Goal: Communication & Community: Answer question/provide support

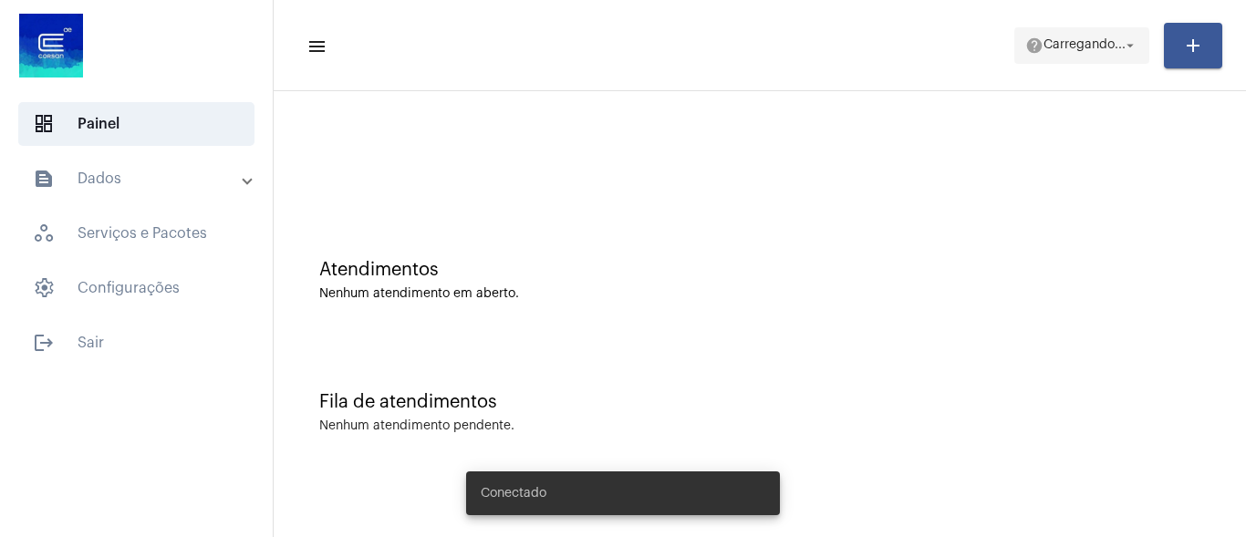
click at [1076, 50] on span "Carregando..." at bounding box center [1085, 45] width 82 height 13
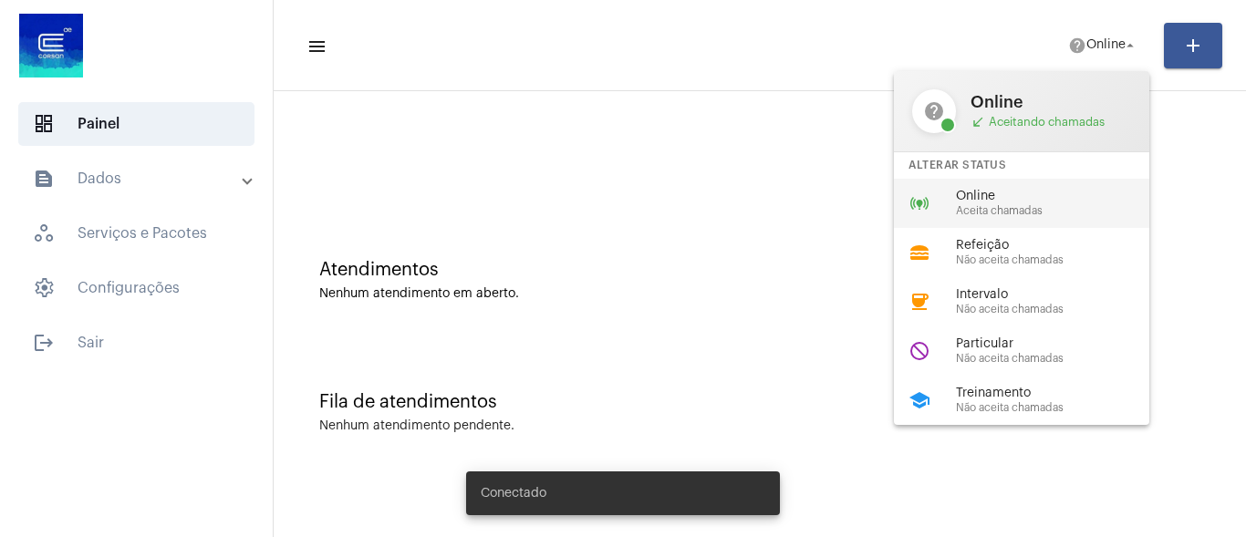
click at [968, 192] on span "Online" at bounding box center [1060, 197] width 208 height 14
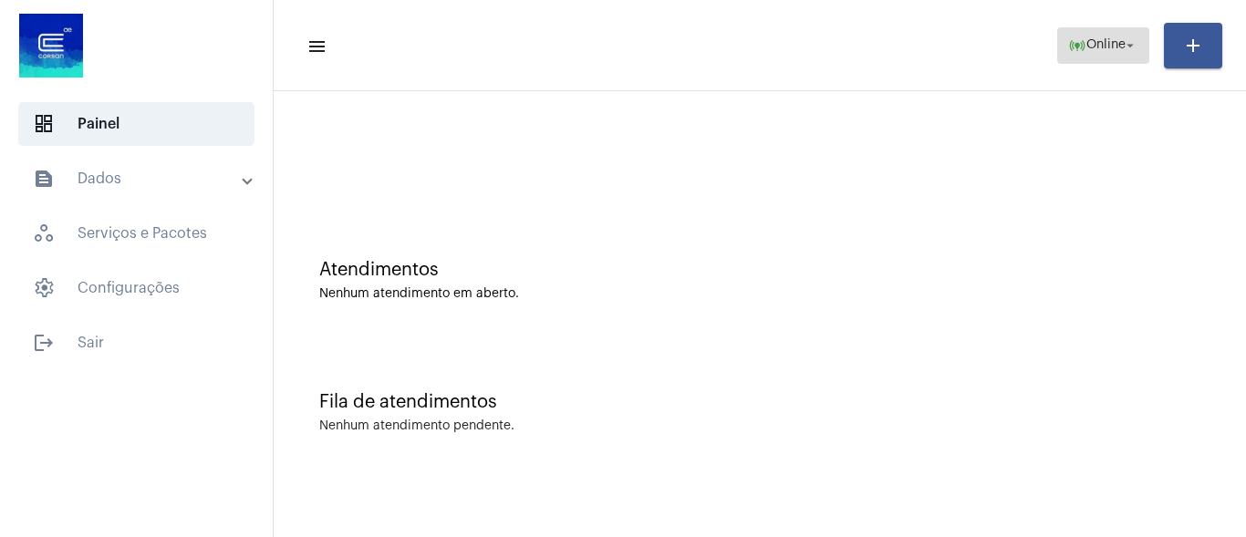
click at [1094, 44] on span "Online" at bounding box center [1105, 45] width 39 height 13
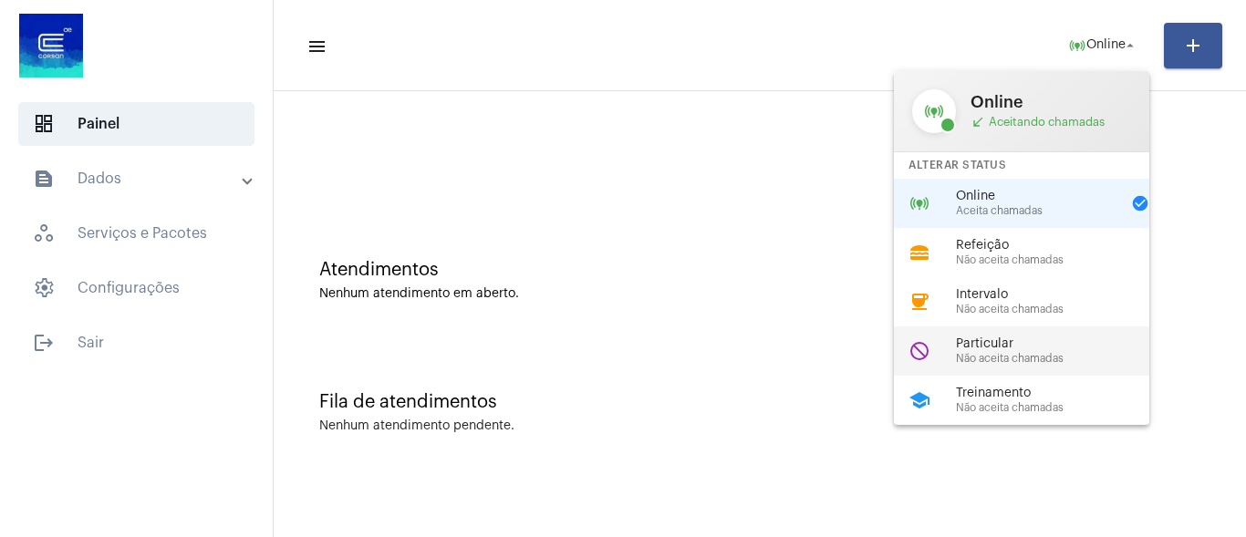
click at [968, 360] on span "Não aceita chamadas" at bounding box center [1060, 359] width 208 height 12
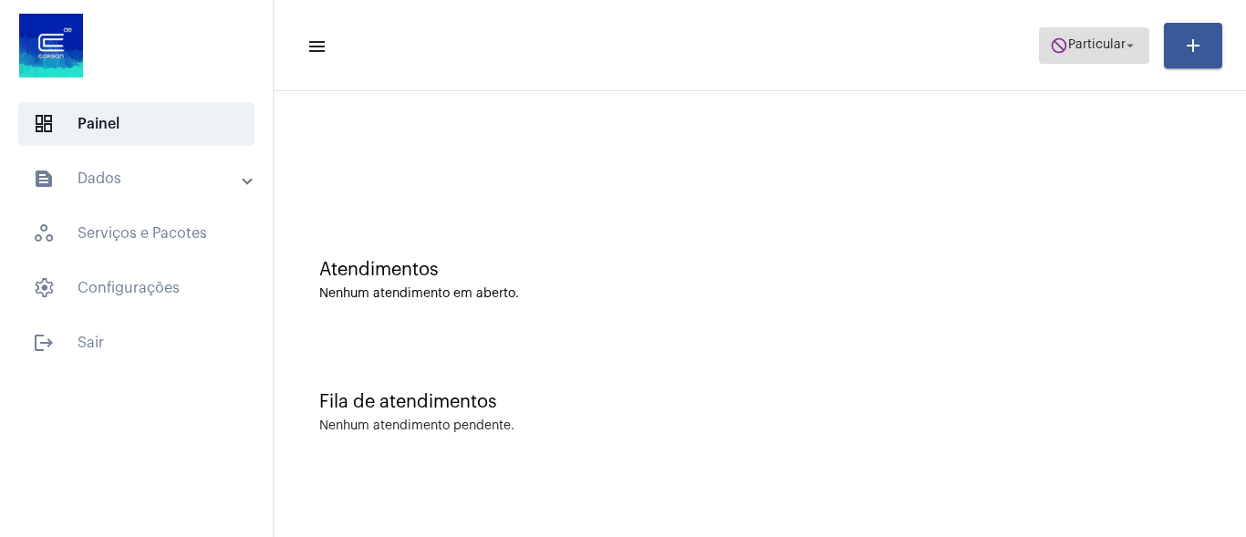
click at [1097, 52] on span "do_not_disturb Particular arrow_drop_down" at bounding box center [1094, 44] width 88 height 33
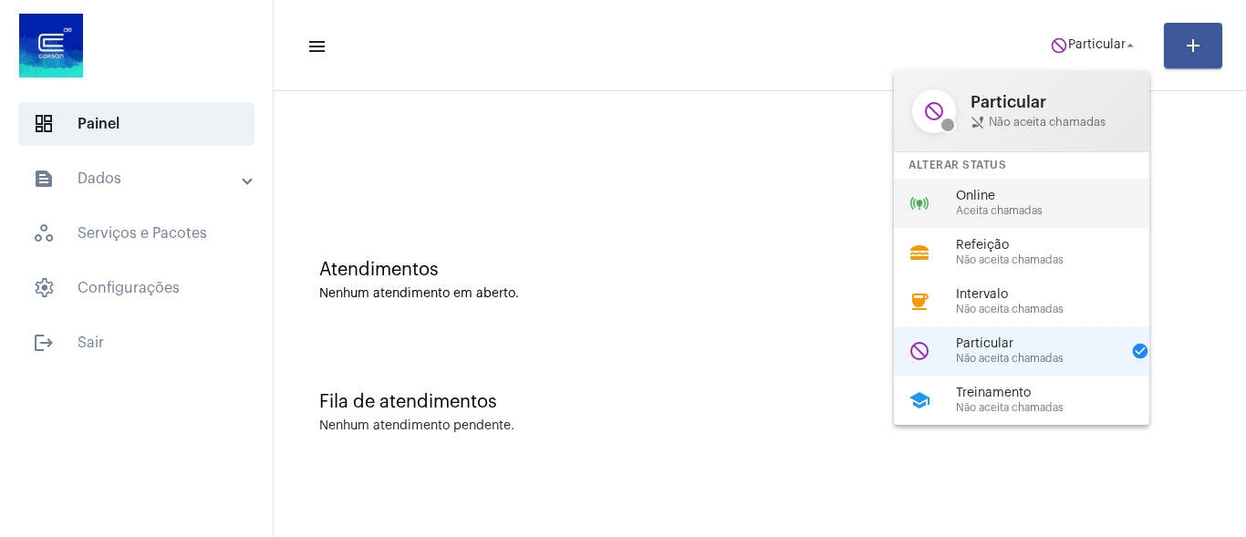
click at [1035, 205] on span "Aceita chamadas" at bounding box center [1060, 211] width 208 height 12
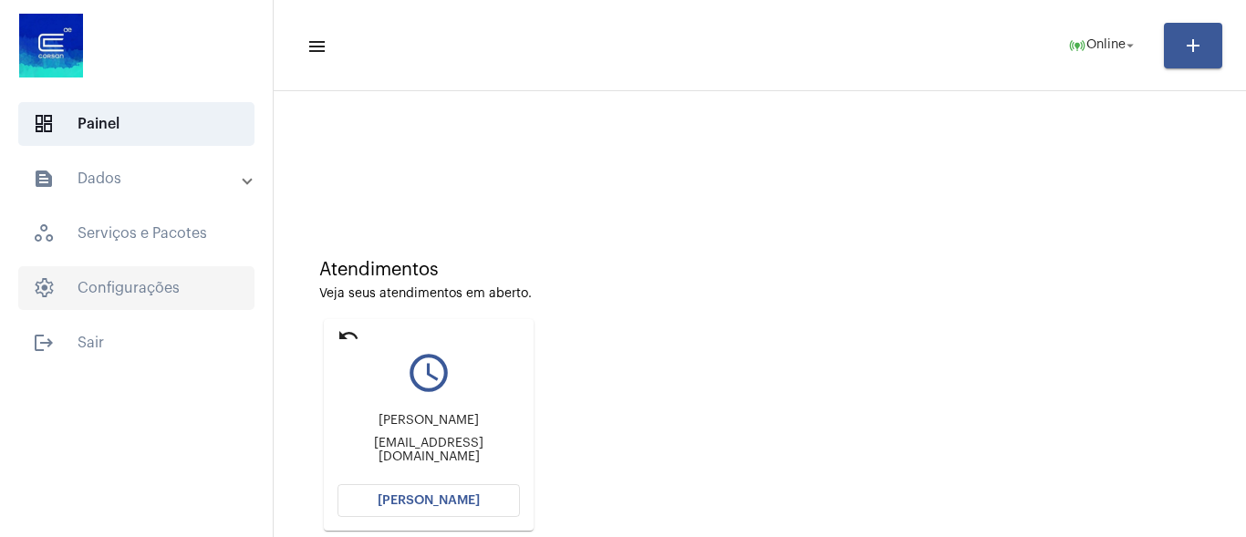
click at [130, 286] on span "settings Configurações" at bounding box center [136, 288] width 236 height 44
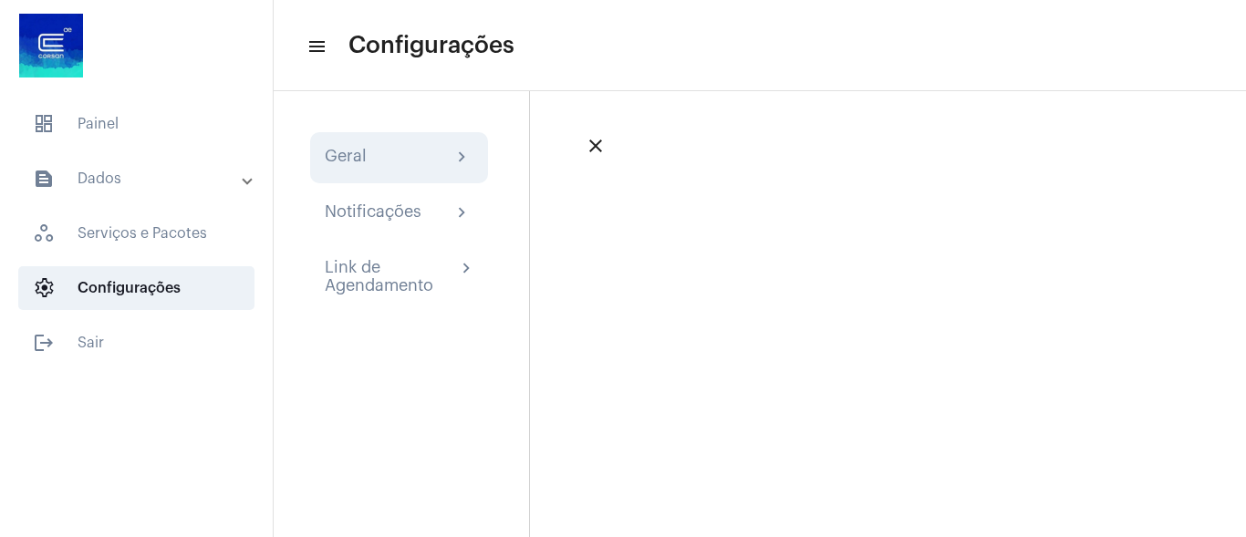
click at [398, 158] on div "Geral chevron_right" at bounding box center [399, 158] width 149 height 22
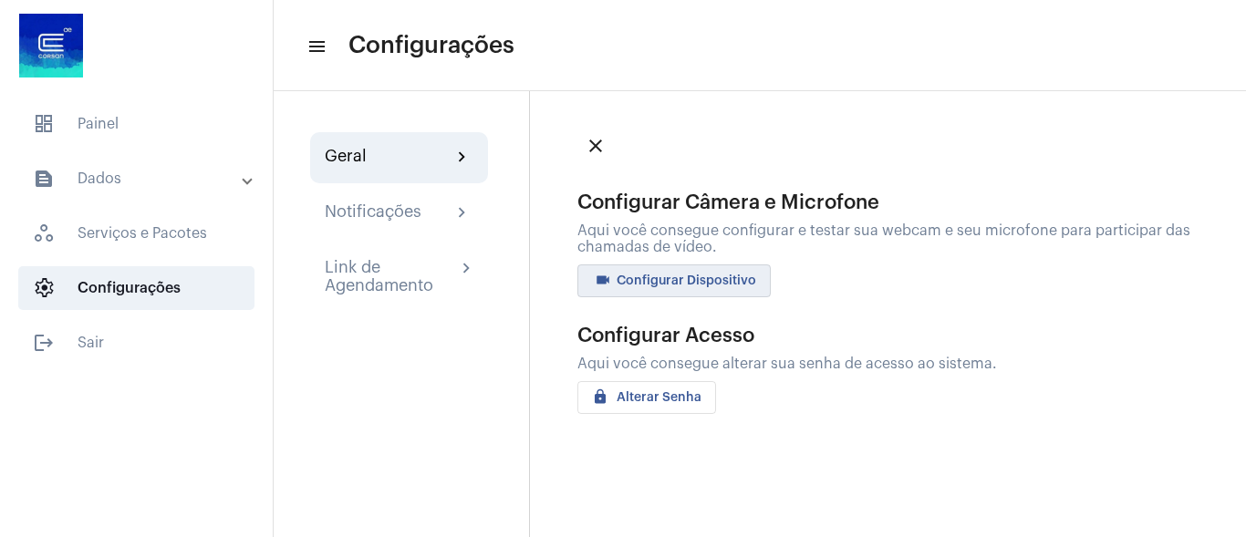
click at [678, 268] on button "videocam Configurar Dispositivo" at bounding box center [673, 281] width 193 height 33
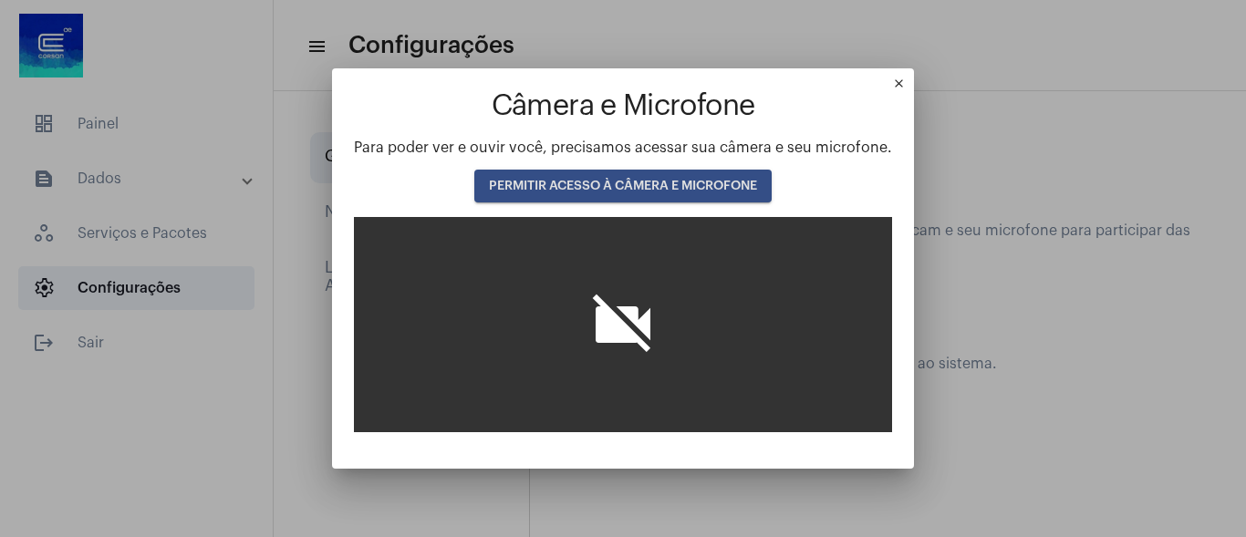
click at [623, 185] on span "PERMITIR ACESSO À CÂMERA E MICROFONE" at bounding box center [623, 186] width 268 height 13
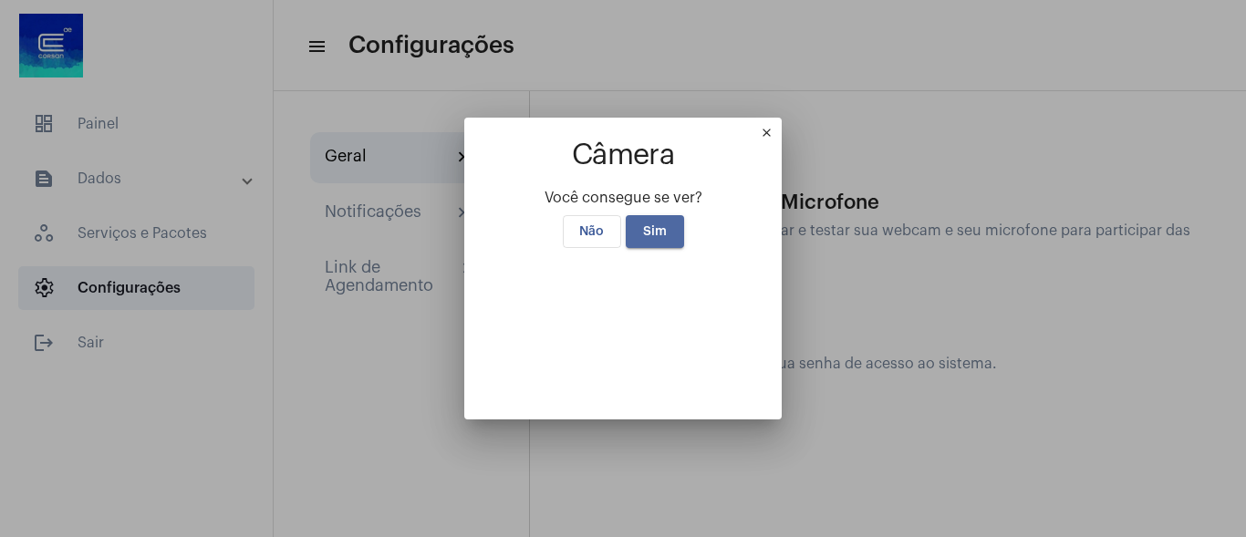
click at [659, 225] on span "Sim" at bounding box center [655, 231] width 24 height 13
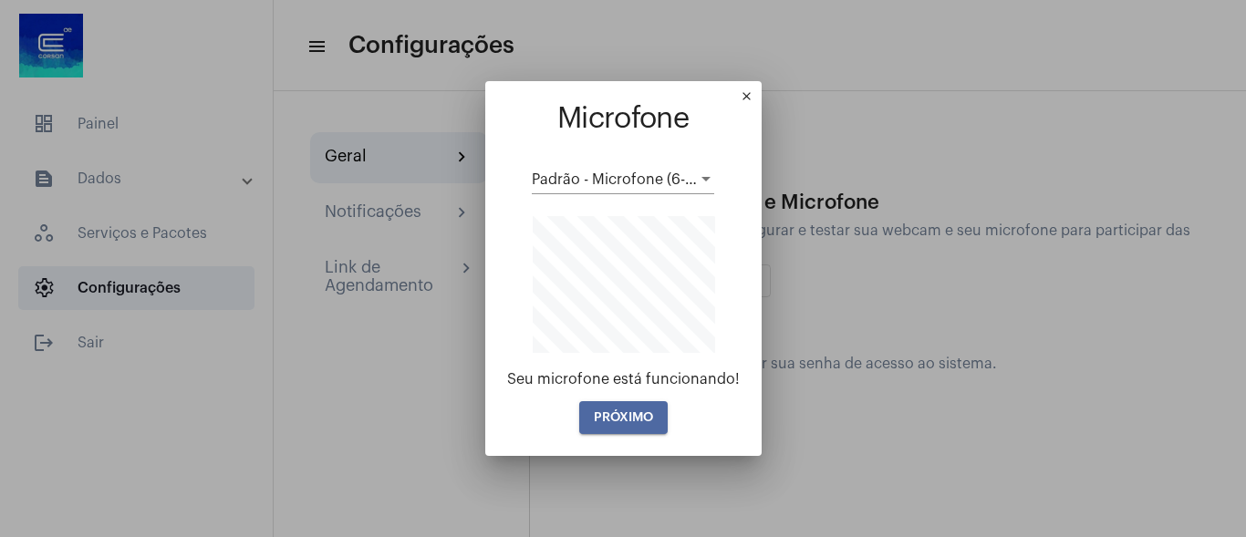
click at [622, 409] on button "PRÓXIMO" at bounding box center [623, 417] width 88 height 33
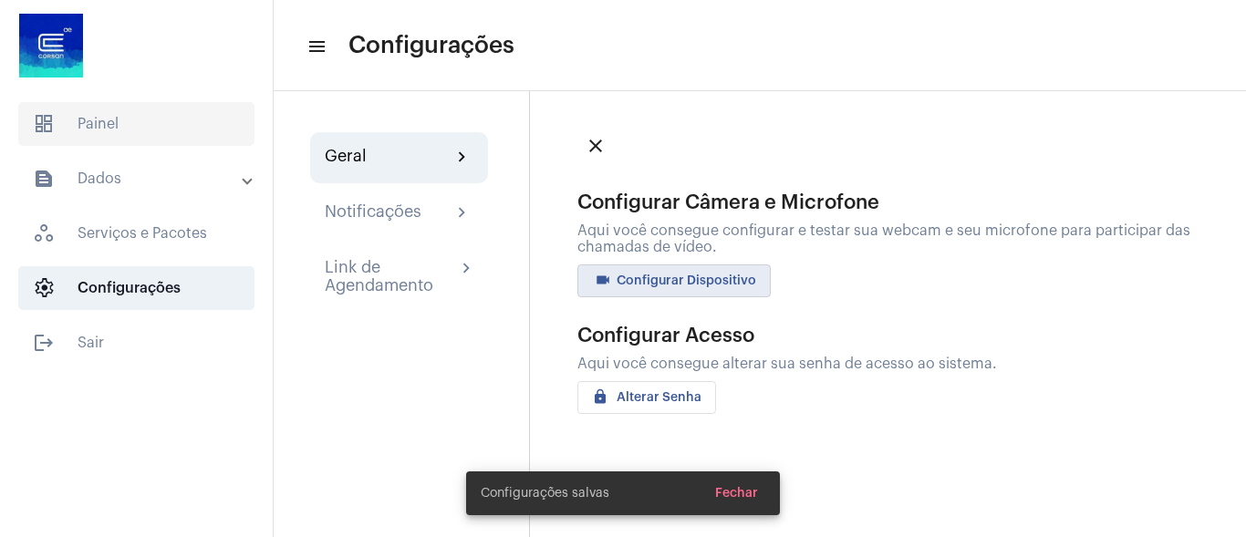
click at [101, 106] on span "dashboard Painel" at bounding box center [136, 124] width 236 height 44
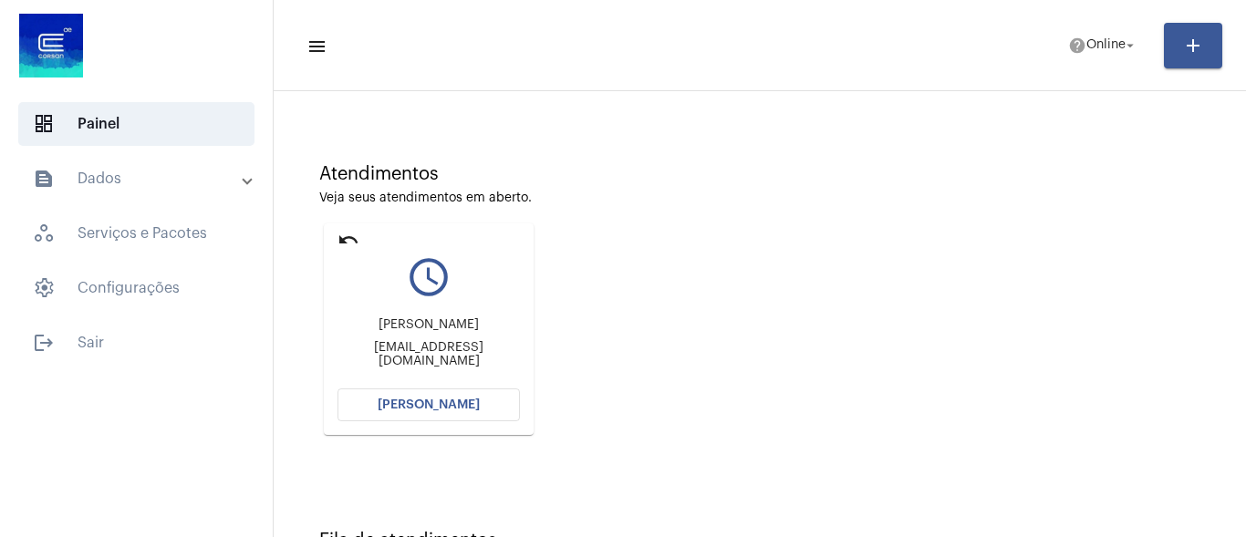
scroll to position [176, 0]
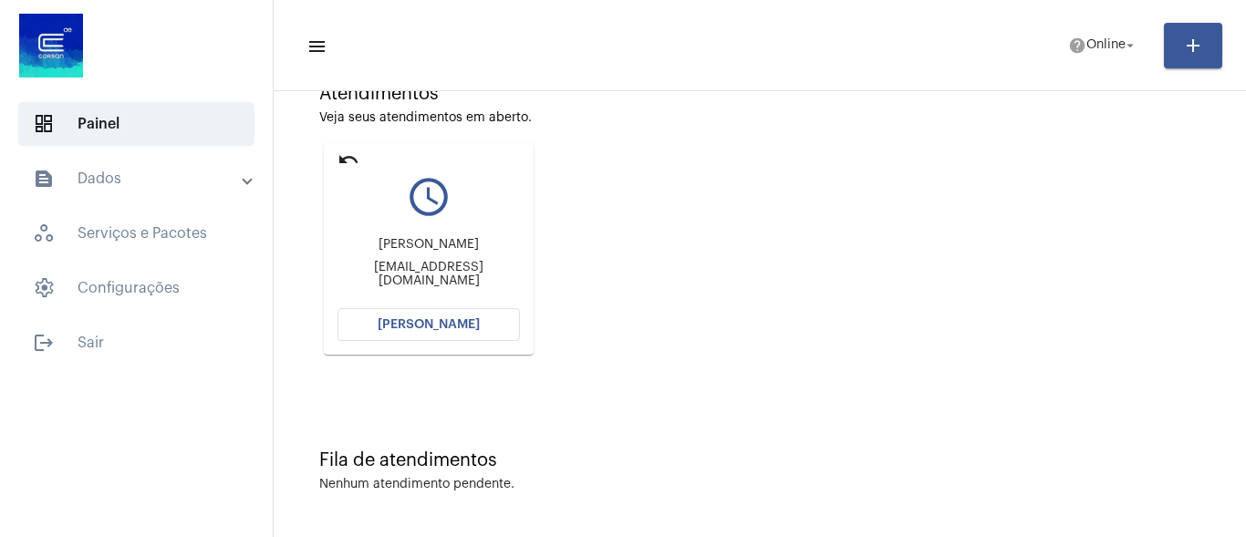
click at [449, 326] on span "[PERSON_NAME]" at bounding box center [429, 324] width 102 height 13
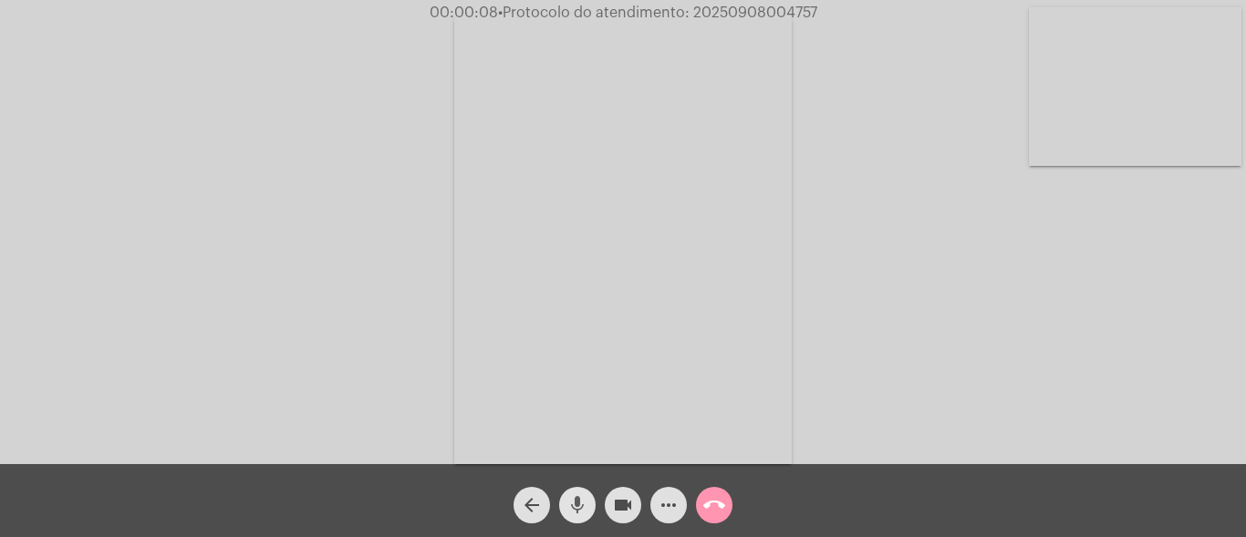
click at [576, 503] on mat-icon "mic" at bounding box center [577, 505] width 22 height 22
click at [581, 492] on span "mic_off" at bounding box center [577, 505] width 22 height 36
click at [580, 499] on mat-icon "mic" at bounding box center [577, 505] width 22 height 22
click at [578, 501] on mat-icon "mic_off" at bounding box center [577, 505] width 22 height 22
click at [578, 501] on mat-icon "mic" at bounding box center [577, 505] width 22 height 22
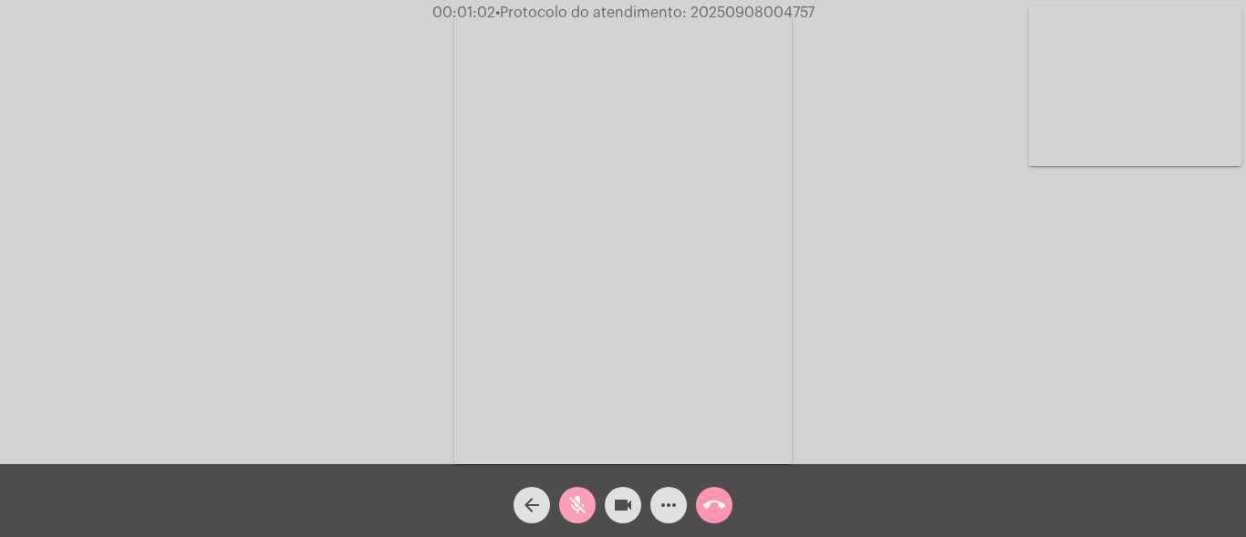
click at [578, 496] on mat-icon "mic_off" at bounding box center [577, 505] width 22 height 22
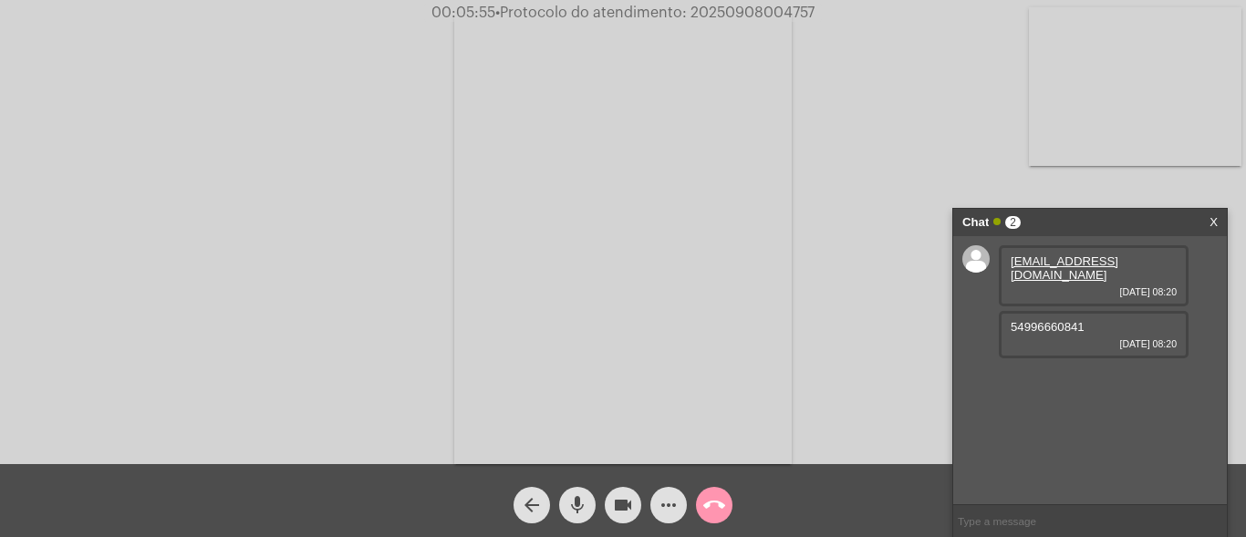
click at [1021, 320] on span "54996660841" at bounding box center [1048, 327] width 74 height 14
click at [743, 13] on span "• Protocolo do atendimento: 20250908004757" at bounding box center [653, 12] width 319 height 15
copy span "20250908004757"
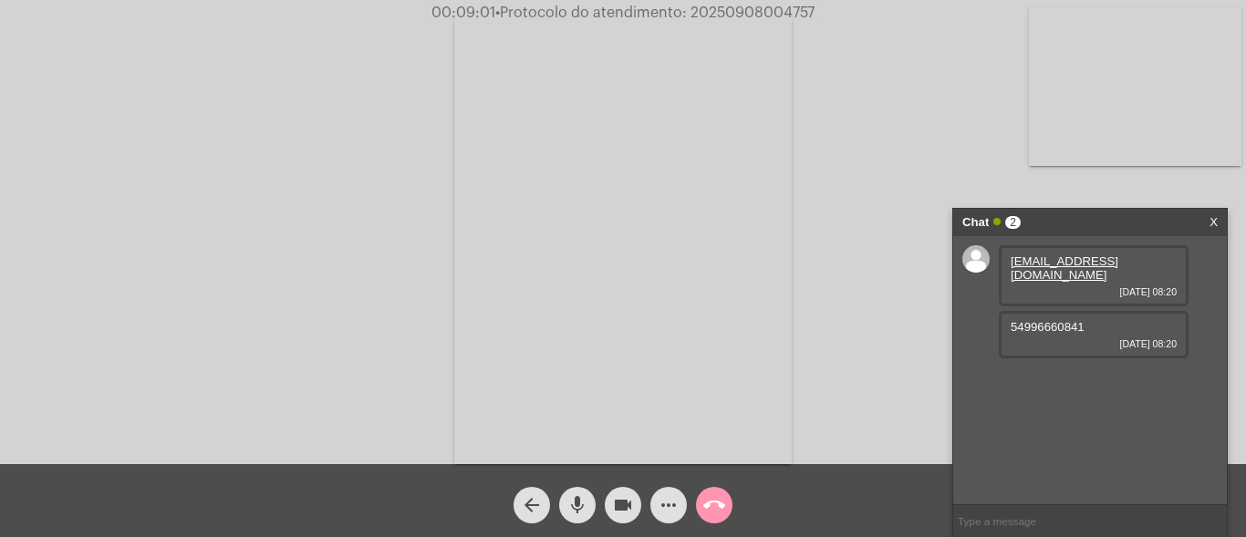
click at [892, 138] on div "Acessando Câmera e Microfone..." at bounding box center [623, 237] width 1242 height 464
click at [717, 506] on mat-icon "call_end" at bounding box center [714, 505] width 22 height 22
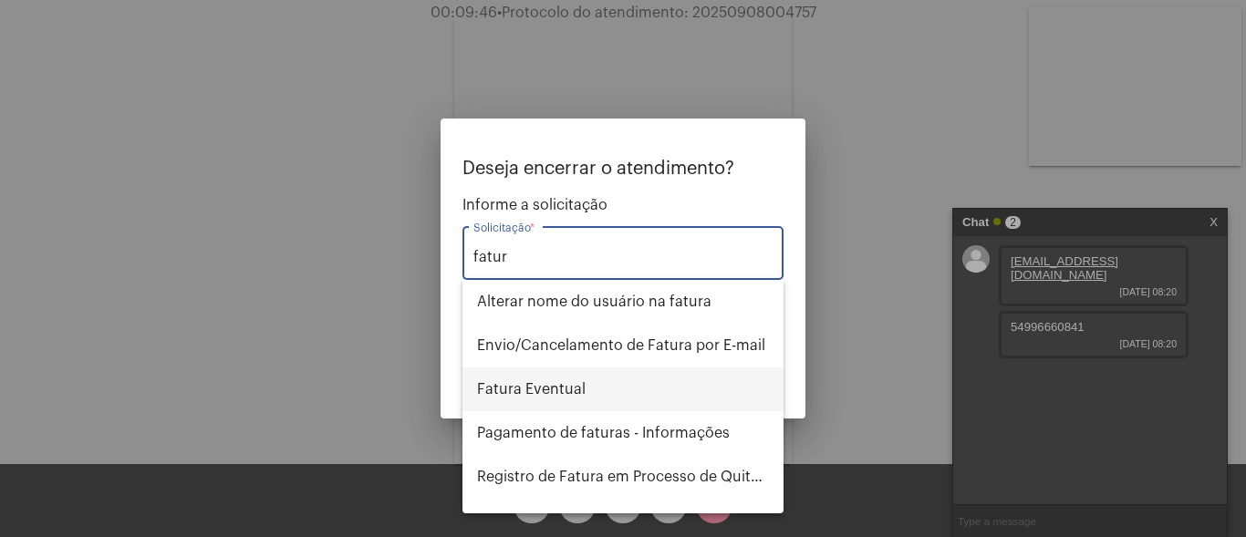
click at [603, 385] on span "Fatura Eventual" at bounding box center [623, 390] width 292 height 44
type input "Fatura Eventual"
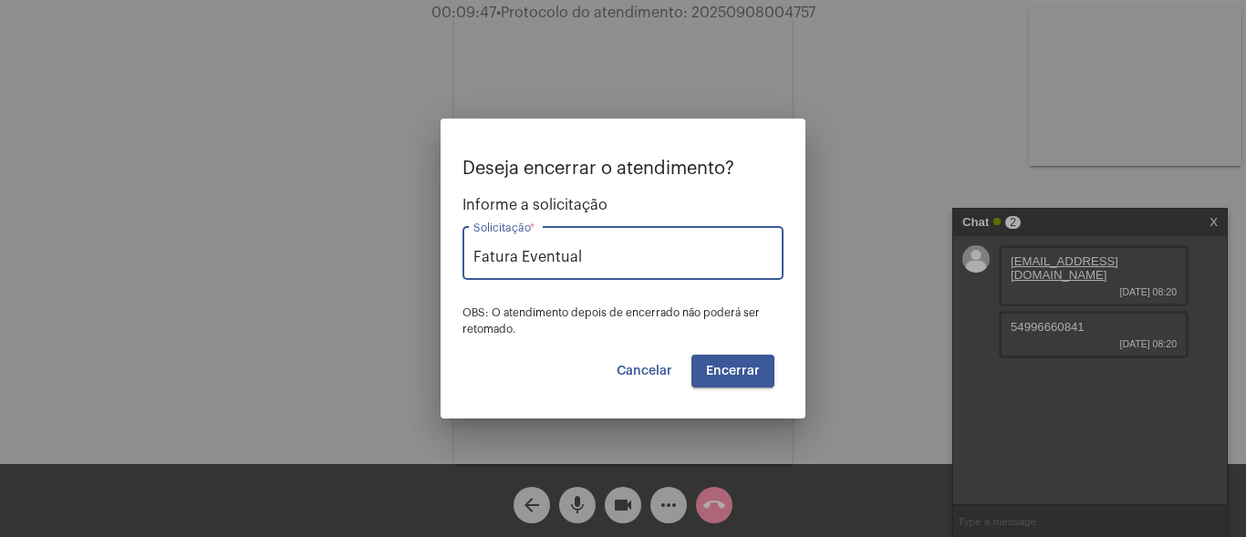
click at [721, 370] on span "Encerrar" at bounding box center [733, 371] width 54 height 13
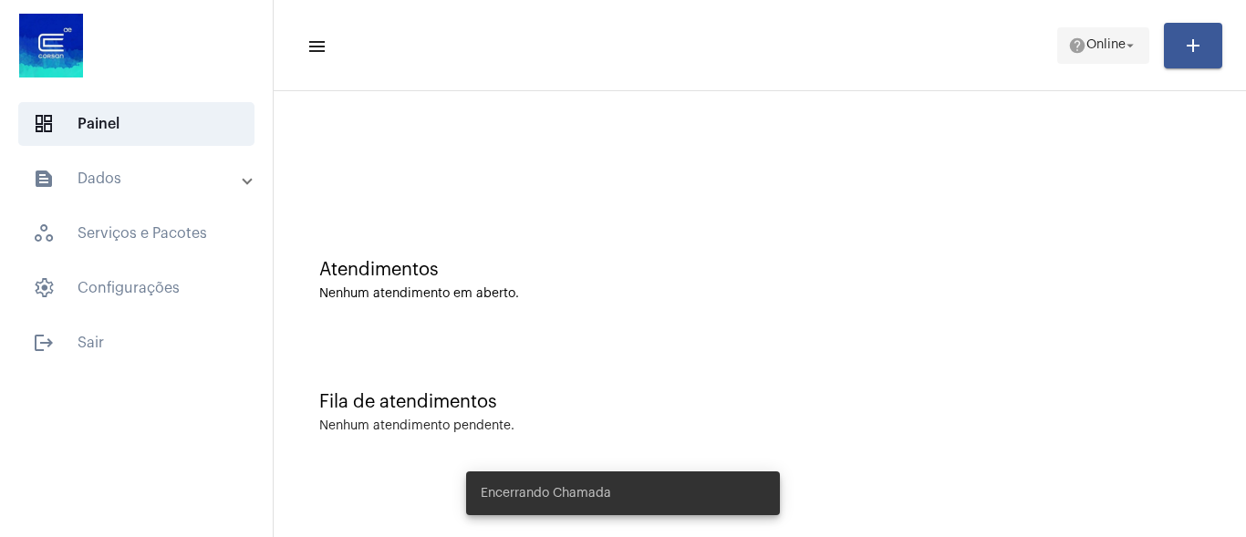
click at [1107, 39] on span "Online" at bounding box center [1105, 45] width 39 height 13
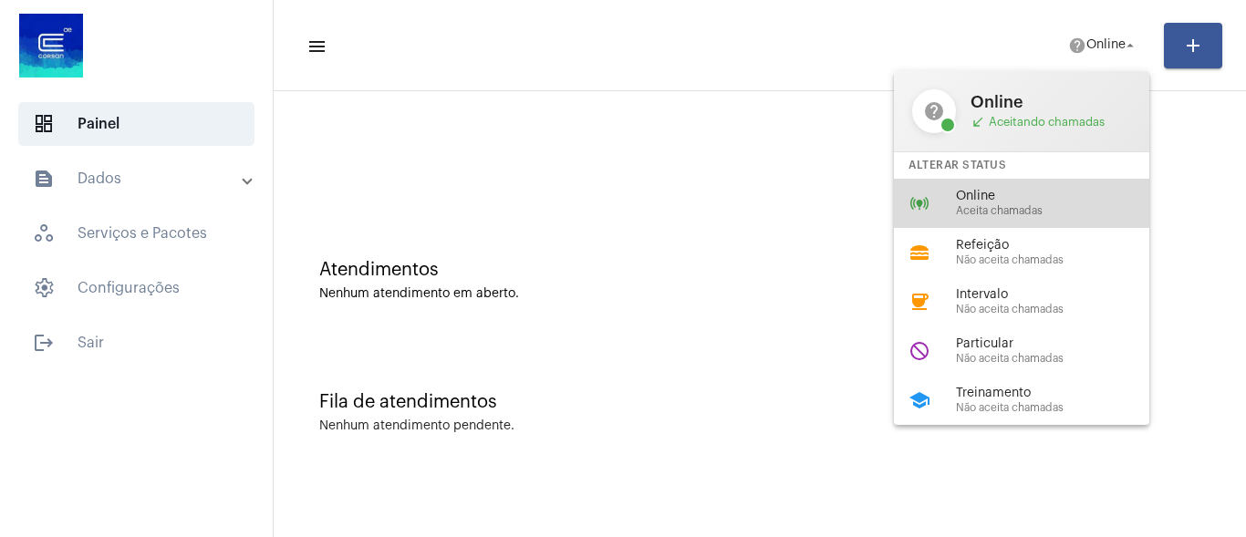
click at [993, 199] on span "Online" at bounding box center [1060, 197] width 208 height 14
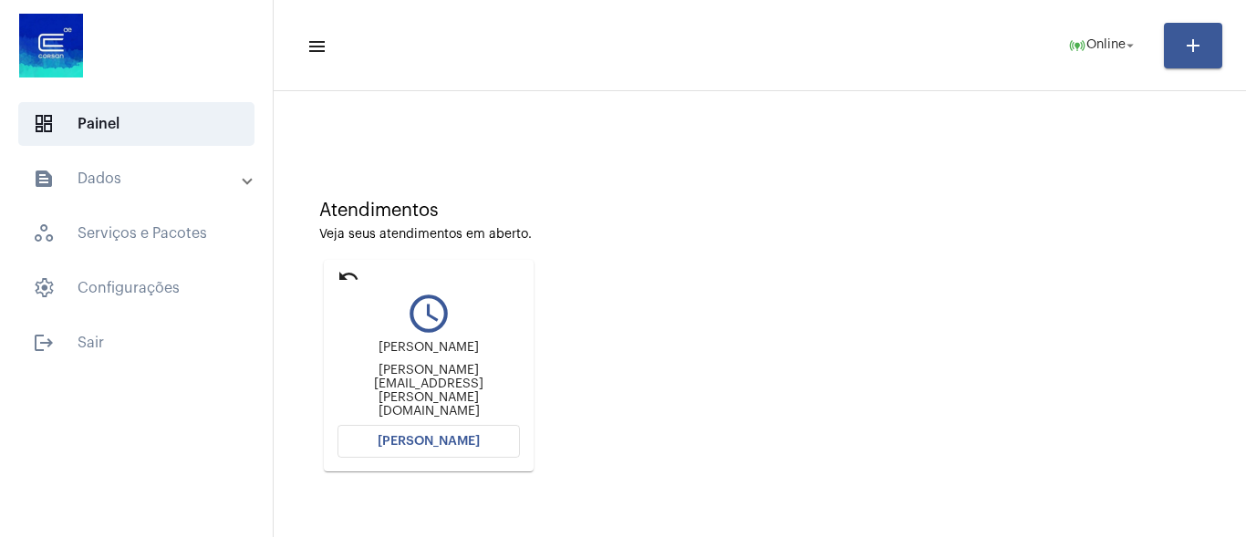
scroll to position [91, 0]
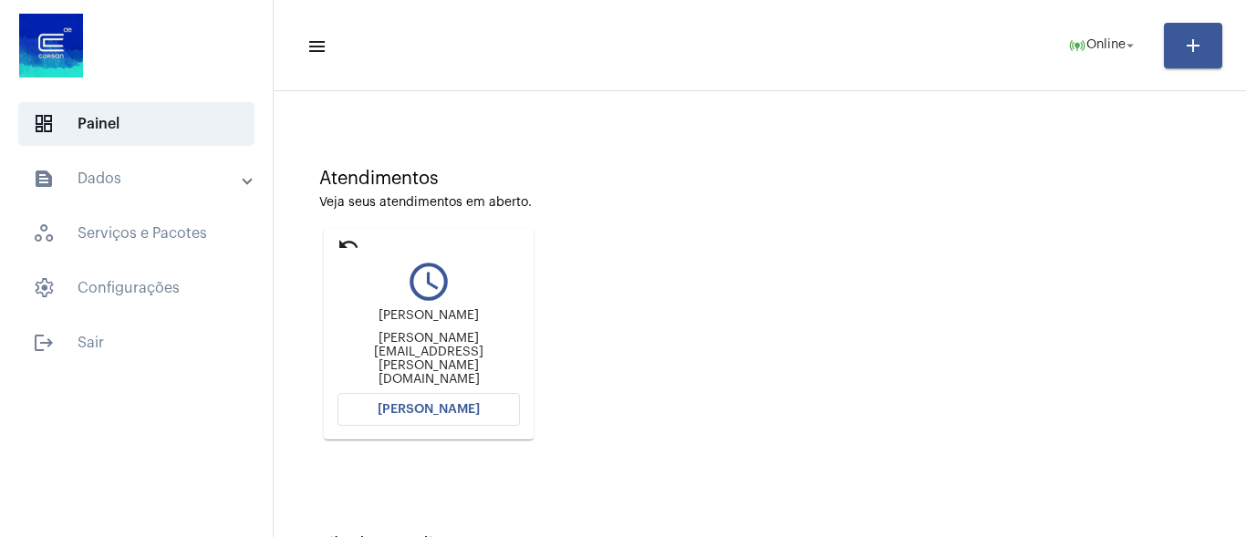
click at [440, 404] on span "[PERSON_NAME]" at bounding box center [429, 409] width 102 height 13
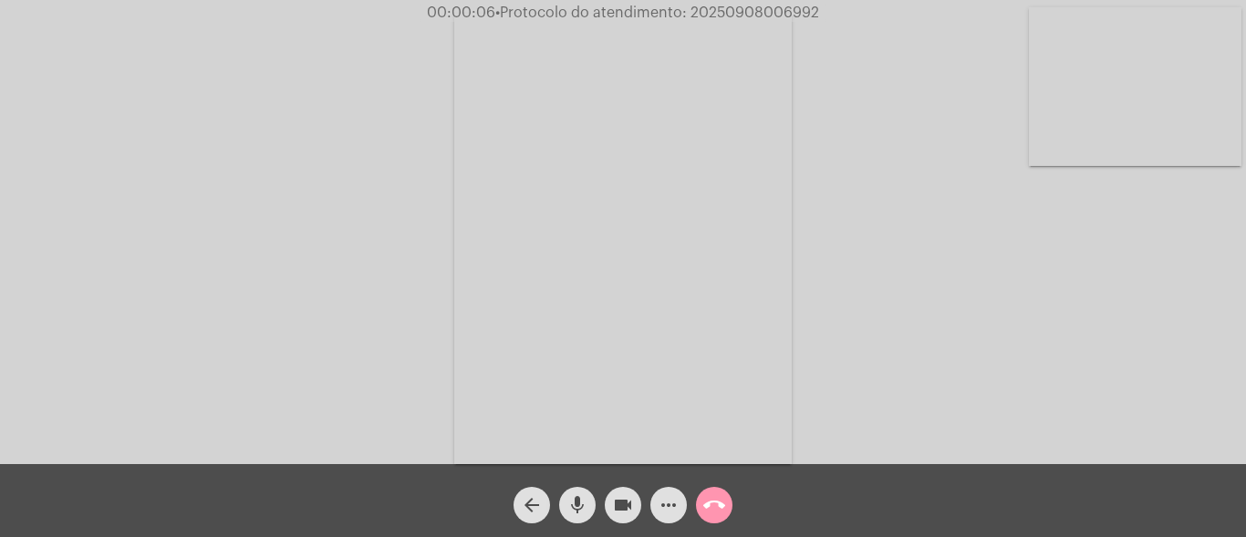
click at [579, 505] on mat-icon "mic" at bounding box center [577, 505] width 22 height 22
click at [579, 505] on mat-icon "mic_off" at bounding box center [577, 505] width 22 height 22
click at [581, 504] on mat-icon "mic" at bounding box center [577, 505] width 22 height 22
click at [570, 495] on mat-icon "mic_off" at bounding box center [577, 505] width 22 height 22
click at [579, 496] on mat-icon "mic" at bounding box center [577, 505] width 22 height 22
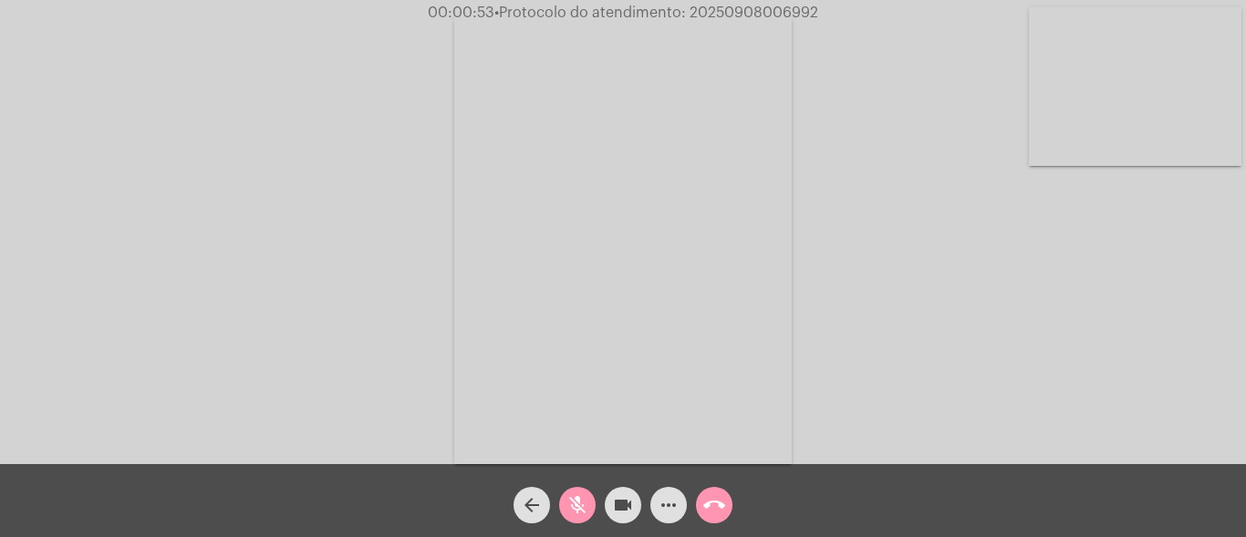
click at [569, 503] on mat-icon "mic_off" at bounding box center [577, 505] width 22 height 22
drag, startPoint x: 668, startPoint y: 504, endPoint x: 668, endPoint y: 489, distance: 15.5
click at [668, 504] on mat-icon "more_horiz" at bounding box center [669, 505] width 22 height 22
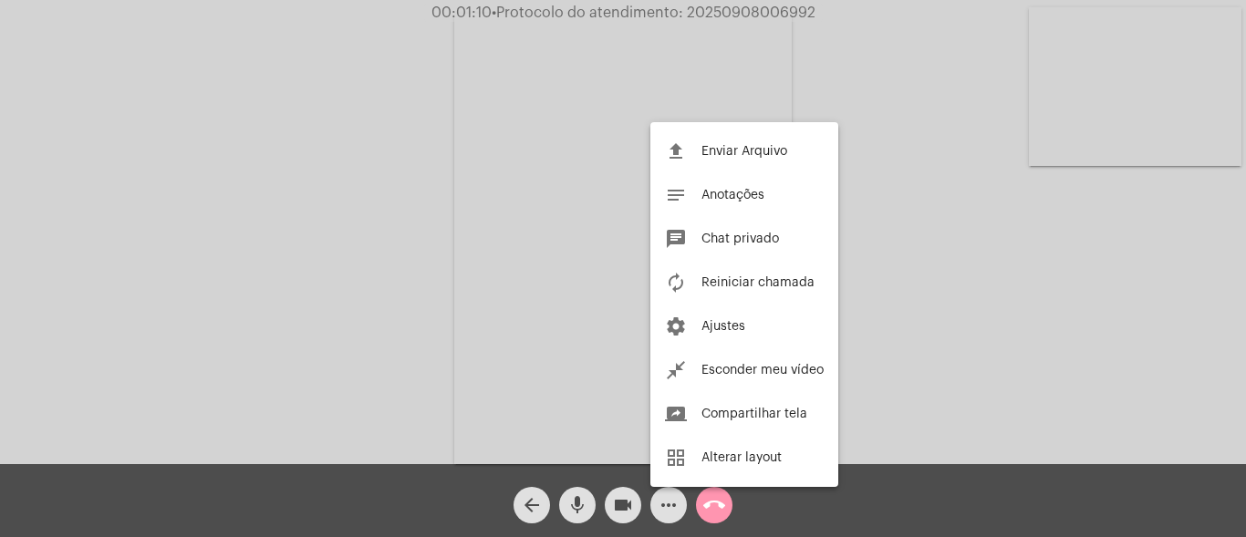
click at [400, 262] on div at bounding box center [623, 268] width 1246 height 537
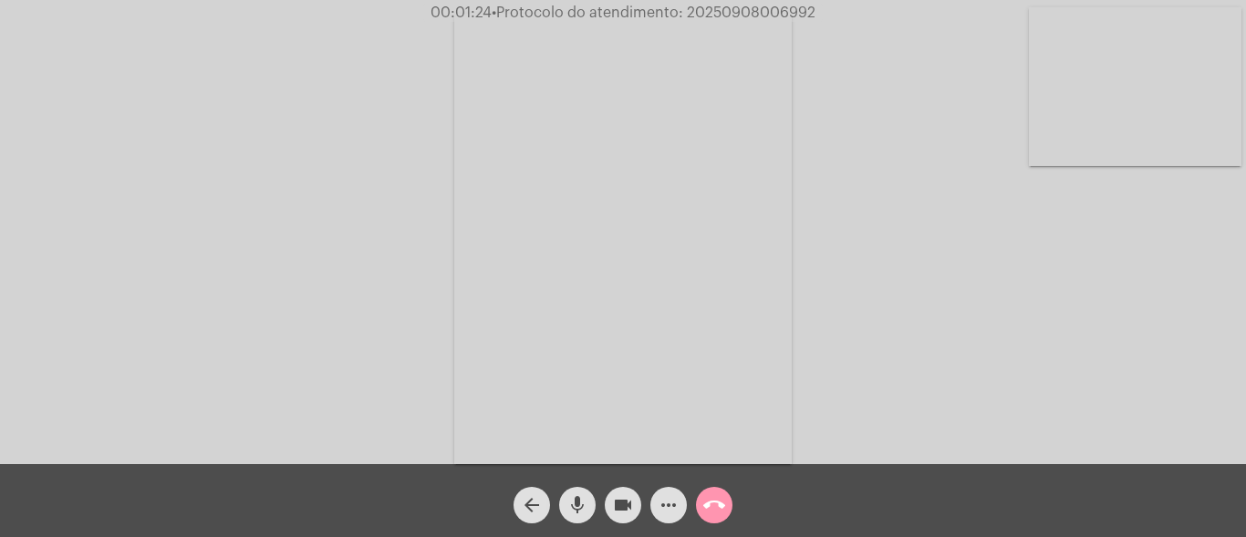
click at [579, 507] on mat-icon "mic" at bounding box center [577, 505] width 22 height 22
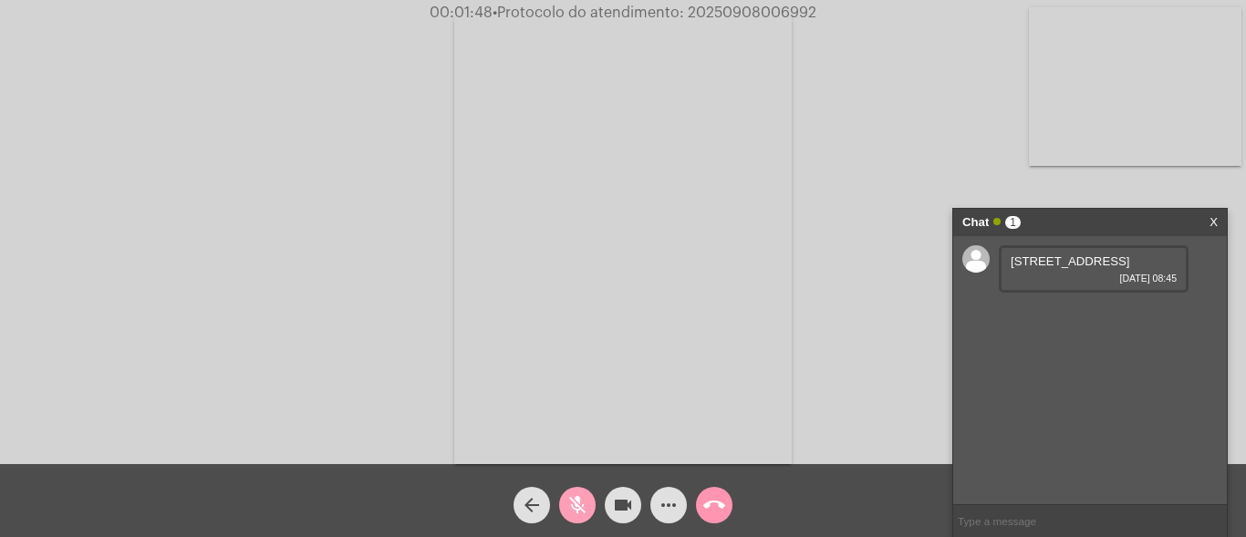
click at [571, 497] on mat-icon "mic_off" at bounding box center [577, 505] width 22 height 22
drag, startPoint x: 1005, startPoint y: 254, endPoint x: 1110, endPoint y: 262, distance: 105.2
click at [1151, 271] on div "Rua garibaldi 174 Niterói canoas 08/09/2025 08:45" at bounding box center [1094, 268] width 190 height 47
copy span "Rua garibaldi 174 Niterói canoas"
click at [919, 145] on div "Acessando Câmera e Microfone..." at bounding box center [623, 237] width 1242 height 464
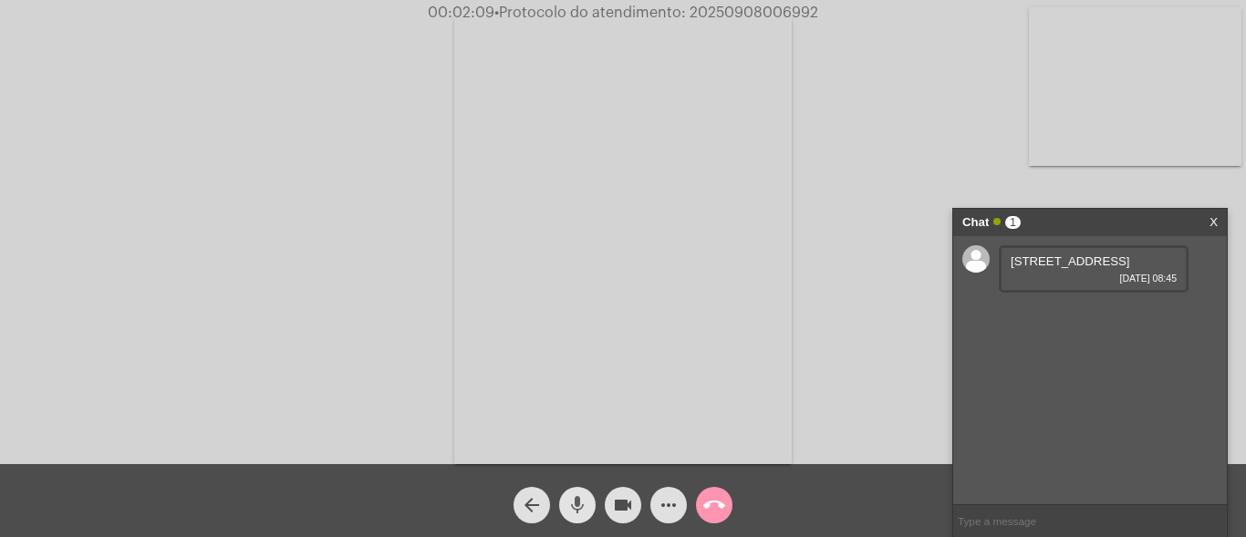
click at [577, 504] on mat-icon "mic" at bounding box center [577, 505] width 22 height 22
click at [581, 507] on mat-icon "mic_off" at bounding box center [577, 505] width 22 height 22
click at [1046, 320] on span "A19lm0433280" at bounding box center [1051, 313] width 81 height 14
copy span "A19lm0433280"
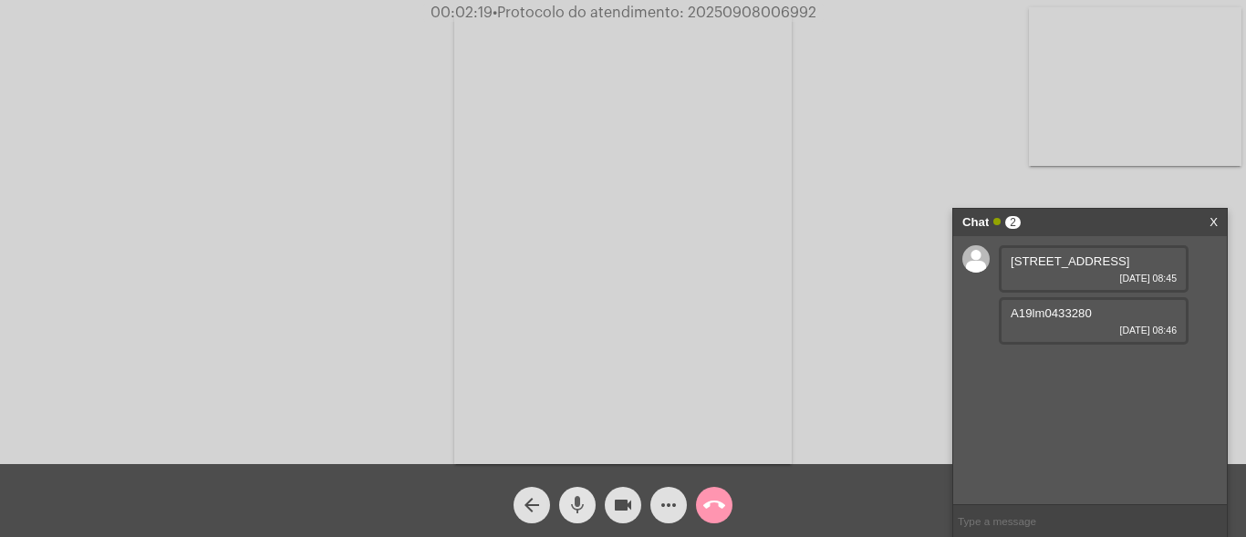
click at [578, 498] on mat-icon "mic" at bounding box center [577, 505] width 22 height 22
click at [578, 507] on mat-icon "mic_off" at bounding box center [577, 505] width 22 height 22
click at [581, 495] on mat-icon "mic" at bounding box center [577, 505] width 22 height 22
click at [583, 513] on mat-icon "mic_off" at bounding box center [577, 505] width 22 height 22
click at [580, 498] on mat-icon "mic" at bounding box center [577, 505] width 22 height 22
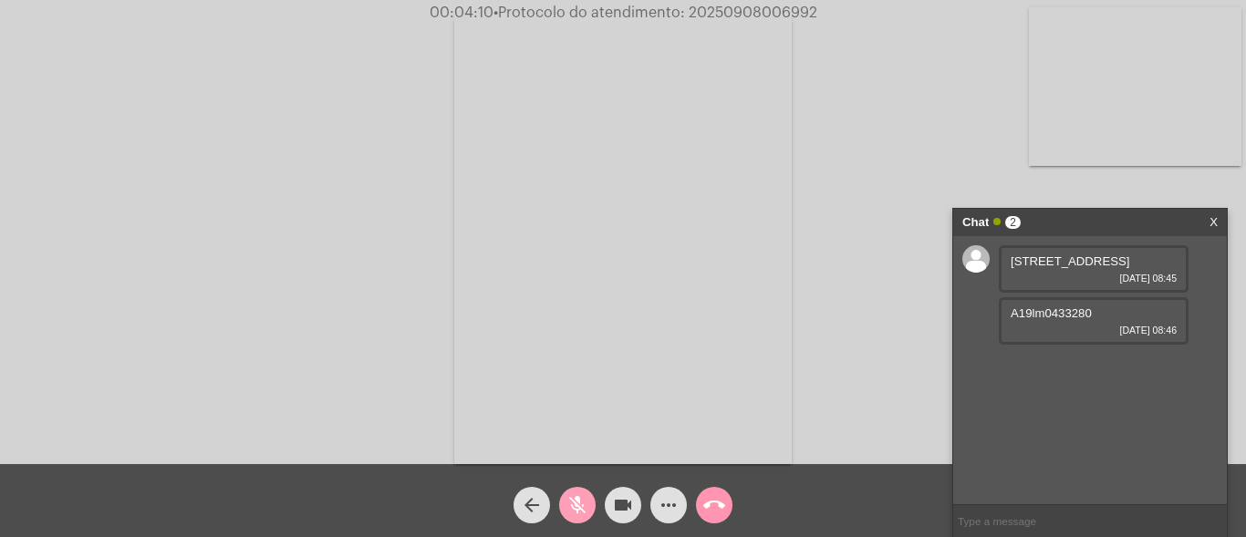
click at [572, 506] on mat-icon "mic_off" at bounding box center [577, 505] width 22 height 22
click at [664, 502] on mat-icon "more_horiz" at bounding box center [669, 505] width 22 height 22
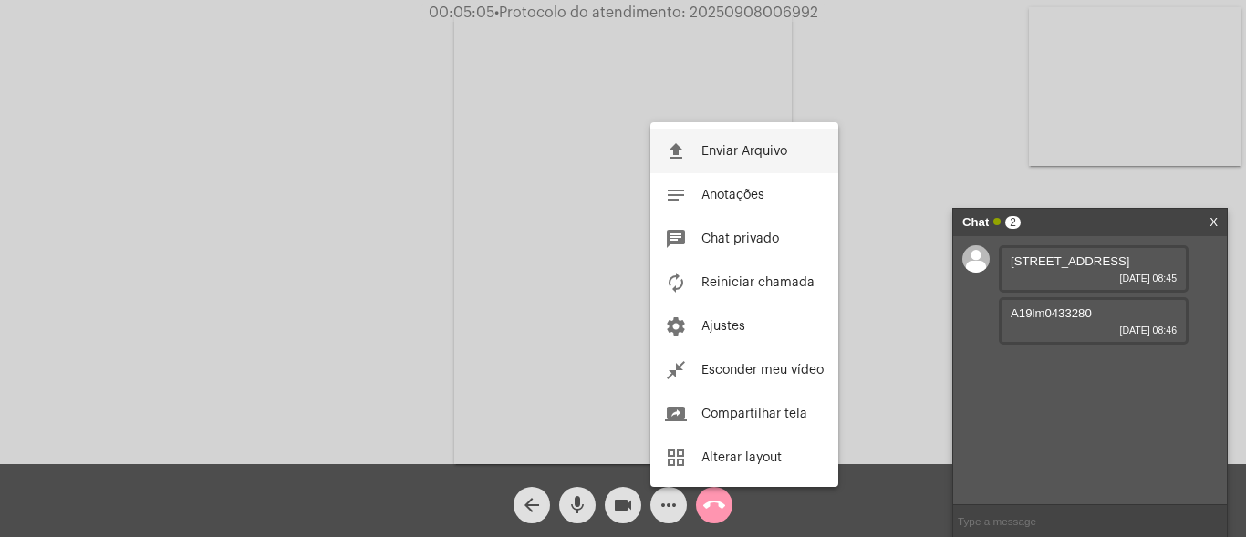
click at [735, 145] on span "Enviar Arquivo" at bounding box center [744, 151] width 86 height 13
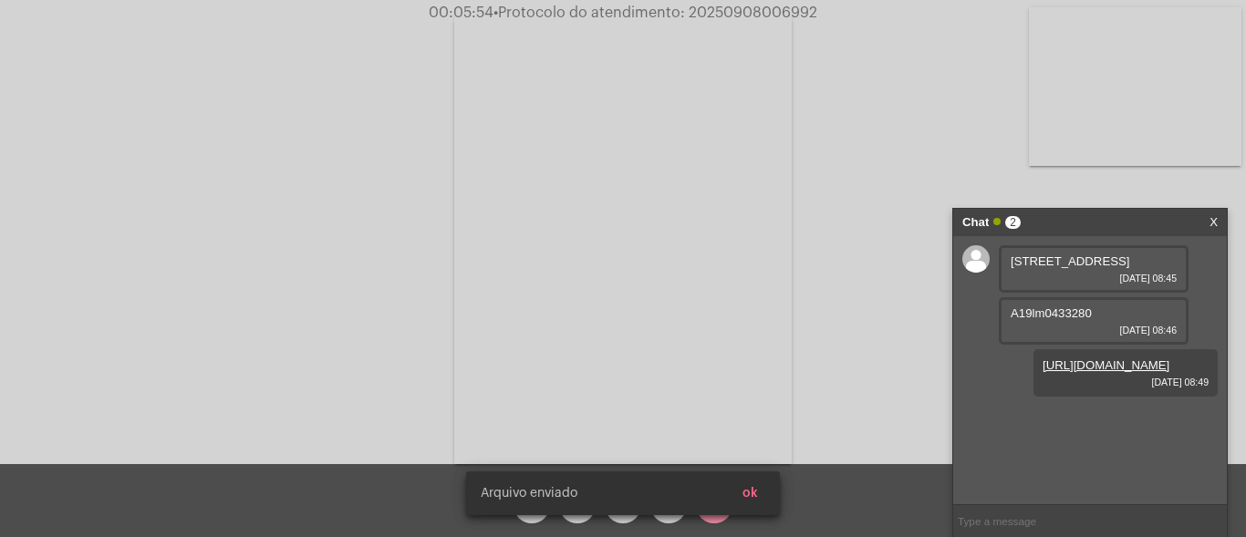
click at [767, 485] on div "Arquivo enviado ok" at bounding box center [623, 494] width 358 height 88
click at [766, 494] on button "ok" at bounding box center [750, 493] width 45 height 33
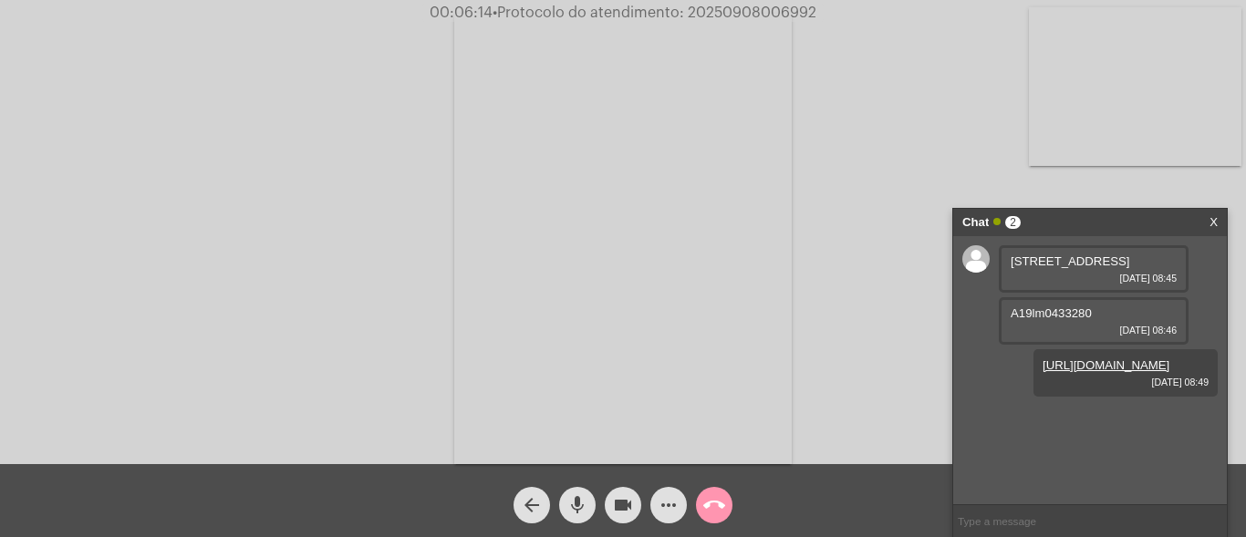
click at [570, 515] on mat-icon "mic" at bounding box center [577, 505] width 22 height 22
click at [570, 515] on mat-icon "mic_off" at bounding box center [577, 505] width 22 height 22
click at [667, 502] on mat-icon "more_horiz" at bounding box center [669, 505] width 22 height 22
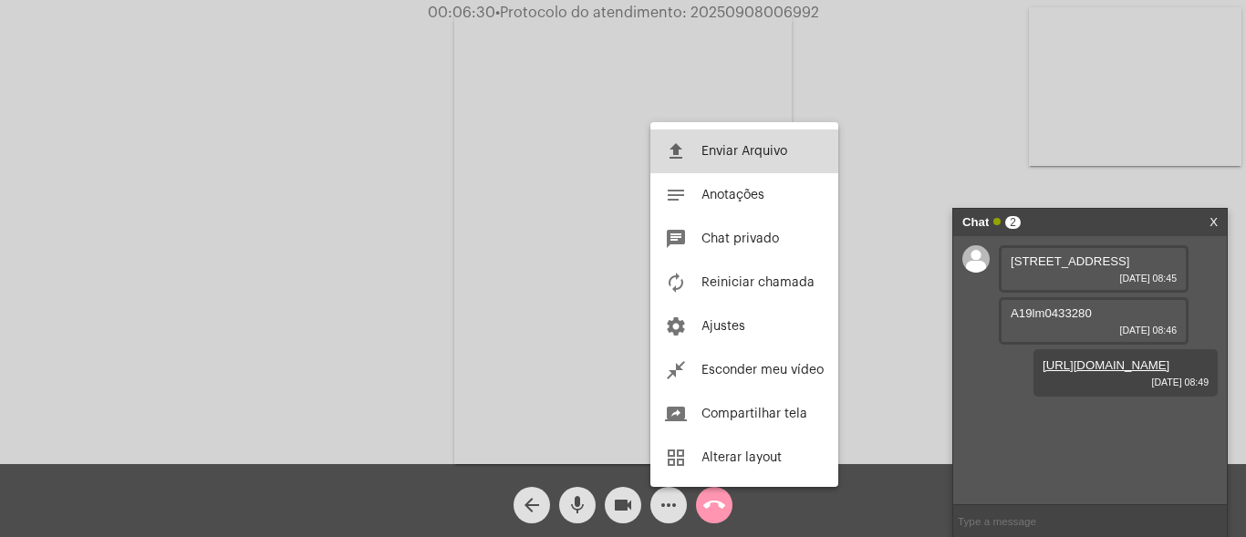
click at [715, 145] on span "Enviar Arquivo" at bounding box center [744, 151] width 86 height 13
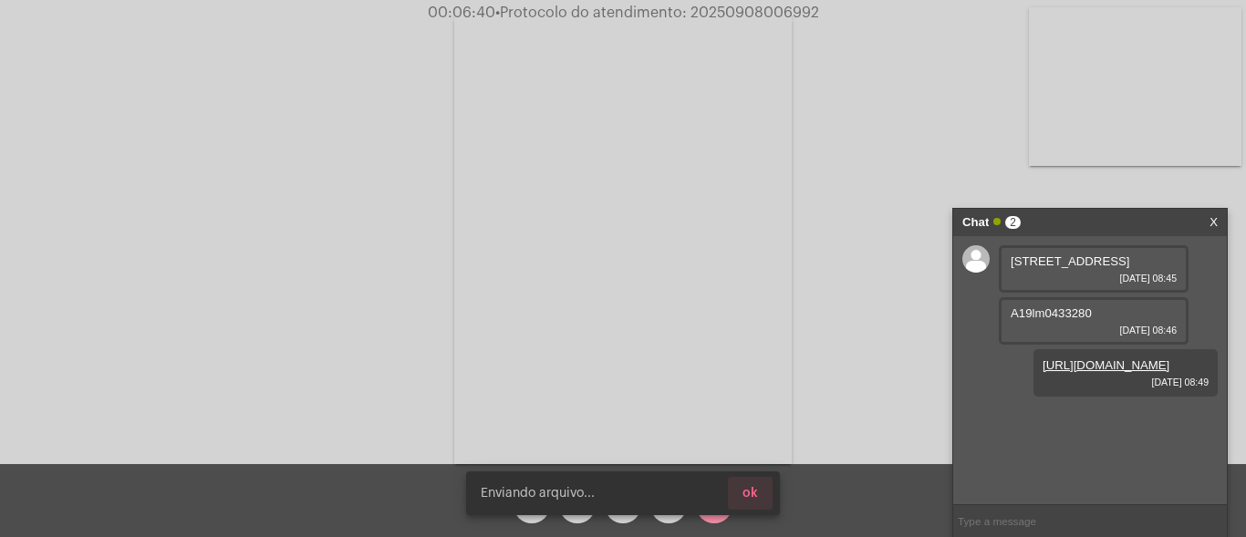
click at [763, 497] on button "ok" at bounding box center [750, 493] width 45 height 33
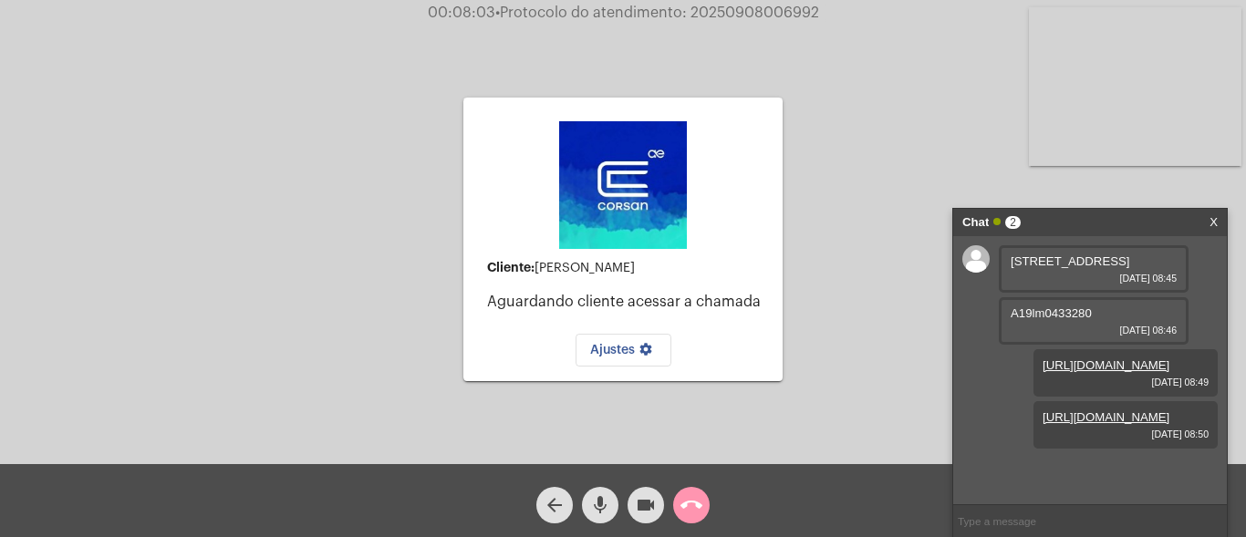
scroll to position [40, 0]
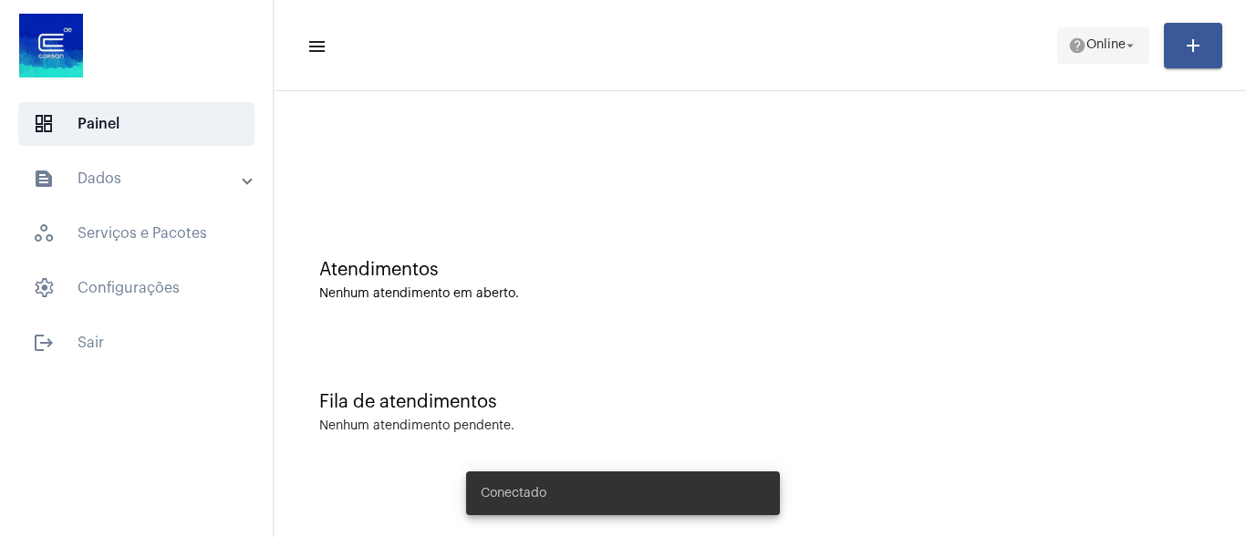
click at [1084, 36] on span "help Online arrow_drop_down" at bounding box center [1103, 44] width 70 height 33
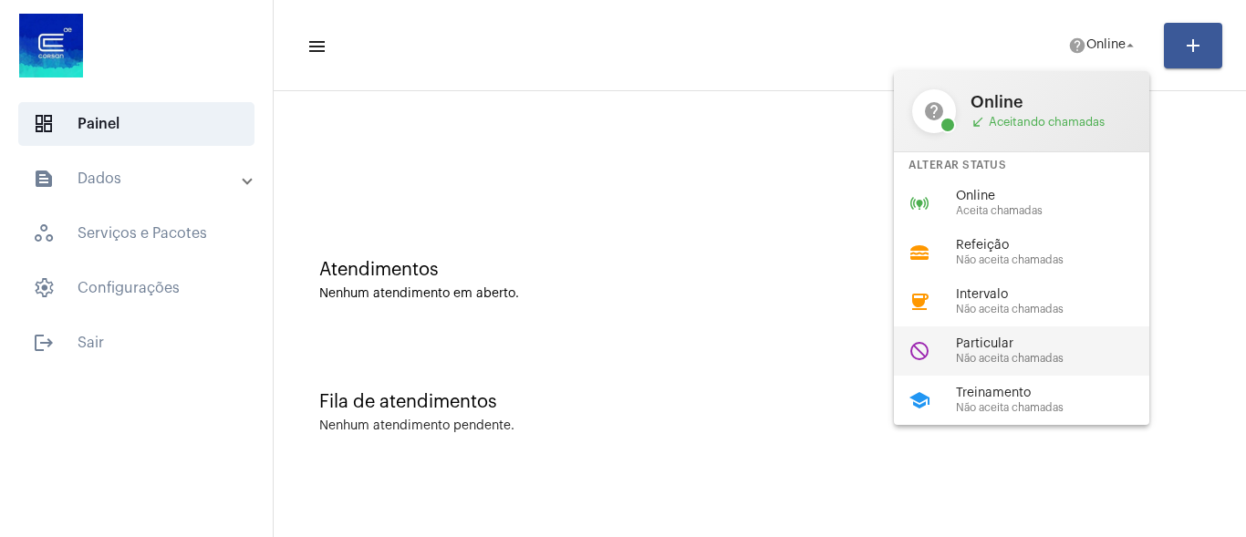
click at [998, 364] on span "Não aceita chamadas" at bounding box center [1060, 359] width 208 height 12
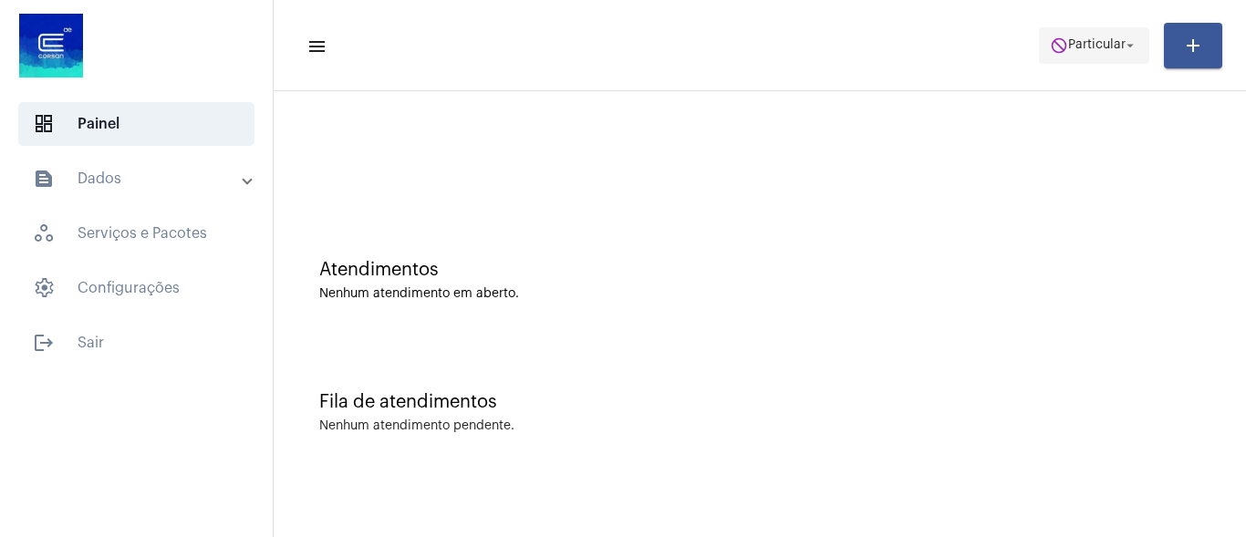
click at [1085, 42] on span "Particular" at bounding box center [1096, 45] width 57 height 13
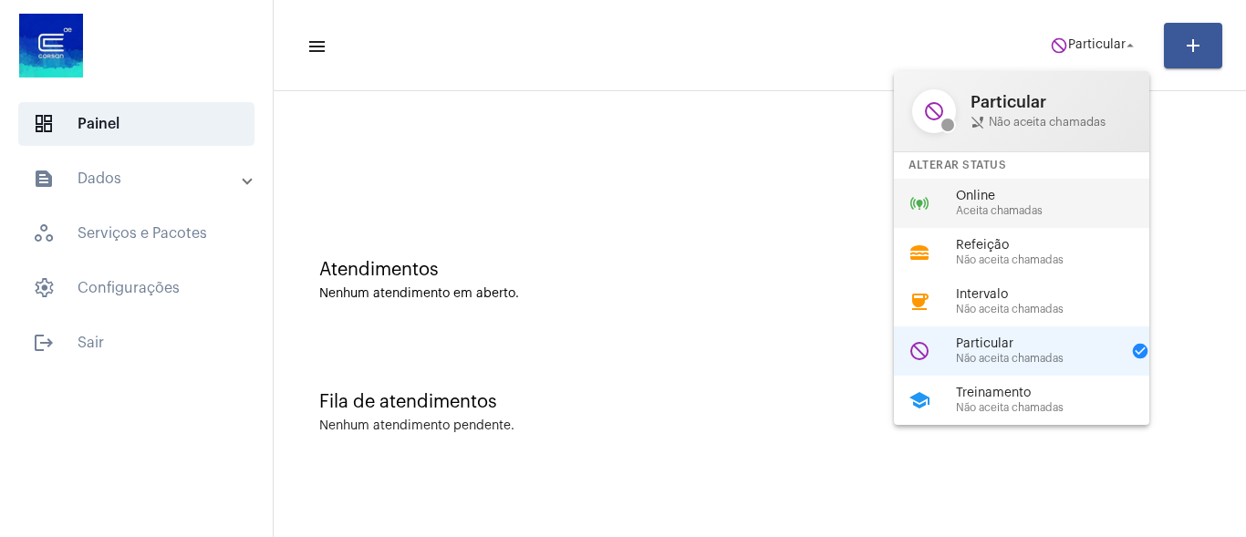
click at [1006, 208] on span "Aceita chamadas" at bounding box center [1060, 211] width 208 height 12
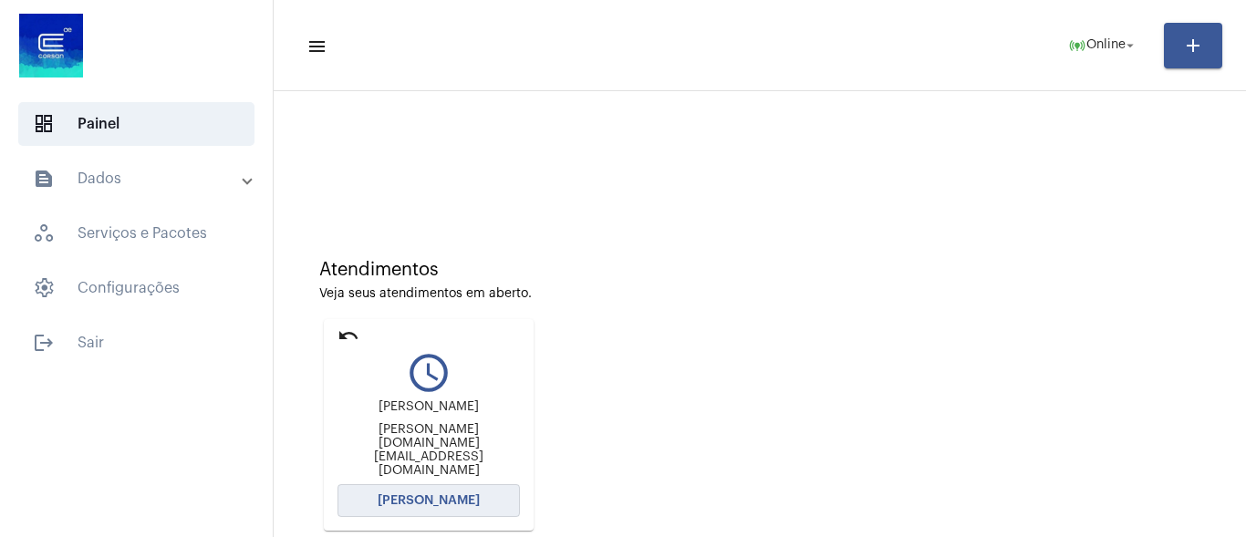
click at [423, 501] on span "[PERSON_NAME]" at bounding box center [429, 500] width 102 height 13
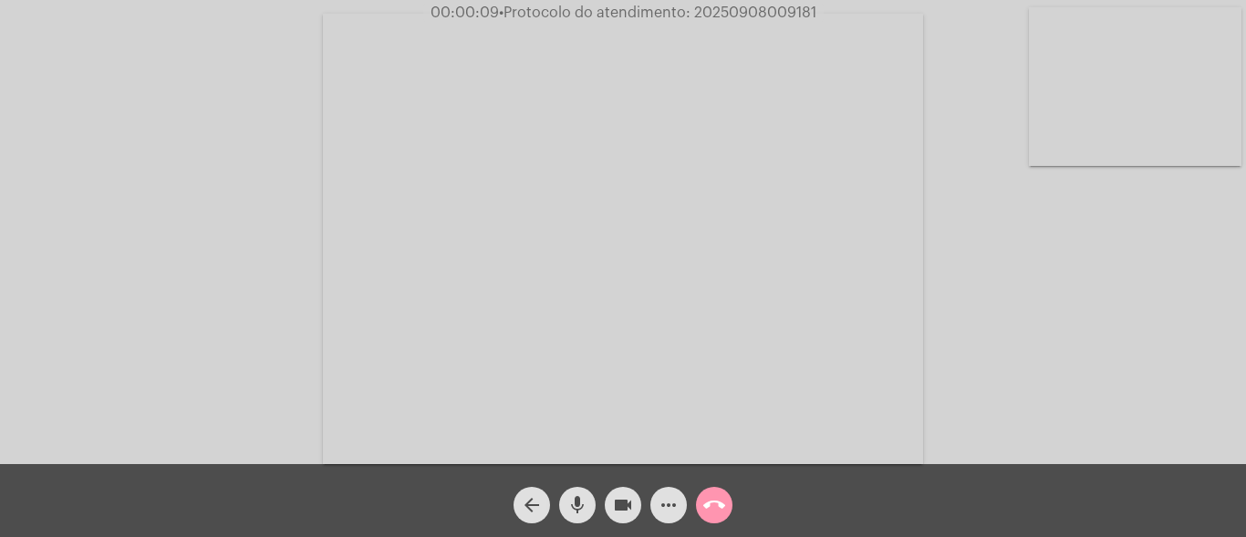
click at [575, 510] on mat-icon "mic" at bounding box center [577, 505] width 22 height 22
click at [1150, 369] on div "Acessando Câmera e Microfone..." at bounding box center [623, 237] width 1242 height 464
click at [576, 500] on mat-icon "mic_off" at bounding box center [577, 505] width 22 height 22
click at [668, 511] on mat-icon "more_horiz" at bounding box center [669, 505] width 22 height 22
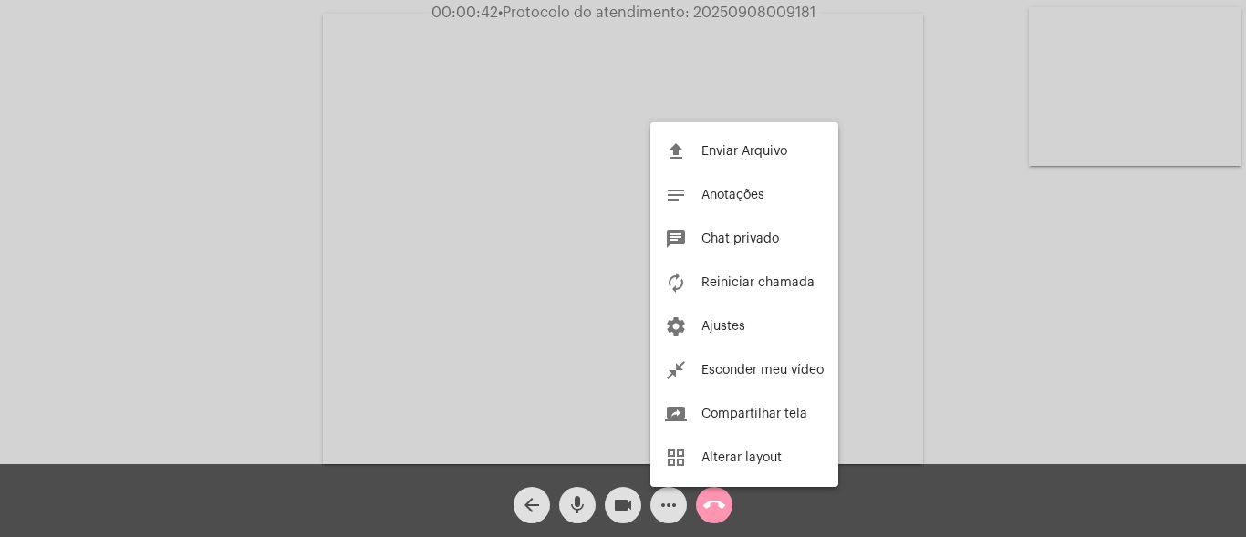
click at [336, 222] on div at bounding box center [623, 268] width 1246 height 537
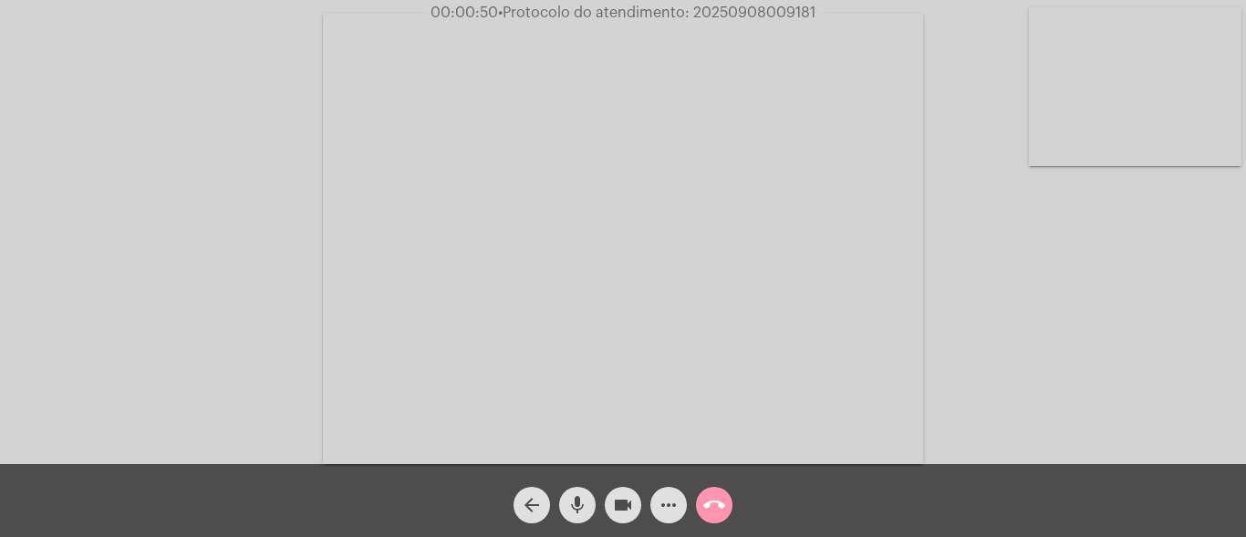
click at [577, 504] on mat-icon "mic" at bounding box center [577, 505] width 22 height 22
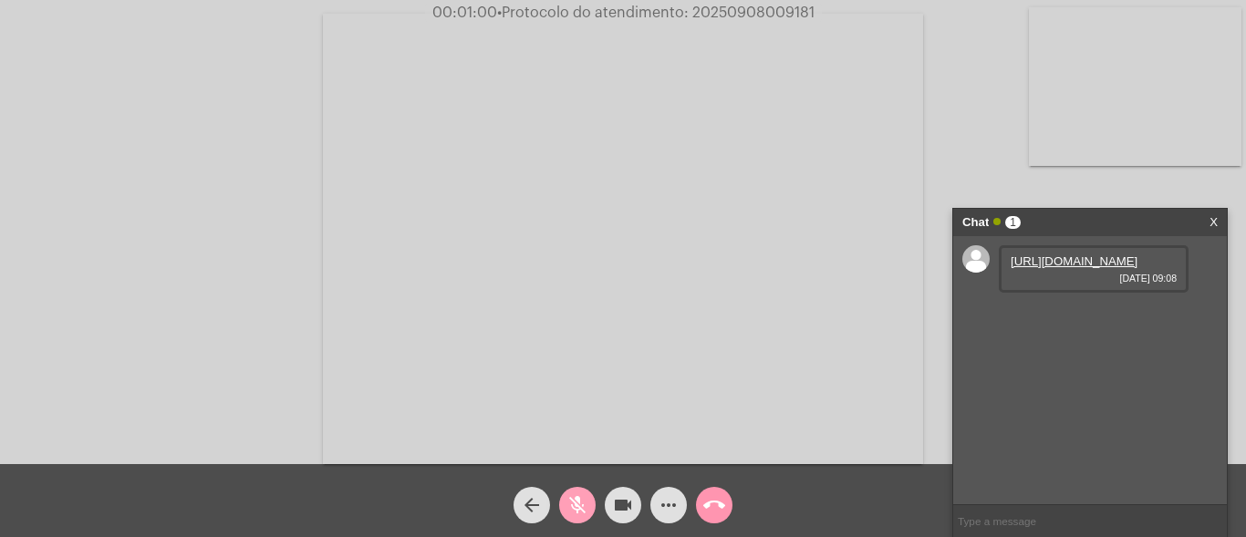
click at [577, 504] on mat-icon "mic_off" at bounding box center [577, 505] width 22 height 22
click at [1066, 268] on link "https://neft-transfer-bucket.s3.amazonaws.com/temp-fff2b0df-7cc7-498d-3293-ae8d…" at bounding box center [1074, 261] width 127 height 14
click at [1074, 320] on link "https://neft-transfer-bucket.s3.amazonaws.com/temp-1d63fff4-f6d8-3c44-18a0-6614…" at bounding box center [1074, 313] width 127 height 14
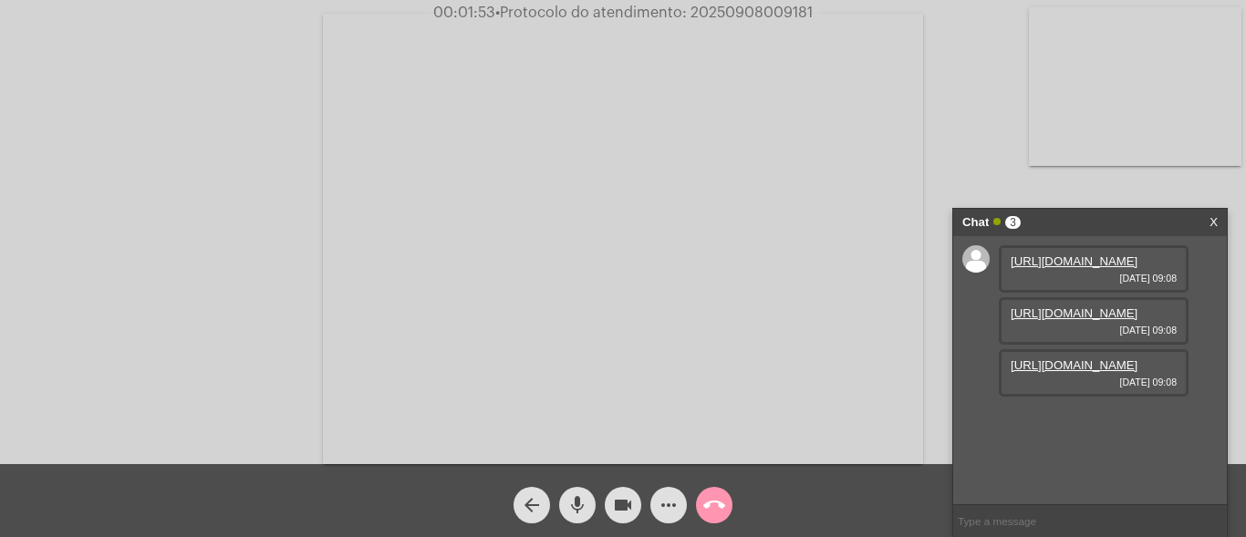
click at [1085, 372] on link "https://neft-transfer-bucket.s3.amazonaws.com/temp-f158d54a-0c14-22e5-fb24-0c4e…" at bounding box center [1074, 365] width 127 height 14
click at [1064, 182] on div "Acessando Câmera e Microfone..." at bounding box center [623, 237] width 1242 height 464
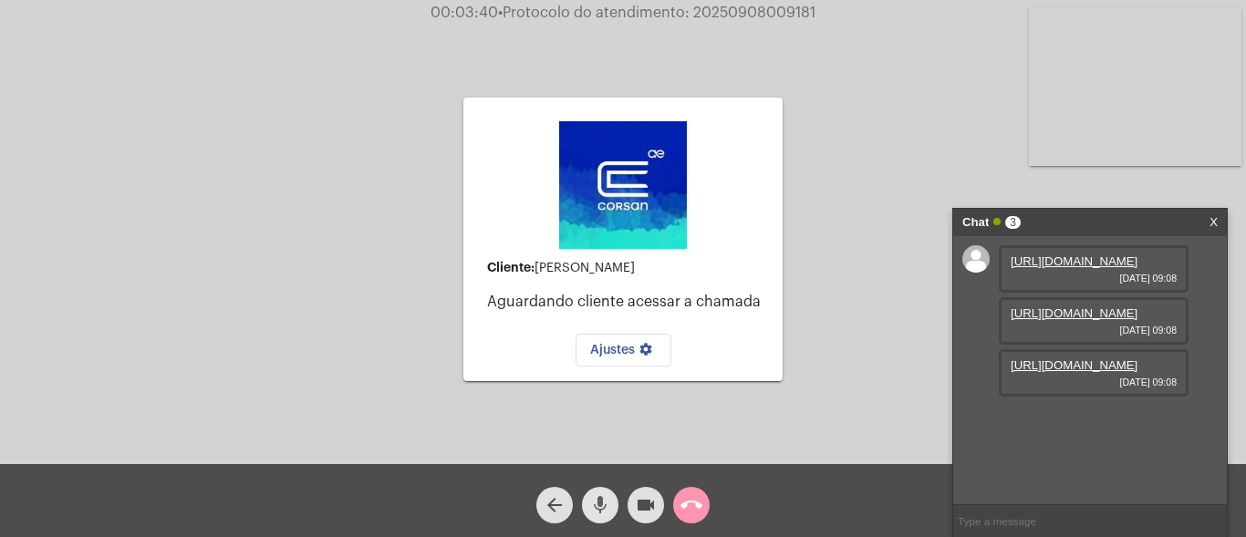
click at [598, 500] on mat-icon "mic" at bounding box center [600, 505] width 22 height 22
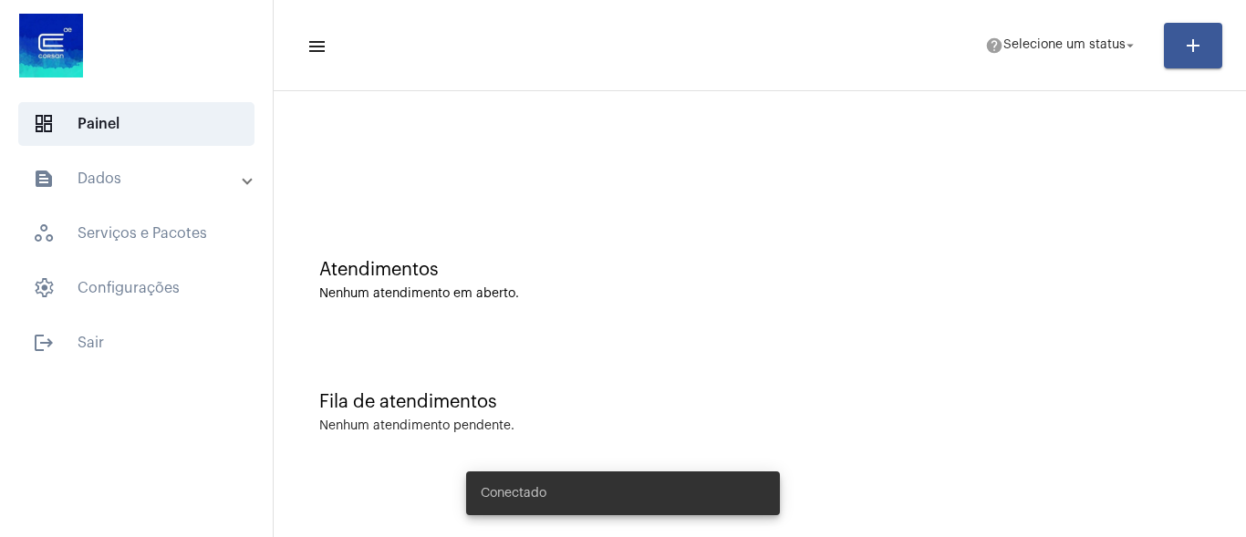
click at [1103, 22] on mat-toolbar-row "menu help Selecione um status arrow_drop_down add" at bounding box center [760, 45] width 972 height 58
click at [1100, 44] on span "Selecione um status" at bounding box center [1064, 45] width 122 height 13
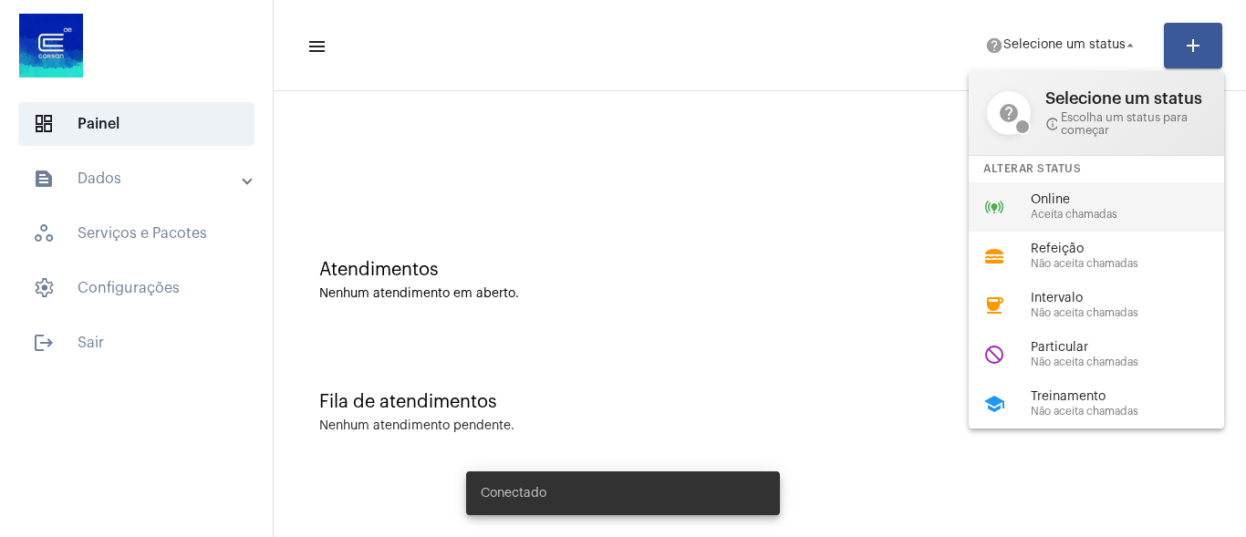
click at [1069, 203] on span "Online" at bounding box center [1135, 200] width 208 height 14
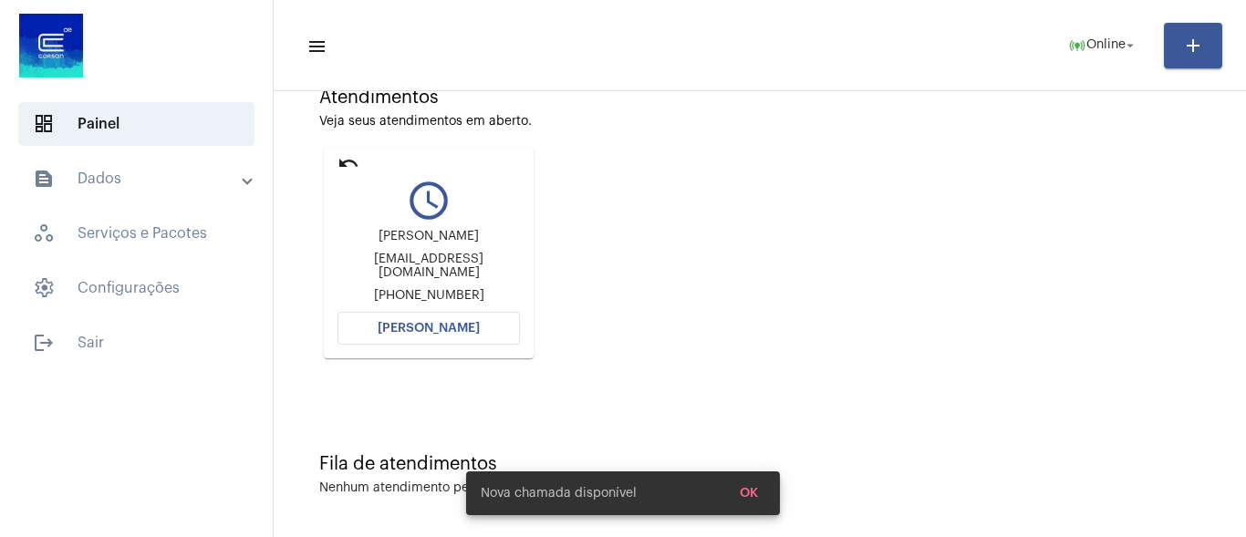
scroll to position [176, 0]
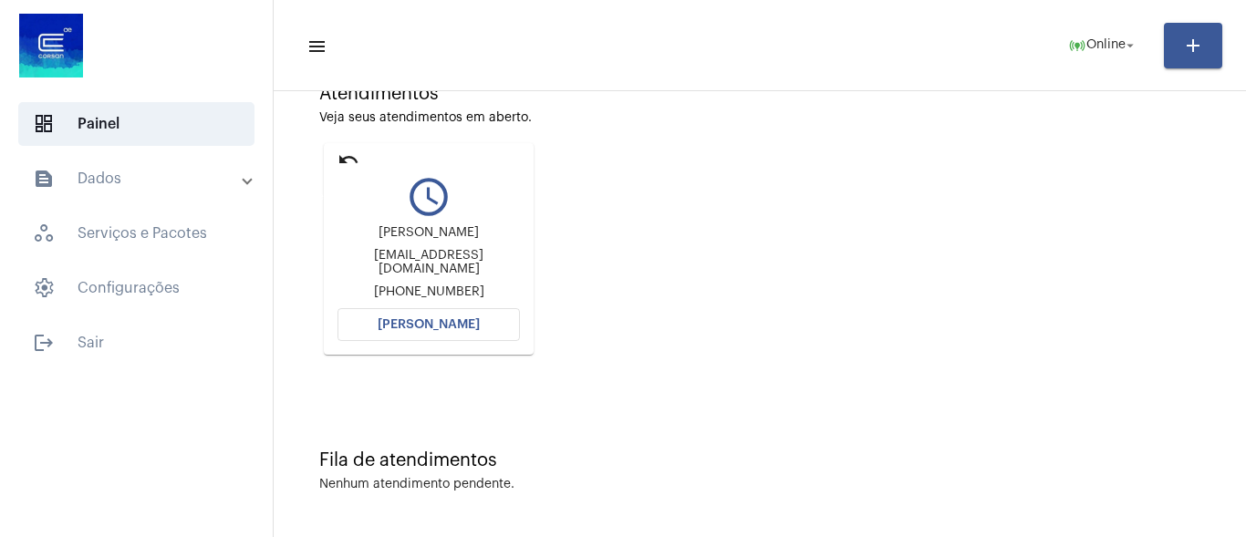
click at [347, 161] on mat-icon "undo" at bounding box center [349, 160] width 22 height 22
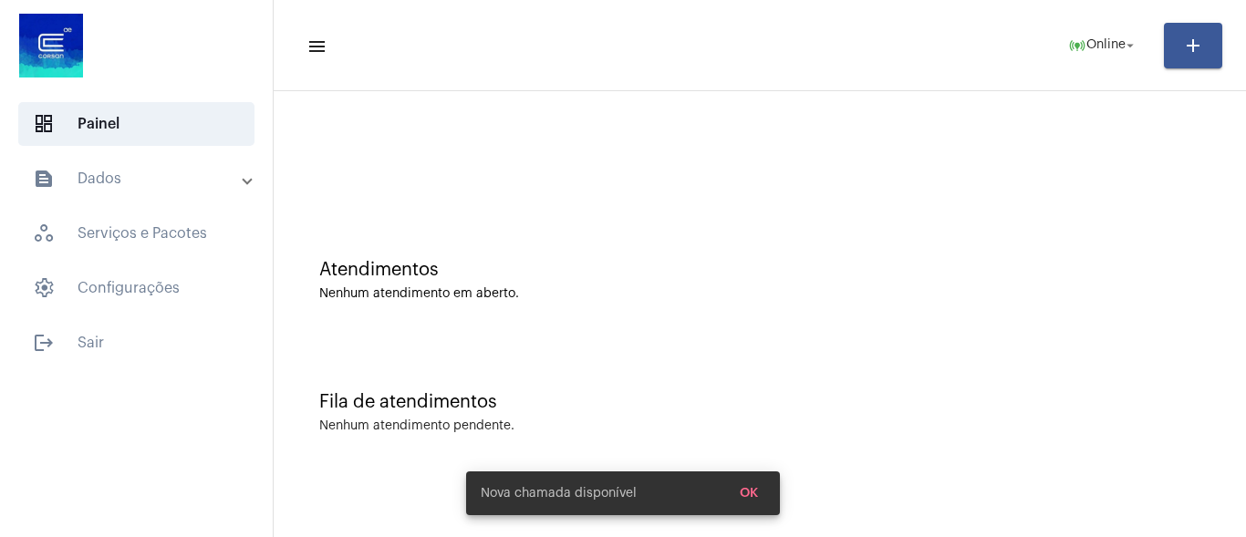
scroll to position [0, 0]
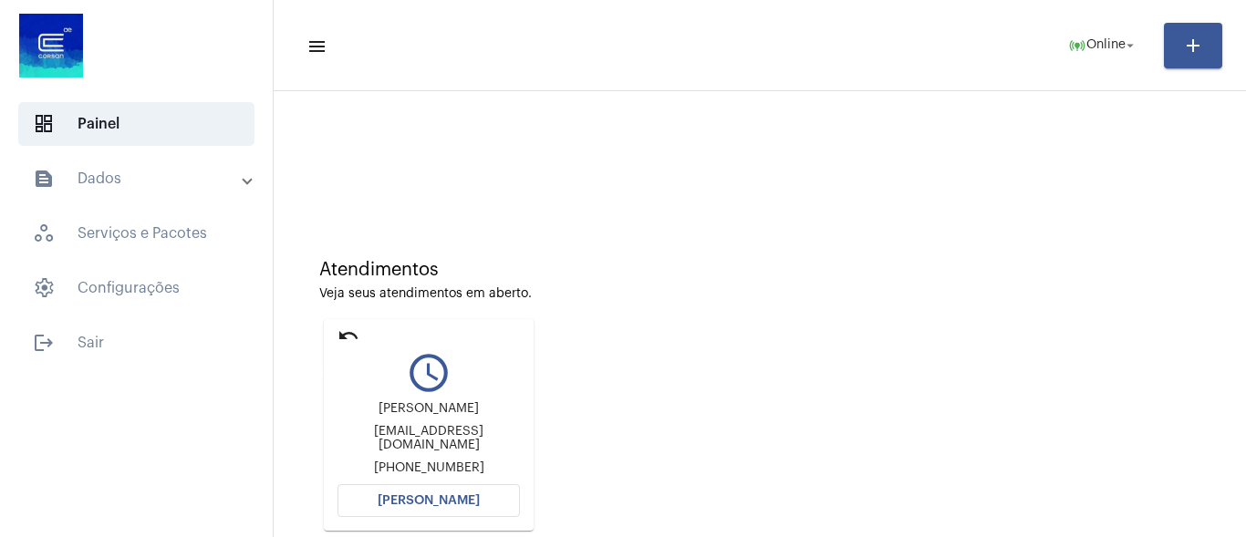
click at [348, 332] on mat-icon "undo" at bounding box center [349, 336] width 22 height 22
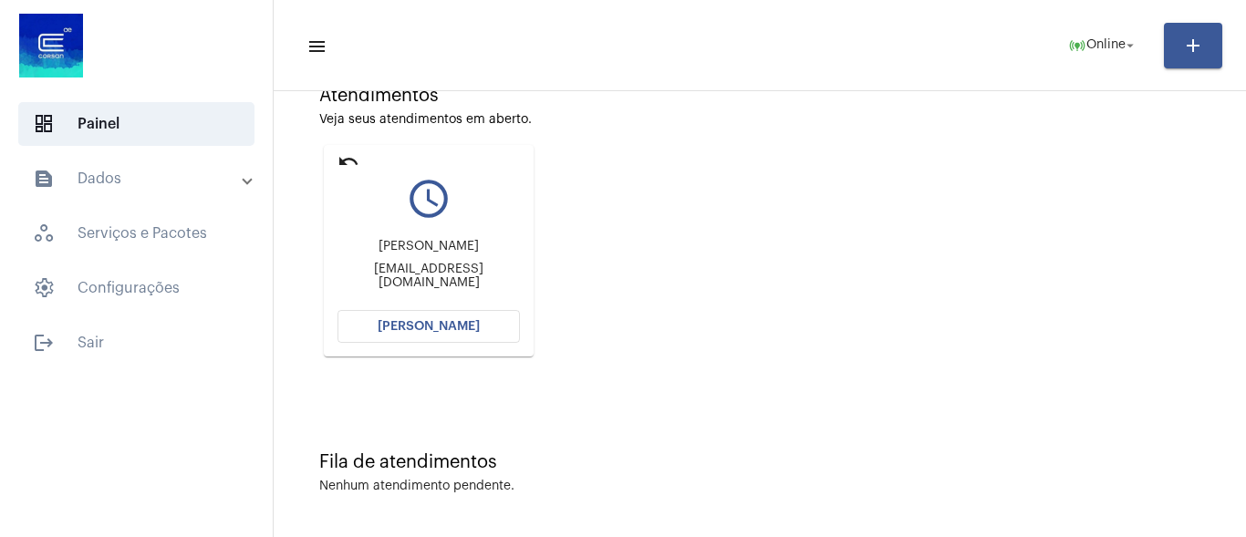
scroll to position [176, 0]
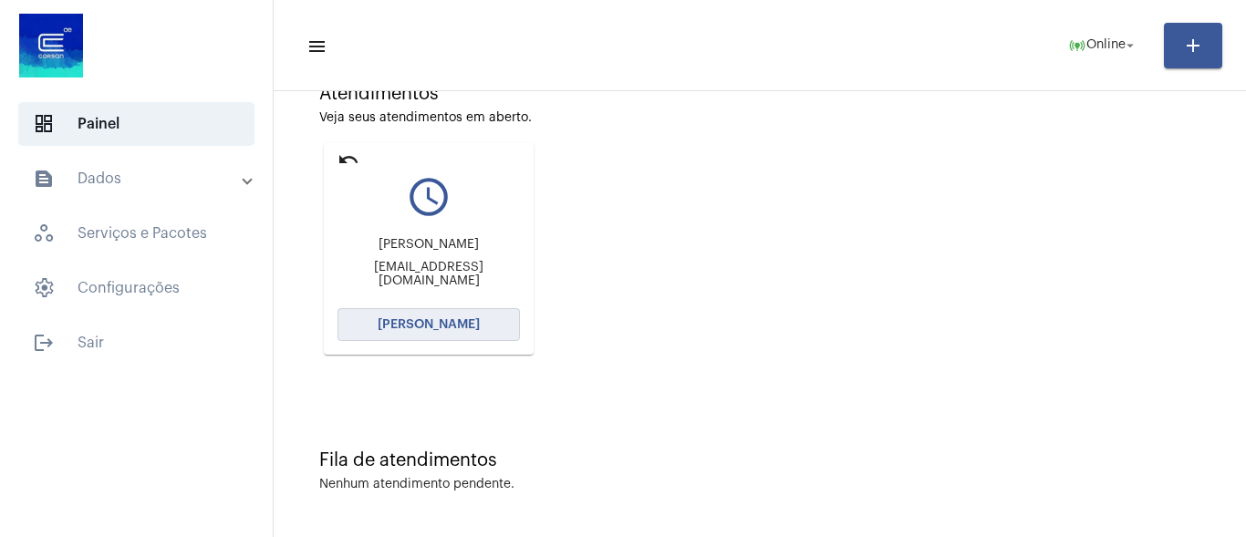
click at [467, 336] on button "[PERSON_NAME]" at bounding box center [429, 324] width 182 height 33
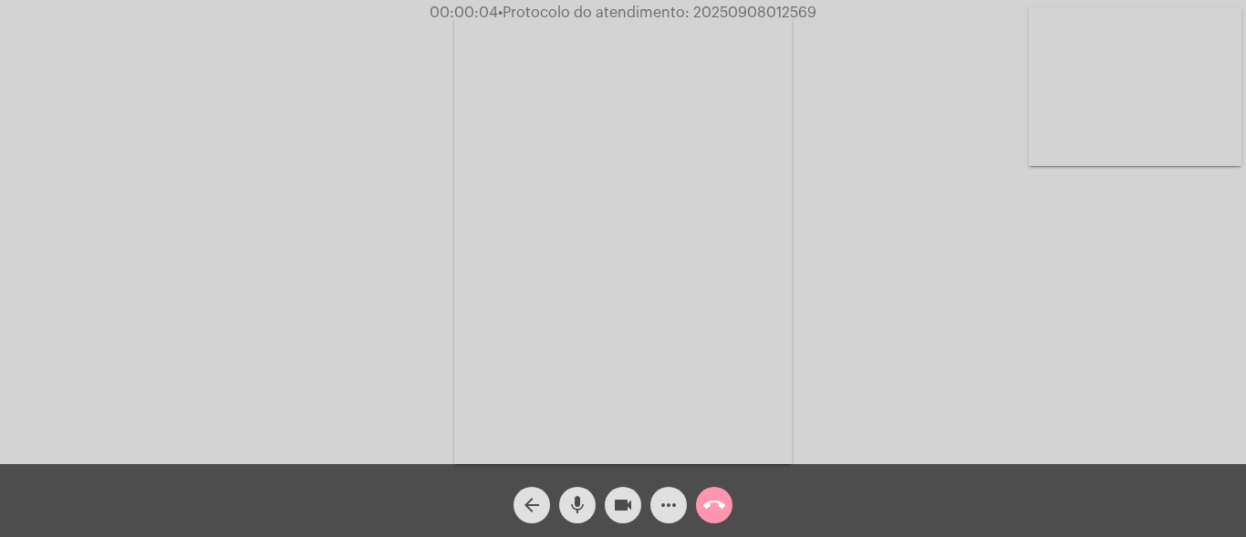
click at [580, 506] on mat-icon "mic" at bounding box center [577, 505] width 22 height 22
click at [579, 499] on mat-icon "mic_off" at bounding box center [577, 505] width 22 height 22
click at [574, 505] on mat-icon "mic" at bounding box center [577, 505] width 22 height 22
click at [579, 505] on mat-icon "mic_off" at bounding box center [577, 505] width 22 height 22
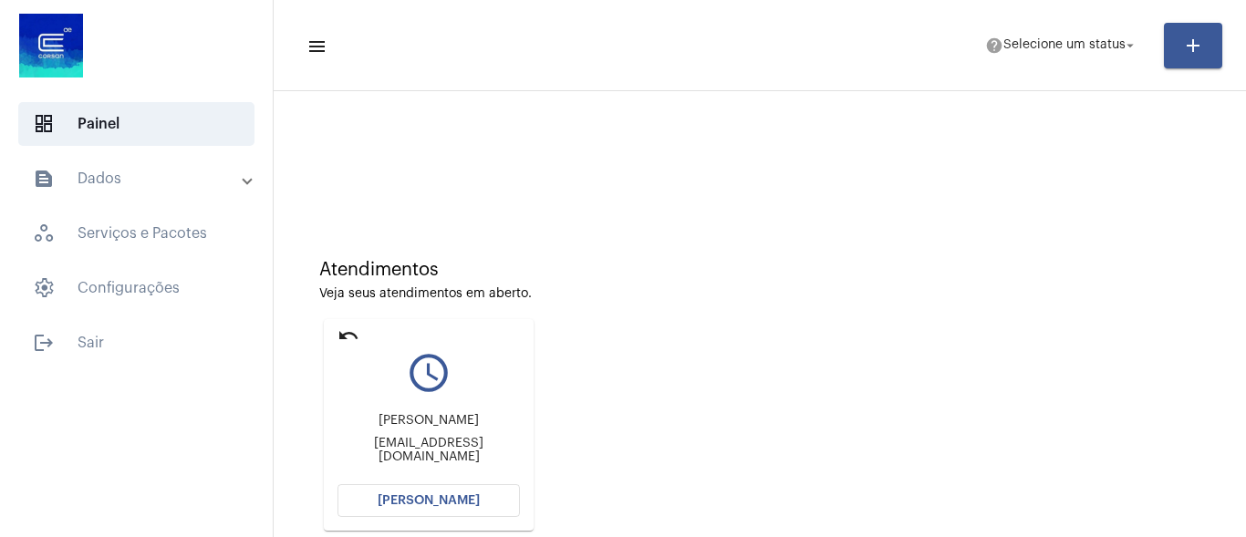
click at [457, 489] on button "[PERSON_NAME]" at bounding box center [429, 500] width 182 height 33
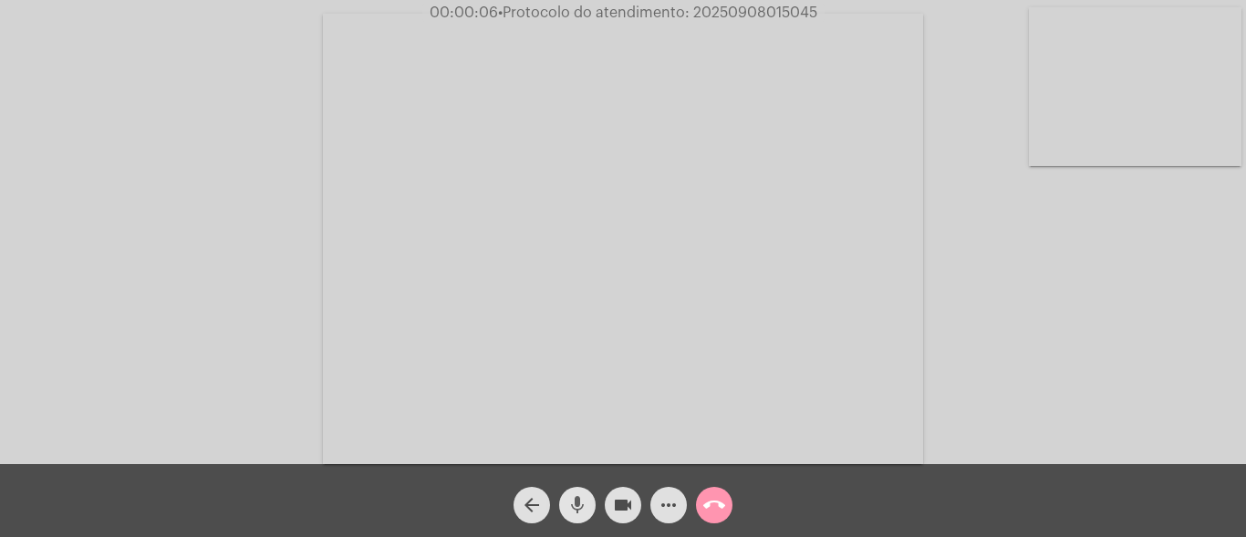
click at [576, 514] on mat-icon "mic" at bounding box center [577, 505] width 22 height 22
click at [574, 501] on mat-icon "mic_off" at bounding box center [577, 505] width 22 height 22
click at [579, 513] on mat-icon "mic" at bounding box center [577, 505] width 22 height 22
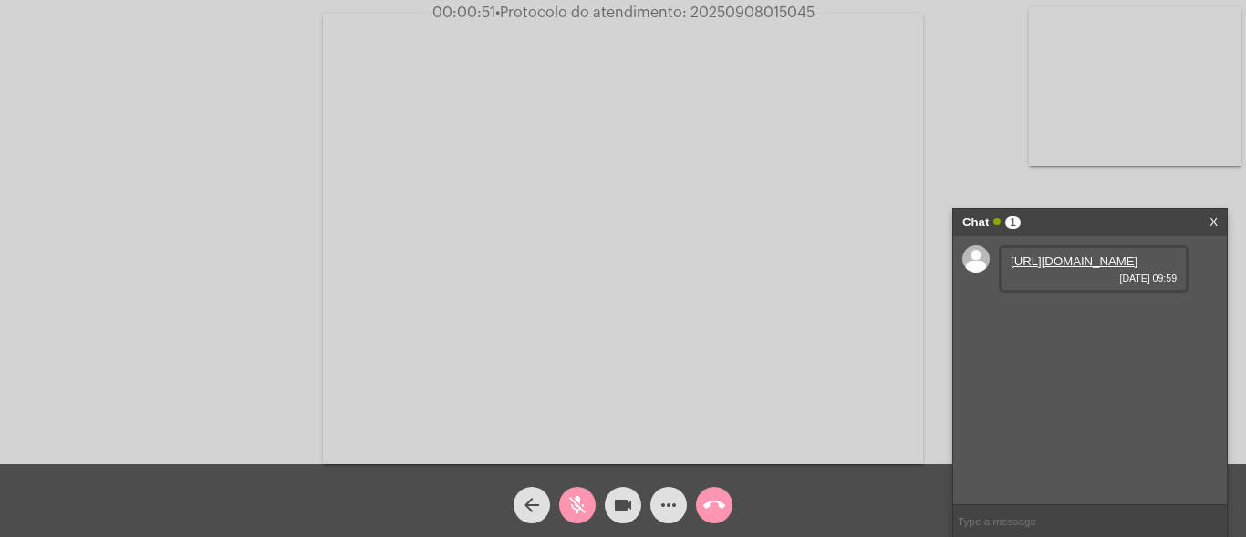
click at [576, 502] on mat-icon "mic_off" at bounding box center [577, 505] width 22 height 22
click at [576, 502] on mat-icon "mic" at bounding box center [577, 505] width 22 height 22
click at [576, 502] on mat-icon "mic_off" at bounding box center [577, 505] width 22 height 22
click at [1064, 268] on link "https://neft-transfer-bucket.s3.amazonaws.com/temp-bbfaa9f0-7fe8-d050-87b2-9fb7…" at bounding box center [1074, 261] width 127 height 14
click at [579, 500] on mat-icon "mic" at bounding box center [577, 505] width 22 height 22
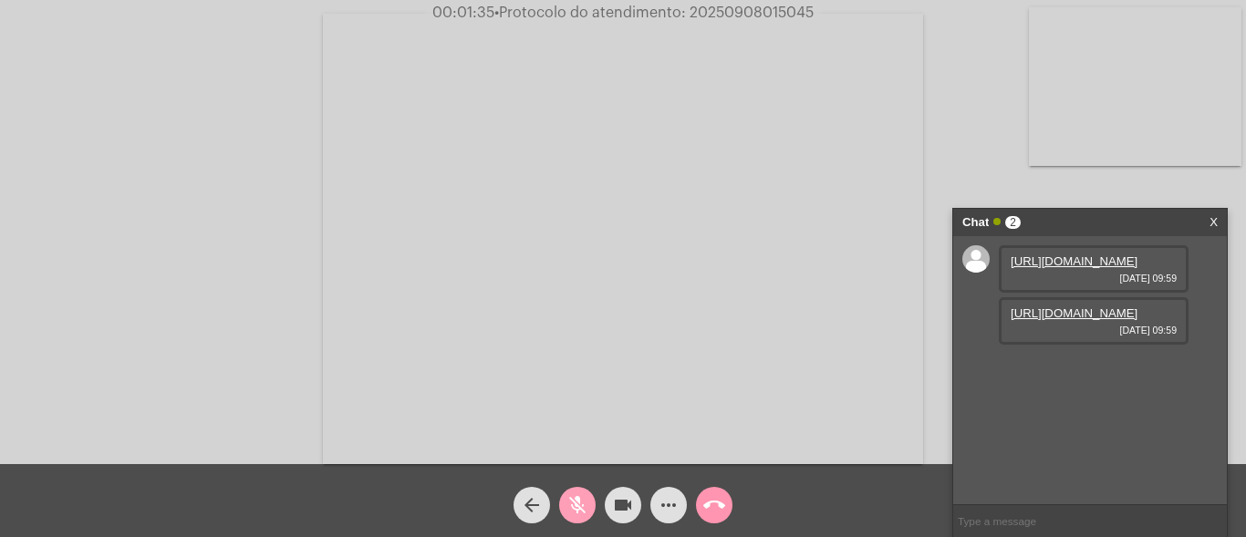
click at [582, 500] on mat-icon "mic_off" at bounding box center [577, 505] width 22 height 22
click at [1052, 372] on link "https://neft-transfer-bucket.s3.amazonaws.com/temp-8f782db4-f9f8-d78b-2f42-f7a0…" at bounding box center [1074, 365] width 127 height 14
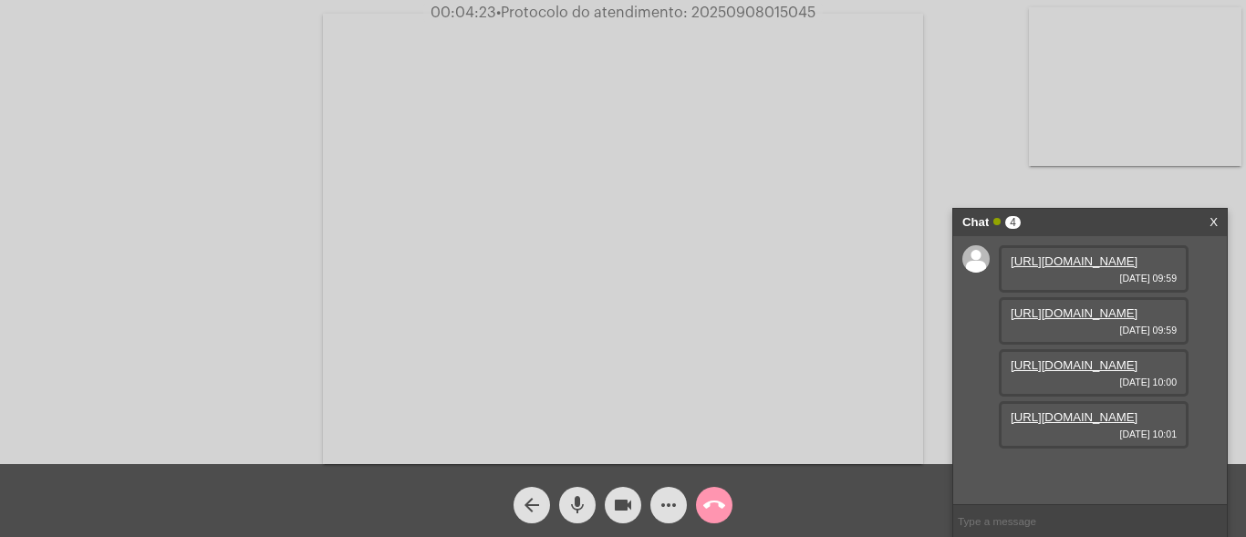
scroll to position [109, 0]
click at [791, 262] on video at bounding box center [623, 239] width 600 height 451
click at [1075, 369] on link "https://neft-transfer-bucket.s3.amazonaws.com/temp-8f782db4-f9f8-d78b-2f42-f7a0…" at bounding box center [1074, 365] width 127 height 14
click at [1076, 424] on link "https://neft-transfer-bucket.s3.amazonaws.com/temp-5f1e11fa-b4b0-2d4b-2226-d96b…" at bounding box center [1074, 417] width 127 height 14
click at [1168, 130] on video at bounding box center [930, 237] width 596 height 446
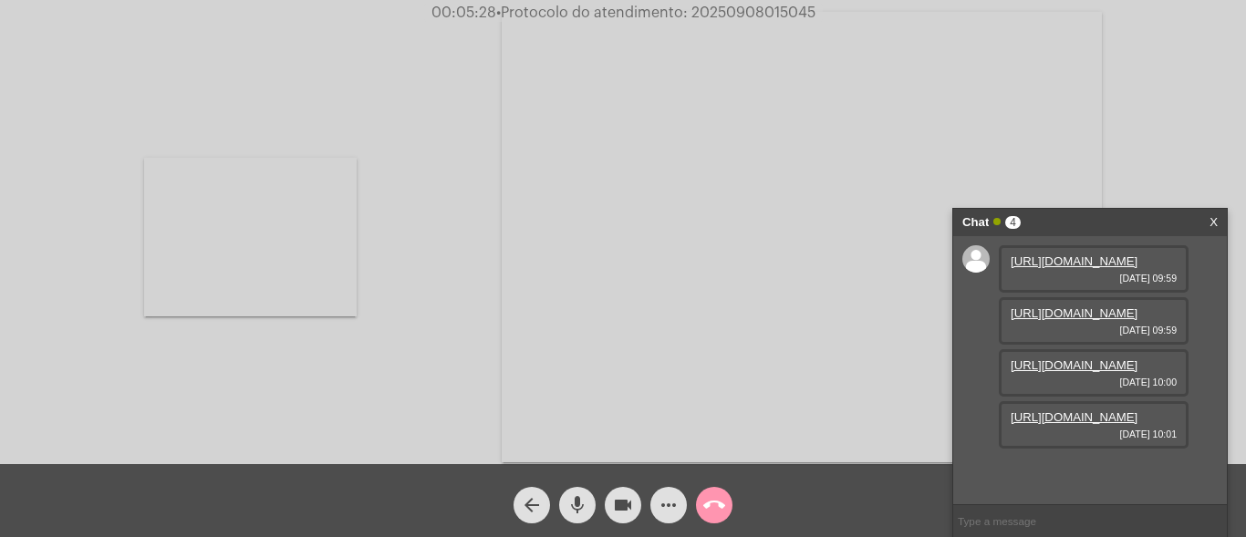
click at [1105, 320] on link "https://neft-transfer-bucket.s3.amazonaws.com/temp-96b4454f-32b7-4269-ebe0-9ac5…" at bounding box center [1074, 313] width 127 height 14
click at [1057, 372] on link "https://neft-transfer-bucket.s3.amazonaws.com/temp-8f782db4-f9f8-d78b-2f42-f7a0…" at bounding box center [1074, 365] width 127 height 14
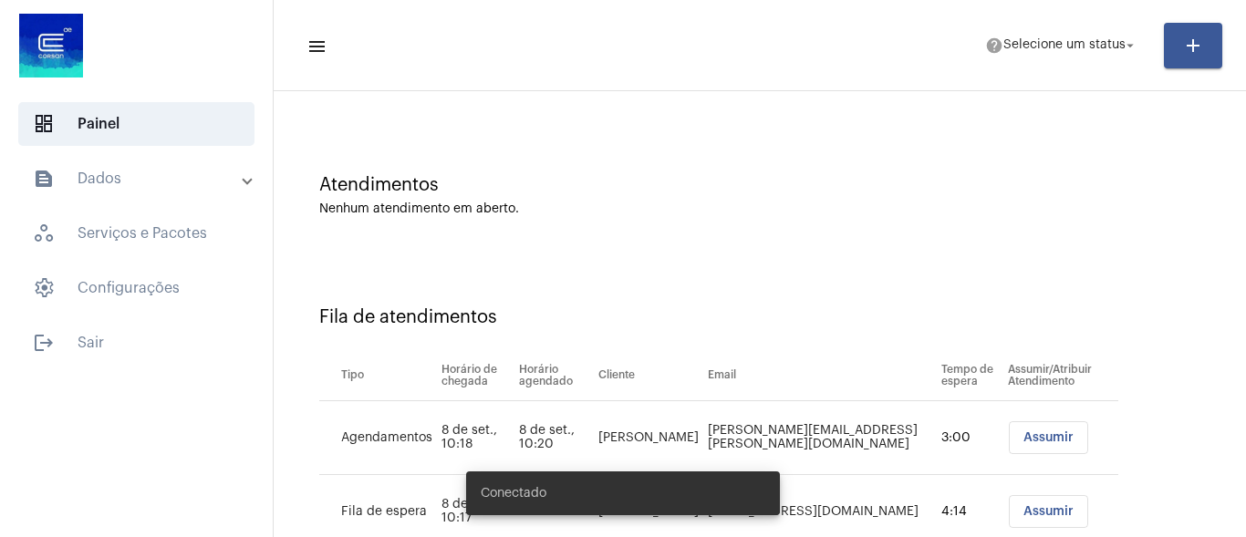
scroll to position [146, 0]
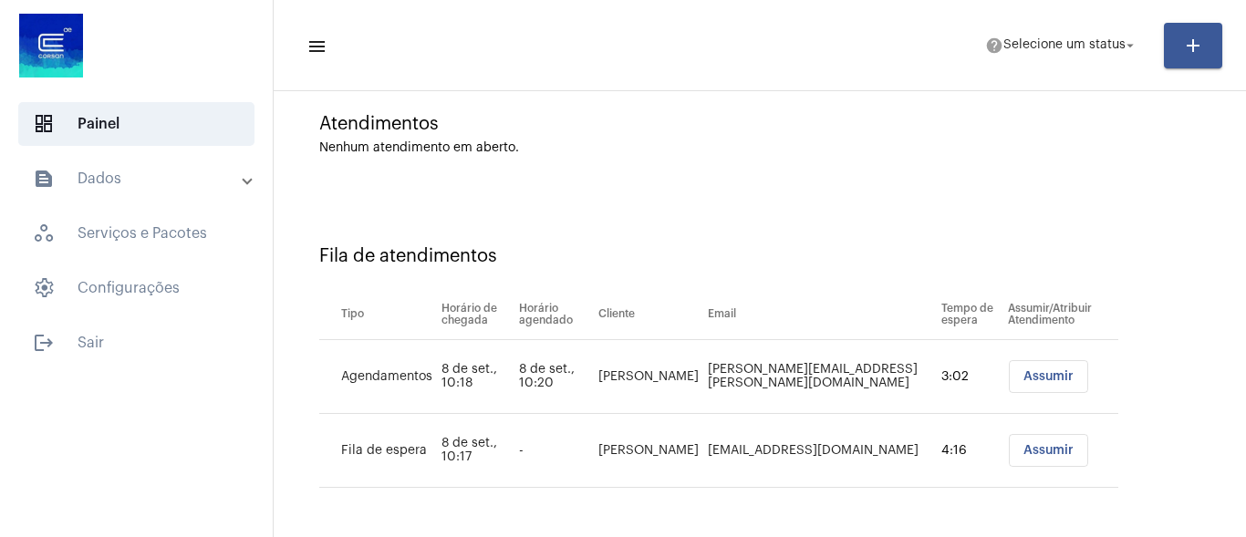
click at [1010, 443] on button "Assumir" at bounding box center [1048, 450] width 79 height 33
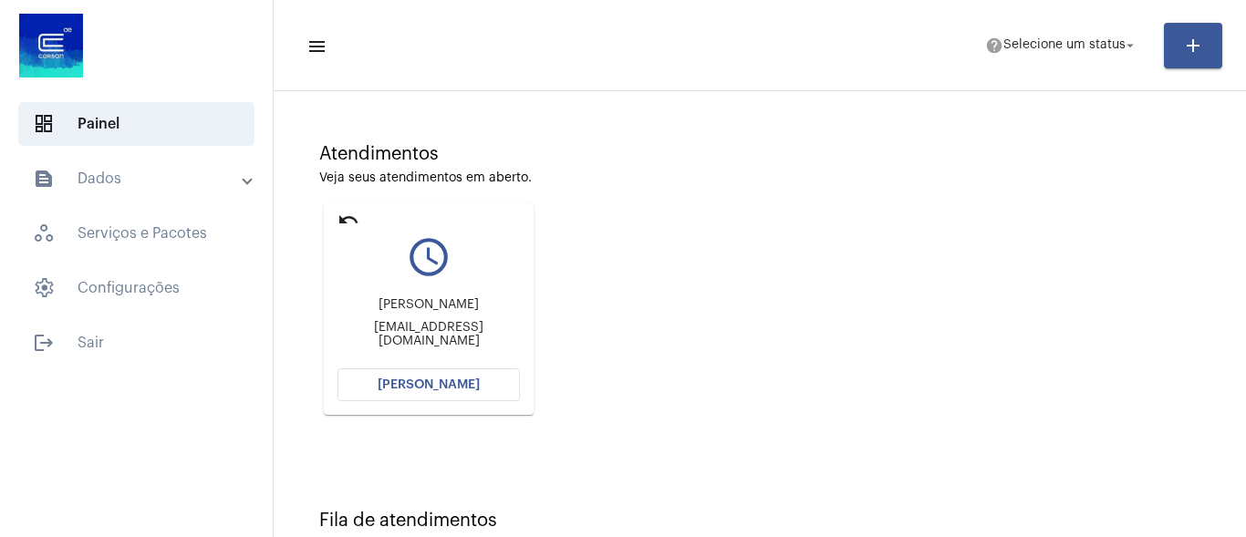
scroll to position [91, 0]
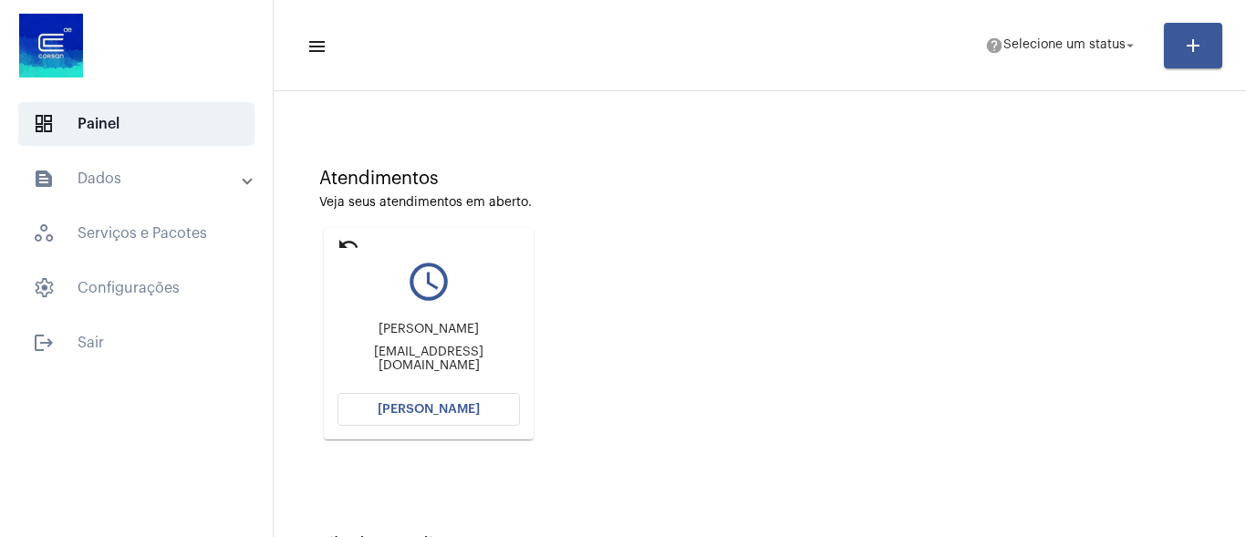
click at [462, 405] on span "[PERSON_NAME]" at bounding box center [429, 409] width 102 height 13
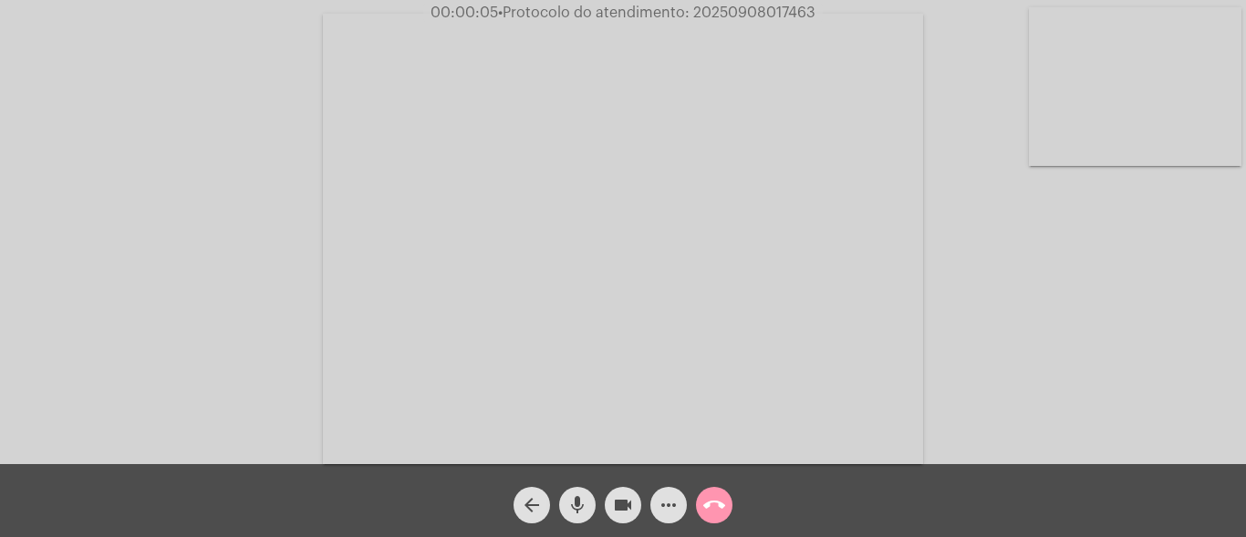
click at [565, 509] on button "mic" at bounding box center [577, 505] width 36 height 36
click at [1051, 322] on div "Acessando Câmera e Microfone..." at bounding box center [623, 237] width 1242 height 464
click at [578, 503] on mat-icon "mic_off" at bounding box center [577, 505] width 22 height 22
click at [578, 506] on mat-icon "mic" at bounding box center [577, 505] width 22 height 22
click at [622, 510] on mat-icon "videocam" at bounding box center [623, 505] width 22 height 22
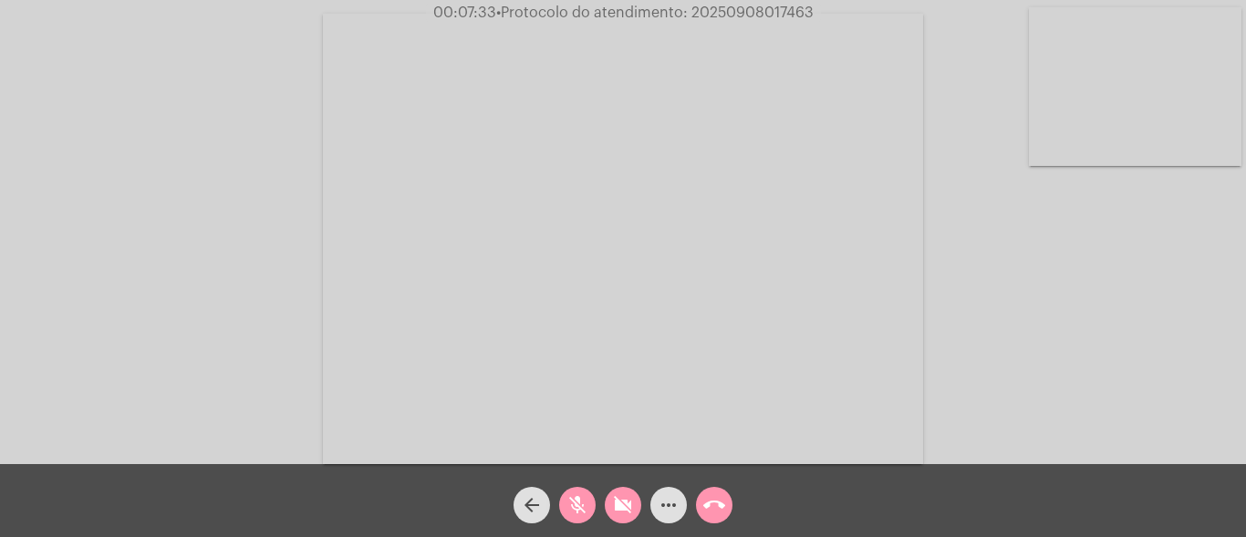
click at [566, 504] on mat-icon "mic_off" at bounding box center [577, 505] width 22 height 22
click at [577, 504] on mat-icon "mic" at bounding box center [577, 505] width 22 height 22
click at [576, 519] on span "mic_off" at bounding box center [577, 505] width 22 height 36
click at [624, 505] on mat-icon "videocam_off" at bounding box center [623, 505] width 22 height 22
click at [577, 500] on mat-icon "mic" at bounding box center [577, 505] width 22 height 22
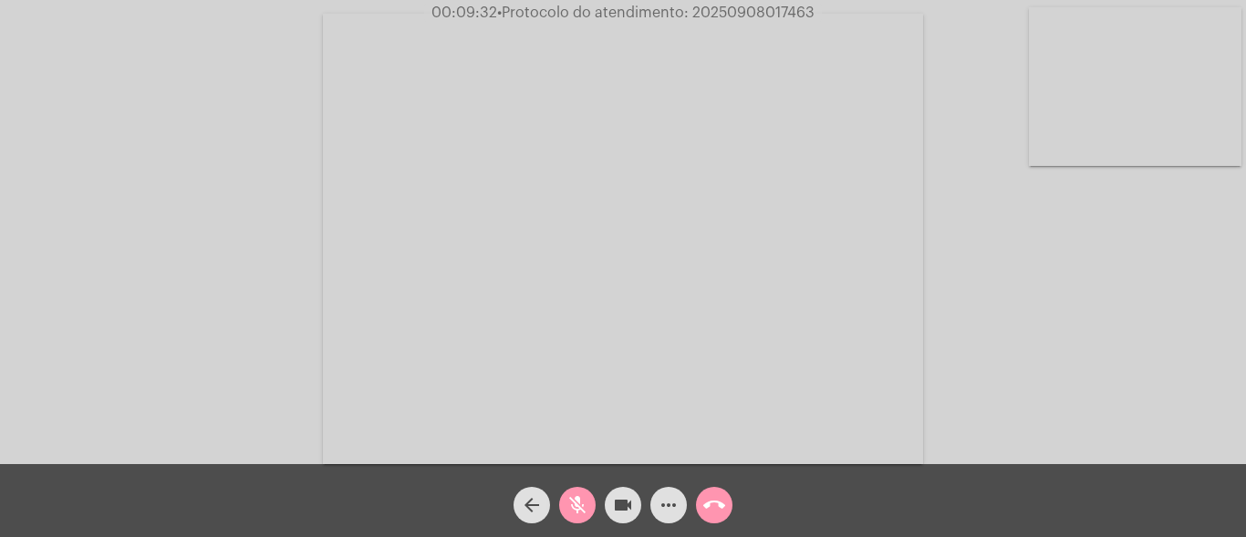
click at [570, 506] on mat-icon "mic_off" at bounding box center [577, 505] width 22 height 22
click at [734, 11] on span "• Protocolo do atendimento: 20250908017463" at bounding box center [656, 12] width 317 height 15
click at [578, 508] on mat-icon "mic" at bounding box center [577, 505] width 22 height 22
click at [573, 513] on mat-icon "mic_off" at bounding box center [577, 505] width 22 height 22
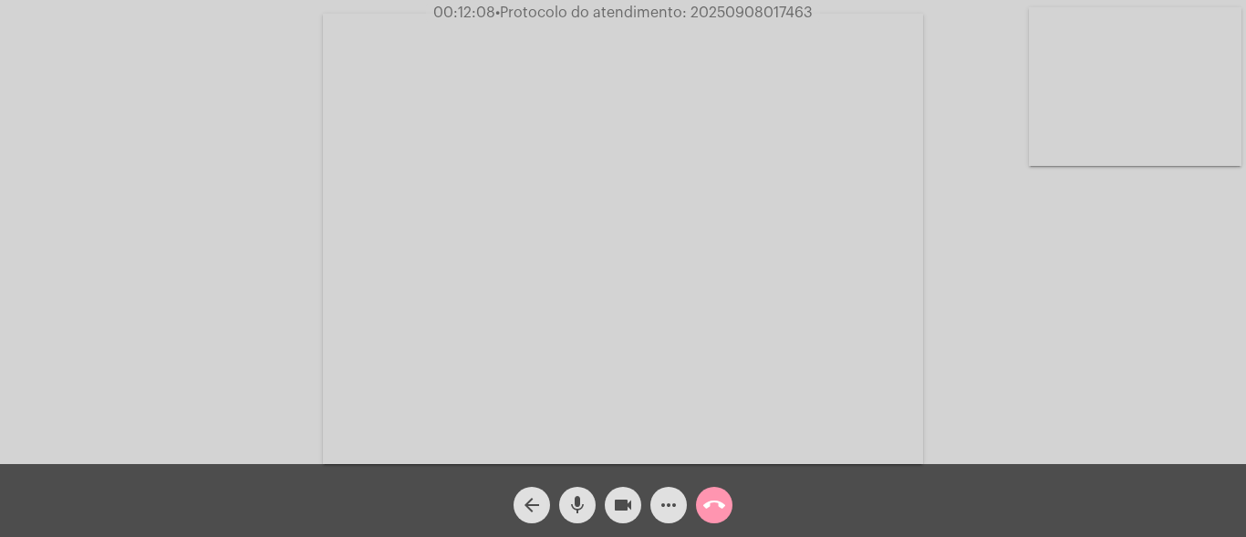
click at [655, 496] on button "more_horiz" at bounding box center [668, 505] width 36 height 36
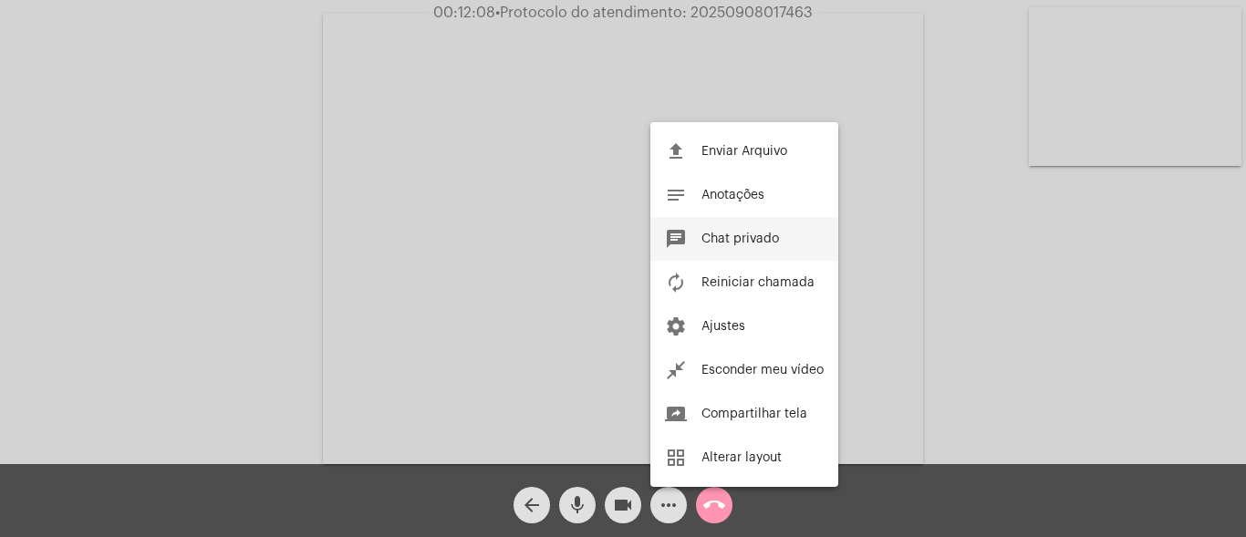
click at [737, 240] on span "Chat privado" at bounding box center [740, 239] width 78 height 13
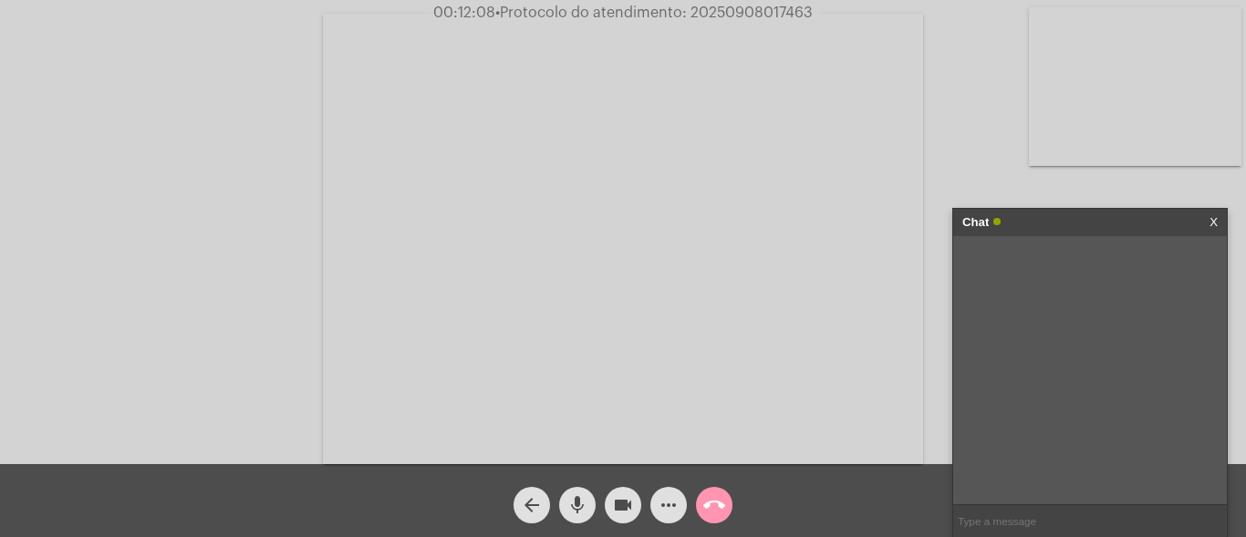
click at [998, 522] on input "text" at bounding box center [1090, 521] width 274 height 32
type input "[PHONE_NUMBER][DATE]"
click at [1011, 518] on input "text" at bounding box center [1090, 521] width 274 height 32
paste input "[PHONE_NUMBER]"
type input "[PHONE_NUMBER]"
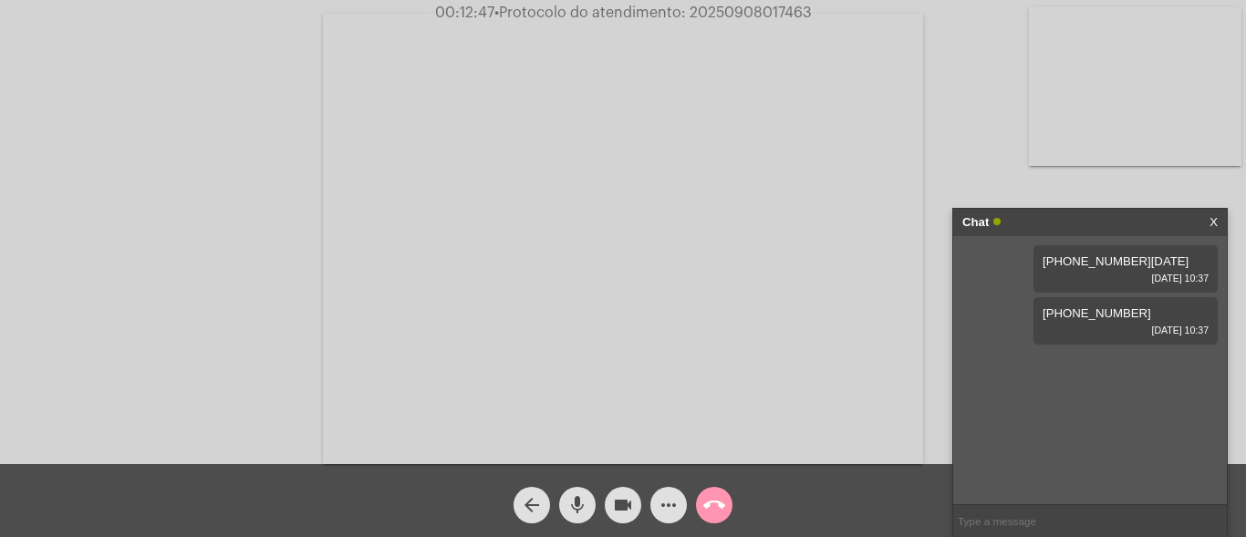
paste input "0800 979 0066"
type input "0800 979 0066"
click at [742, 9] on span "• Protocolo do atendimento: 20250908017463" at bounding box center [651, 12] width 317 height 15
click at [710, 504] on mat-icon "call_end" at bounding box center [714, 505] width 22 height 22
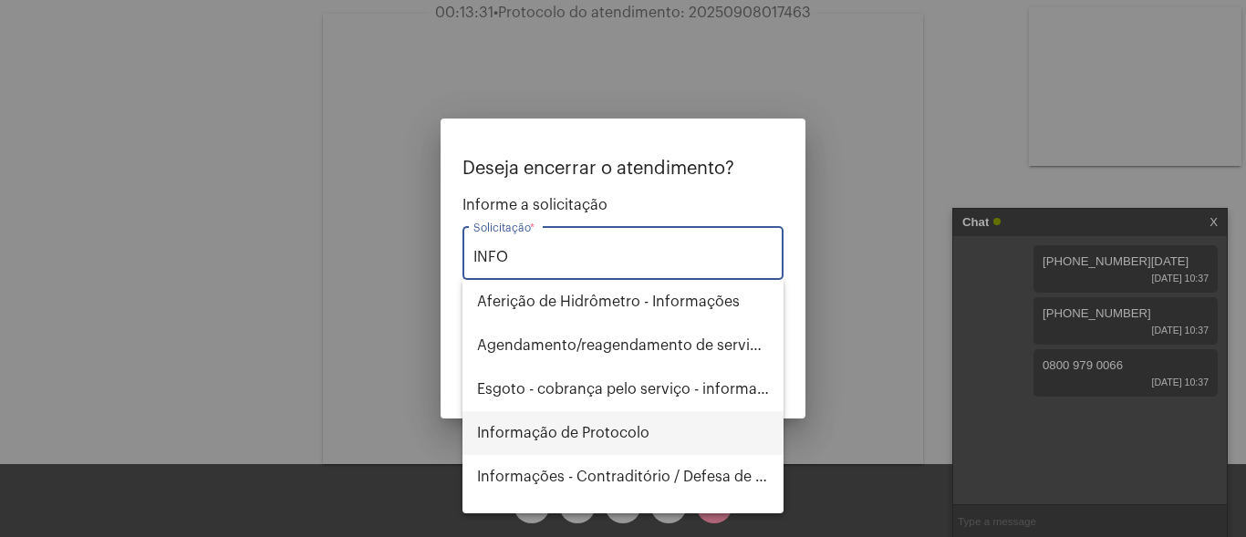
click at [589, 431] on span "Informação de Protocolo" at bounding box center [623, 433] width 292 height 44
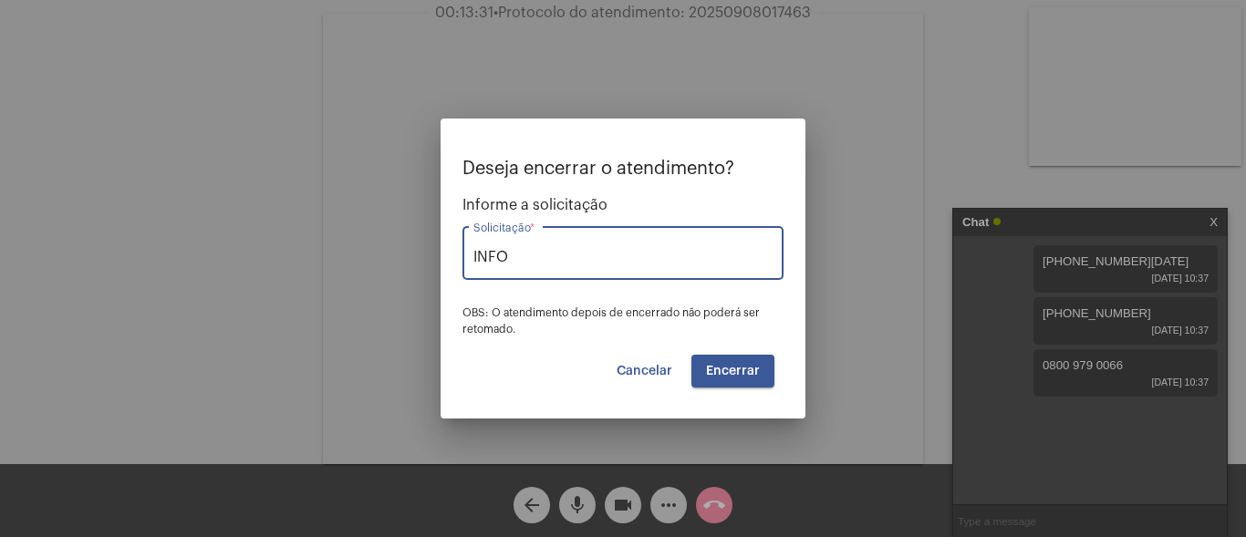
type input "Informação de Protocolo"
click at [745, 369] on span "Encerrar" at bounding box center [733, 371] width 54 height 13
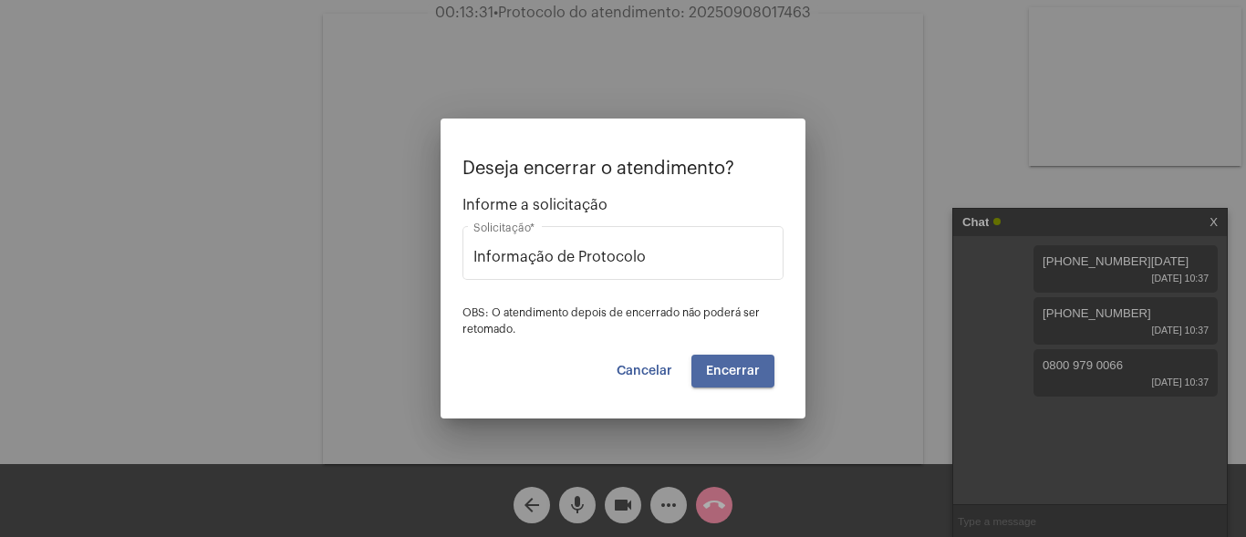
click at [745, 369] on span "Encerrar" at bounding box center [733, 371] width 54 height 13
click at [653, 368] on span "Cancelar" at bounding box center [645, 371] width 56 height 13
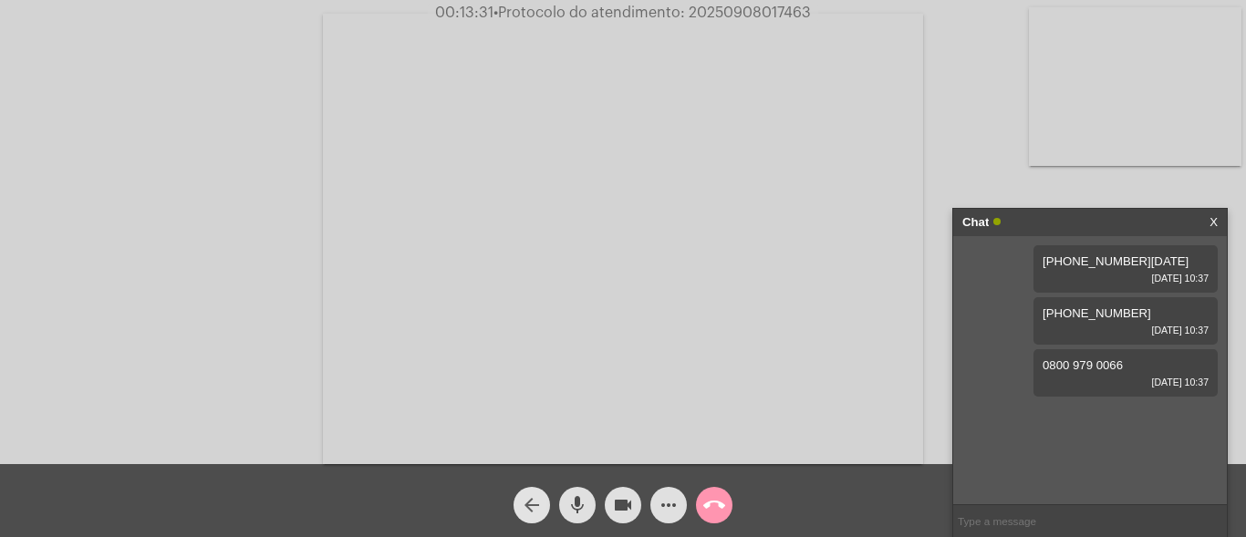
click at [543, 493] on button "arrow_back" at bounding box center [532, 505] width 36 height 36
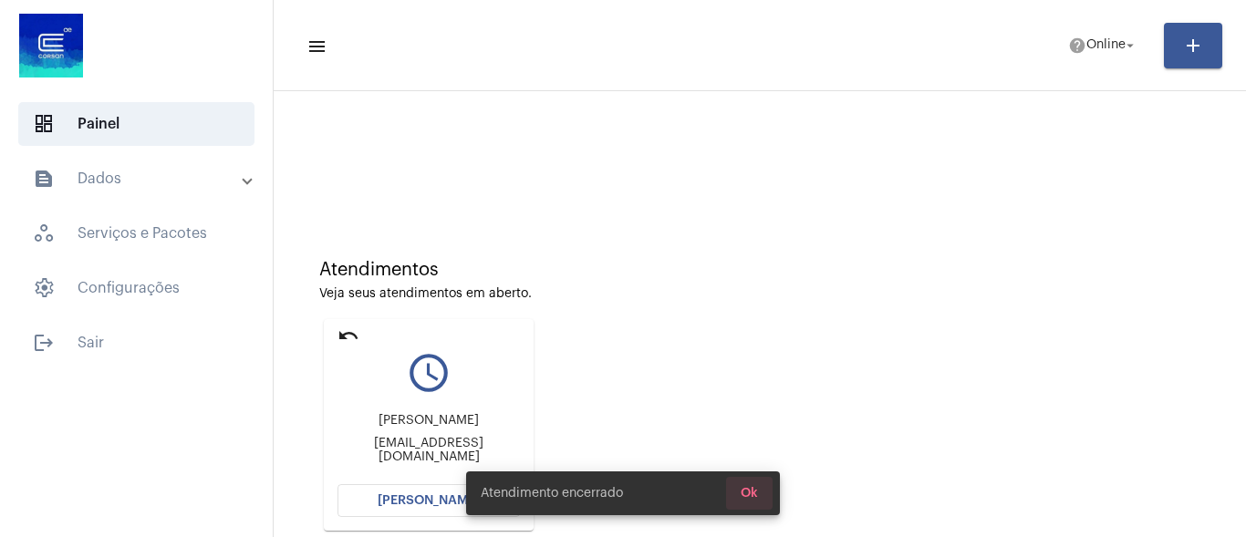
click at [747, 493] on span "Ok" at bounding box center [749, 493] width 17 height 13
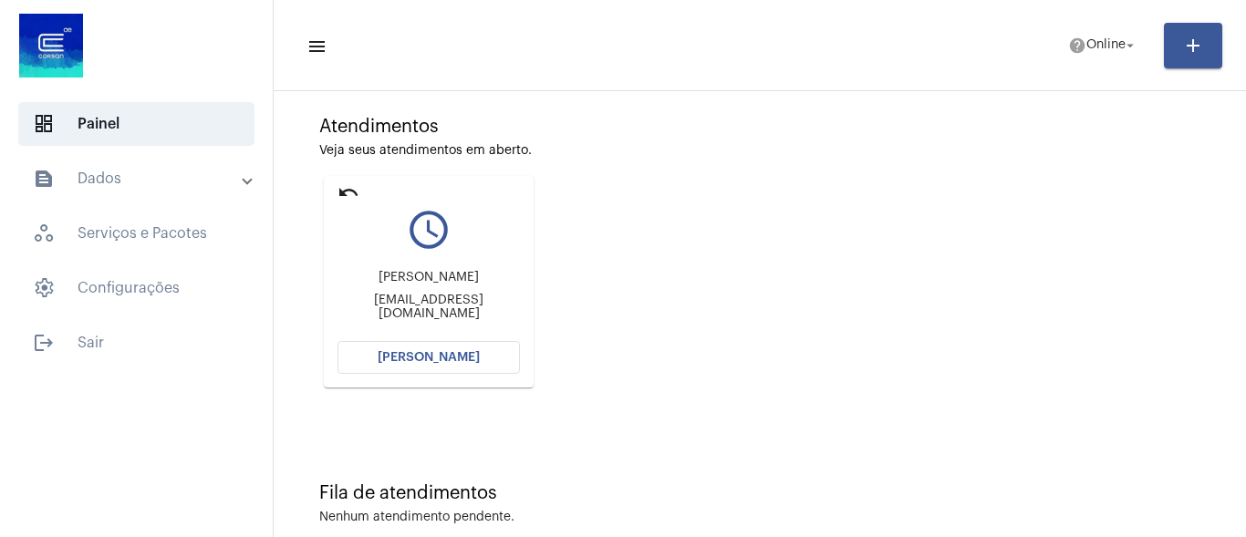
scroll to position [176, 0]
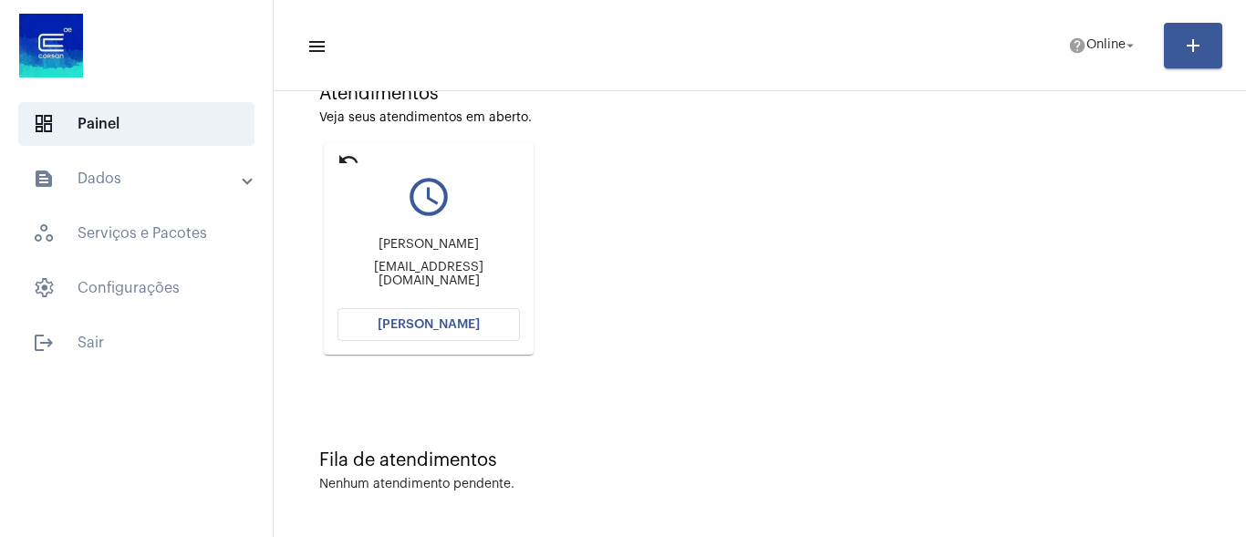
click at [452, 318] on span "[PERSON_NAME]" at bounding box center [429, 324] width 102 height 13
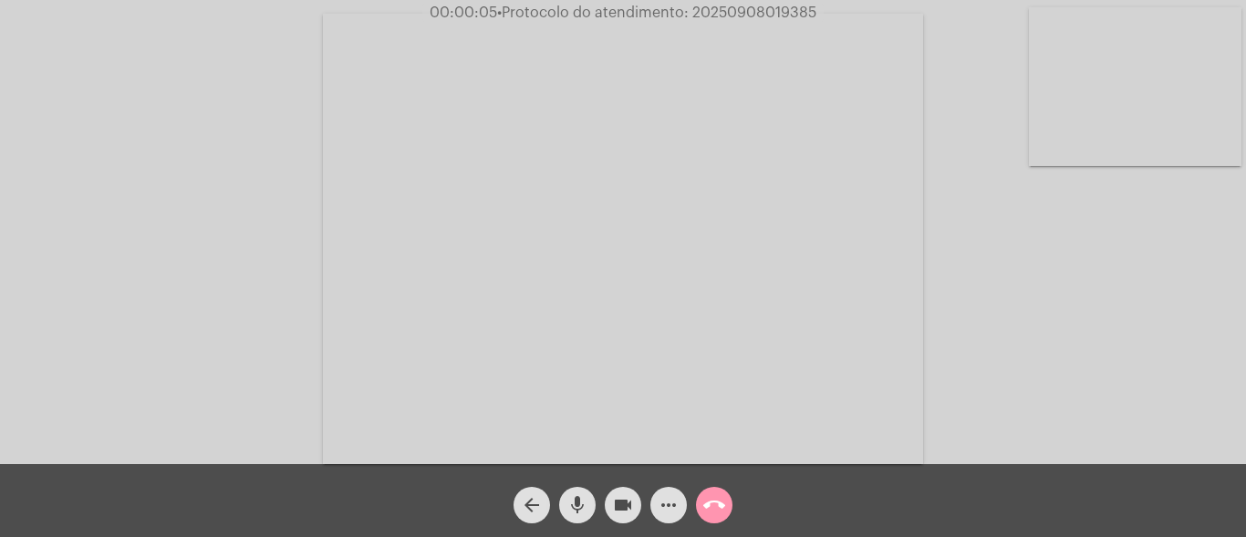
click at [573, 505] on mat-icon "mic" at bounding box center [577, 505] width 22 height 22
click at [582, 511] on mat-icon "mic_off" at bounding box center [577, 505] width 22 height 22
click at [665, 506] on mat-icon "more_horiz" at bounding box center [669, 505] width 22 height 22
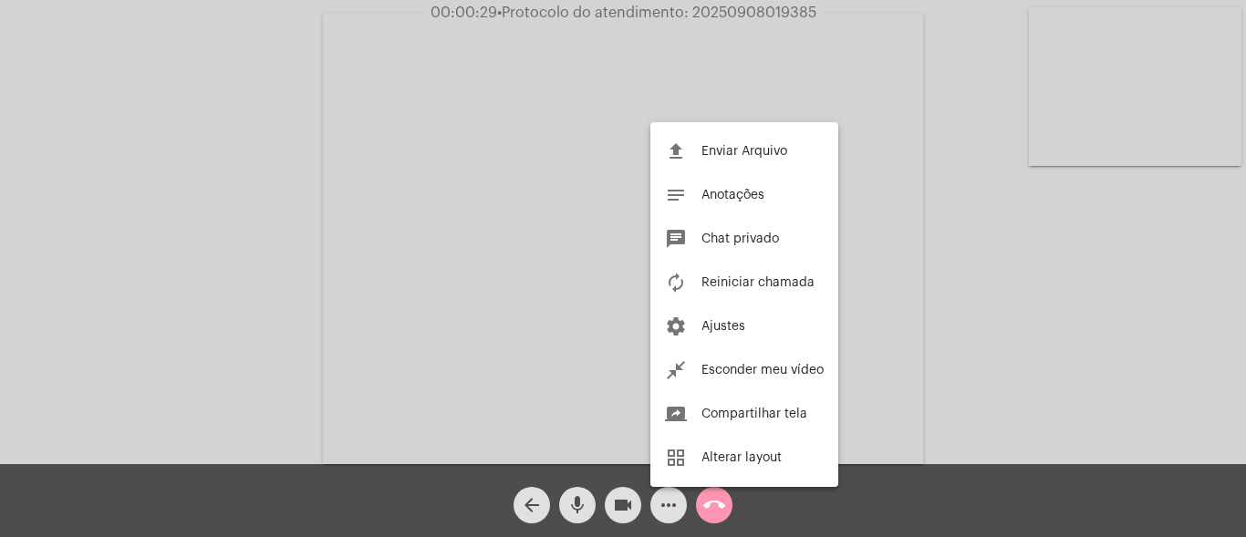
click at [381, 317] on div at bounding box center [623, 268] width 1246 height 537
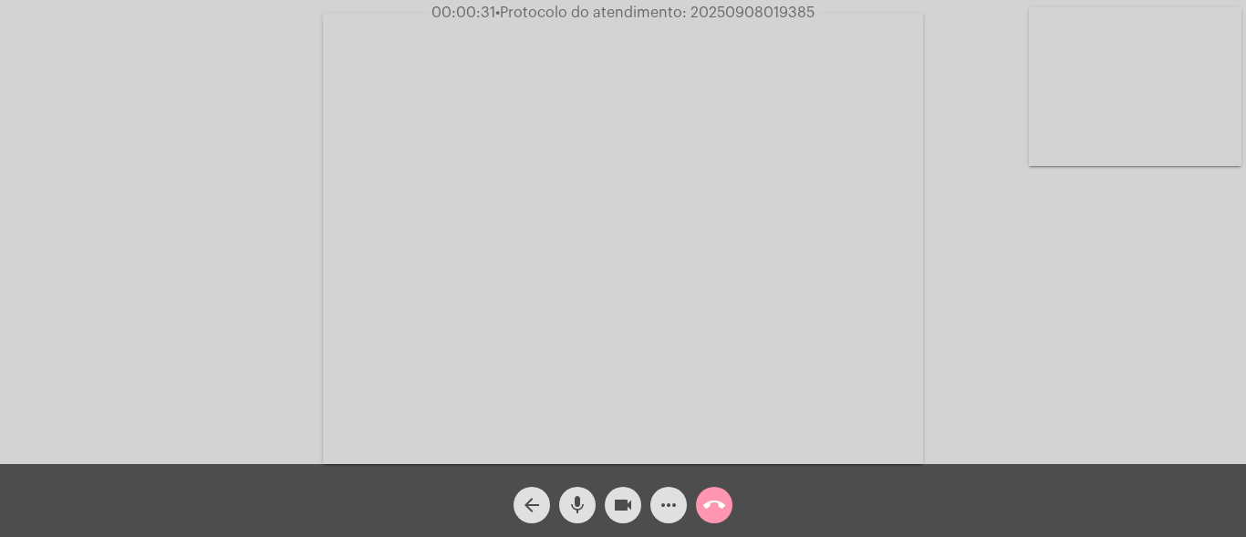
click at [674, 501] on mat-icon "more_horiz" at bounding box center [669, 505] width 22 height 22
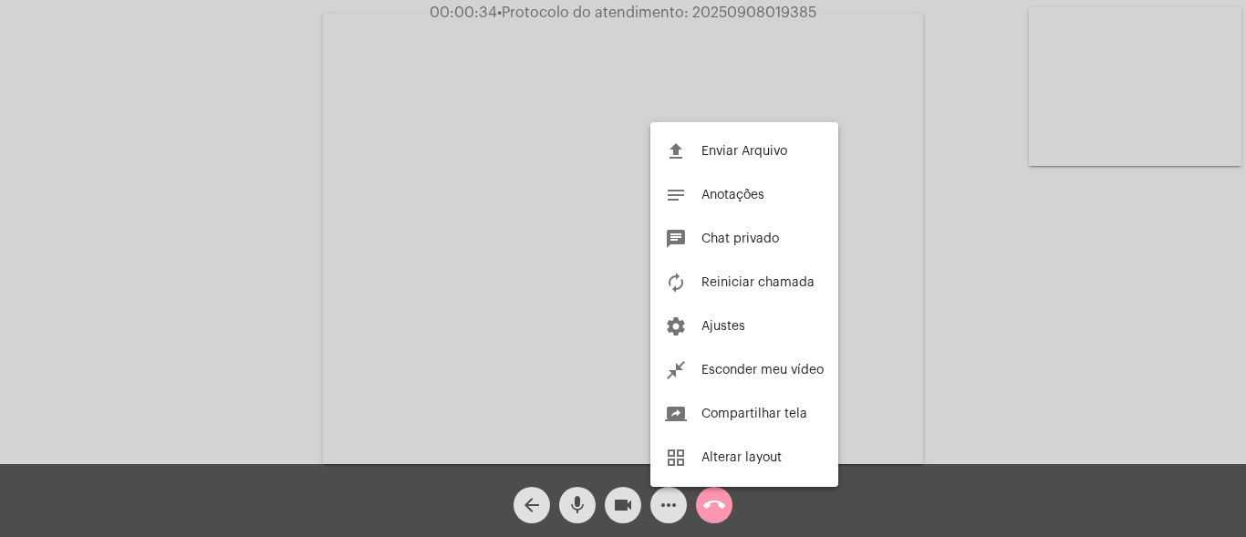
click at [312, 210] on div at bounding box center [623, 268] width 1246 height 537
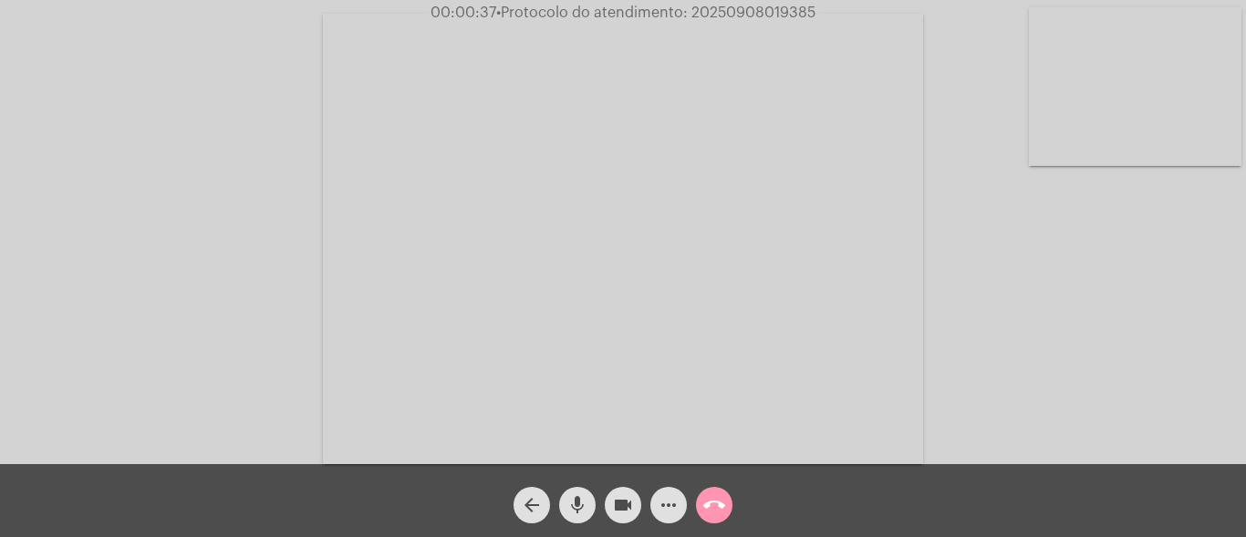
click at [570, 508] on mat-icon "mic" at bounding box center [577, 505] width 22 height 22
click at [580, 504] on mat-icon "mic_off" at bounding box center [577, 505] width 22 height 22
click at [667, 508] on mat-icon "more_horiz" at bounding box center [669, 505] width 22 height 22
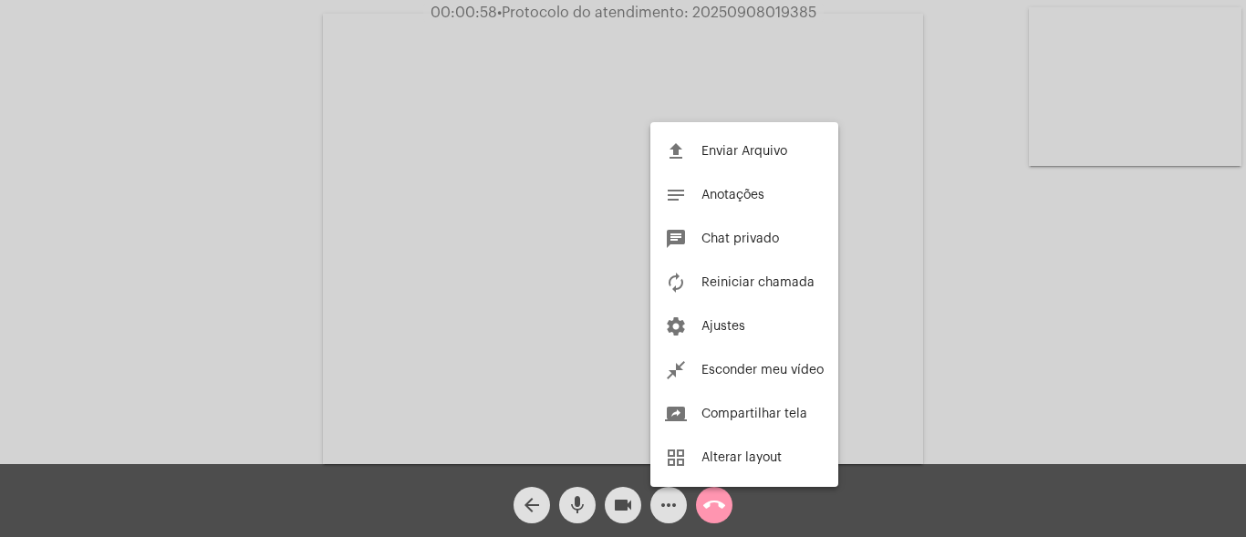
click at [291, 233] on div at bounding box center [623, 268] width 1246 height 537
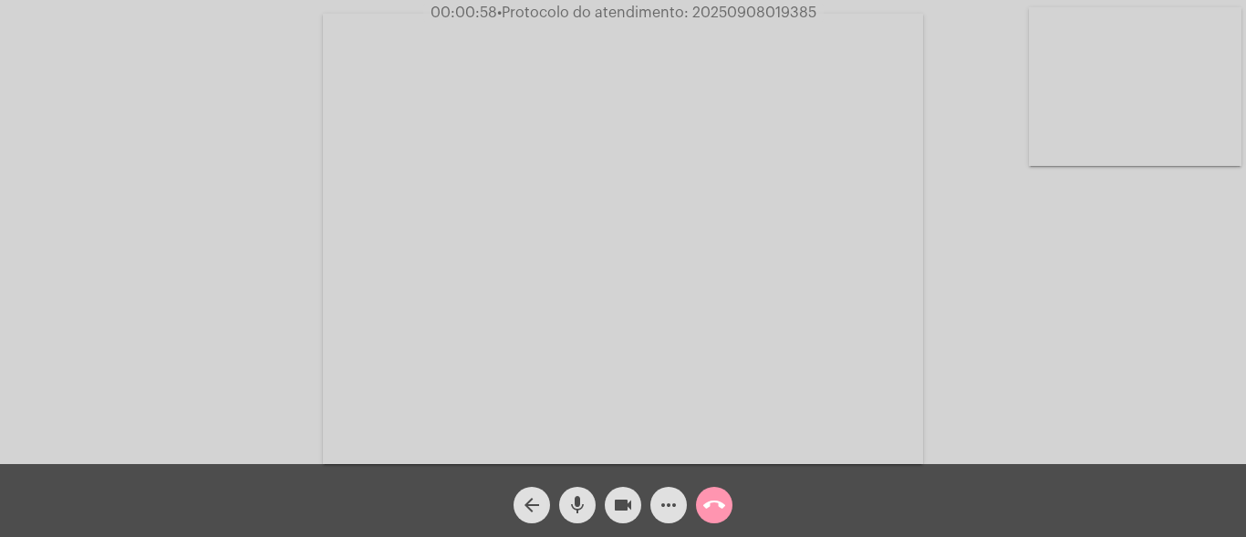
click at [659, 496] on mat-icon "more_horiz" at bounding box center [669, 505] width 22 height 22
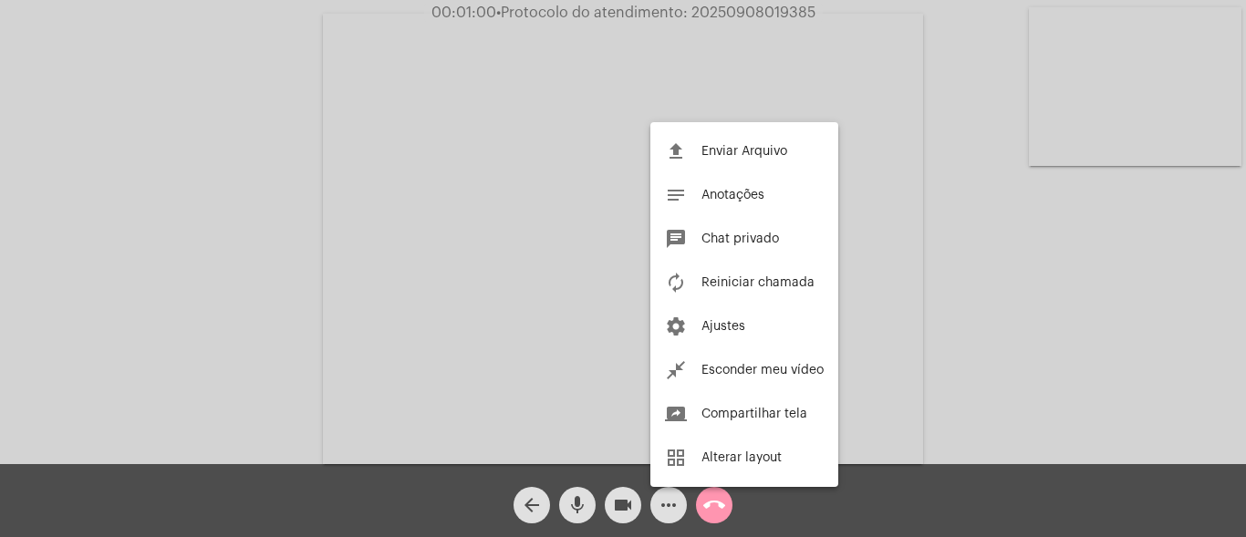
drag, startPoint x: 127, startPoint y: 175, endPoint x: 533, endPoint y: 251, distance: 412.9
click at [128, 176] on div at bounding box center [623, 268] width 1246 height 537
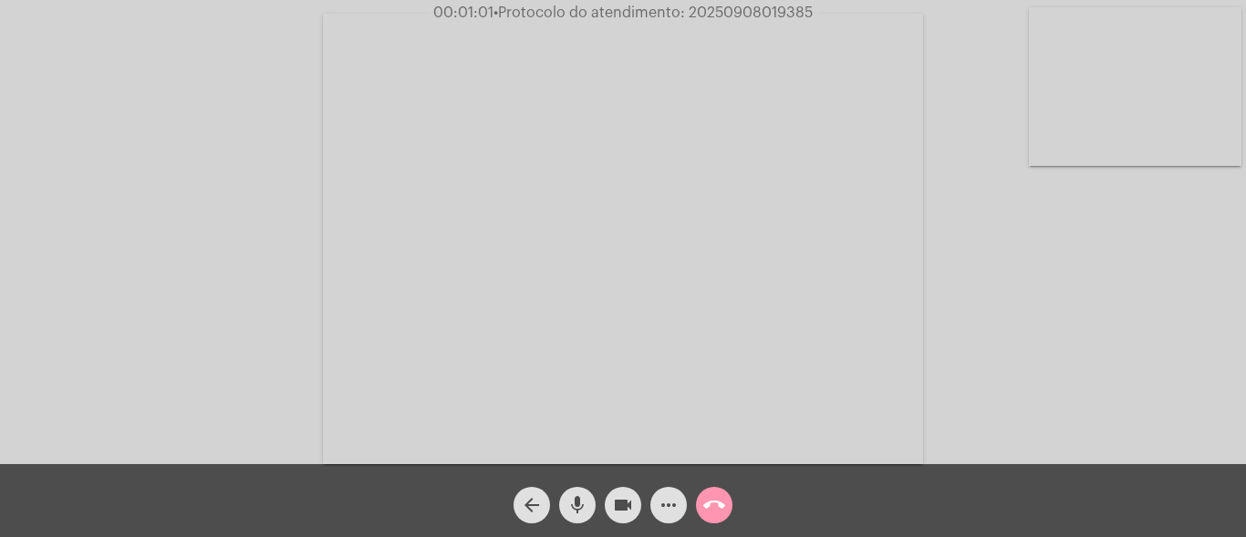
click at [660, 504] on mat-icon "more_horiz" at bounding box center [669, 505] width 22 height 22
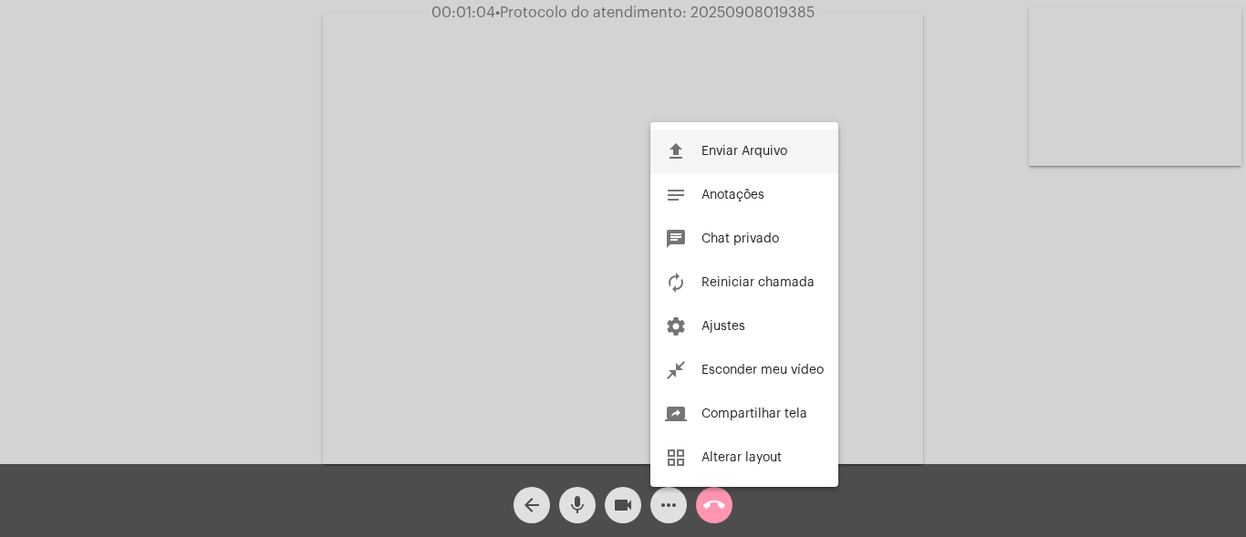
click at [732, 150] on span "Enviar Arquivo" at bounding box center [744, 151] width 86 height 13
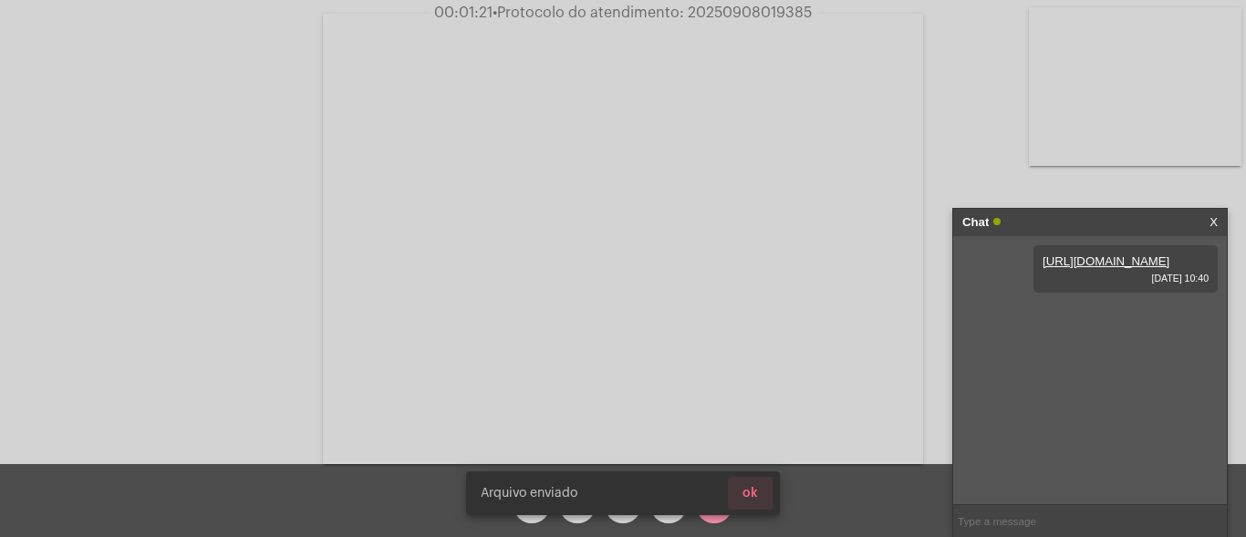
click at [760, 500] on button "ok" at bounding box center [750, 493] width 45 height 33
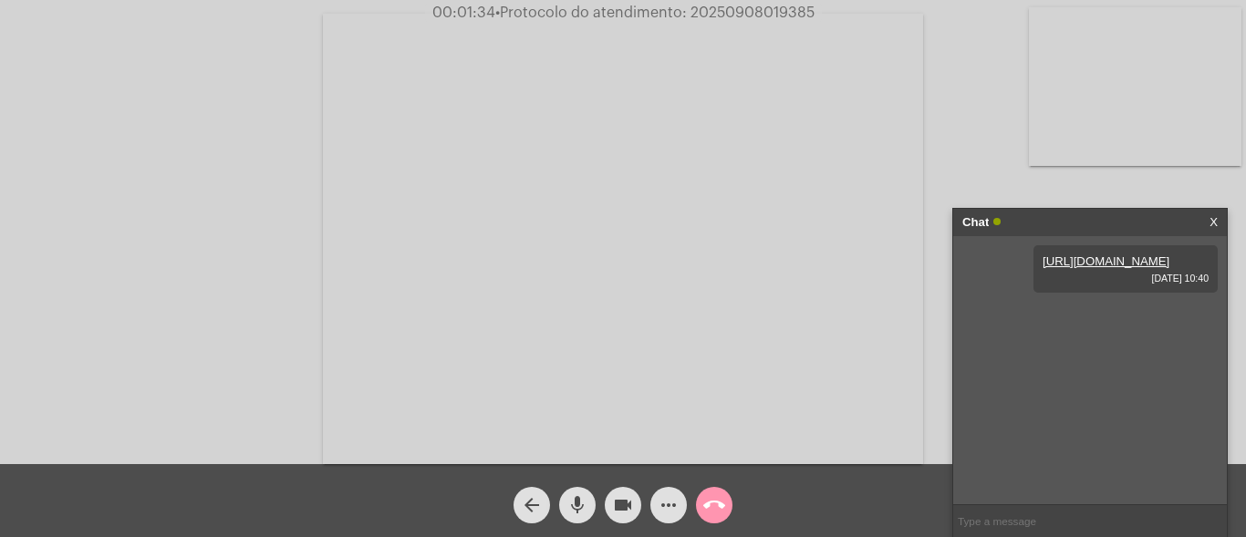
drag, startPoint x: 578, startPoint y: 510, endPoint x: 568, endPoint y: 406, distance: 104.5
click at [578, 507] on mat-icon "mic" at bounding box center [577, 505] width 22 height 22
click at [577, 501] on mat-icon "mic_off" at bounding box center [577, 505] width 22 height 22
click at [580, 513] on mat-icon "mic" at bounding box center [577, 505] width 22 height 22
click at [588, 504] on button "mic_off" at bounding box center [577, 505] width 36 height 36
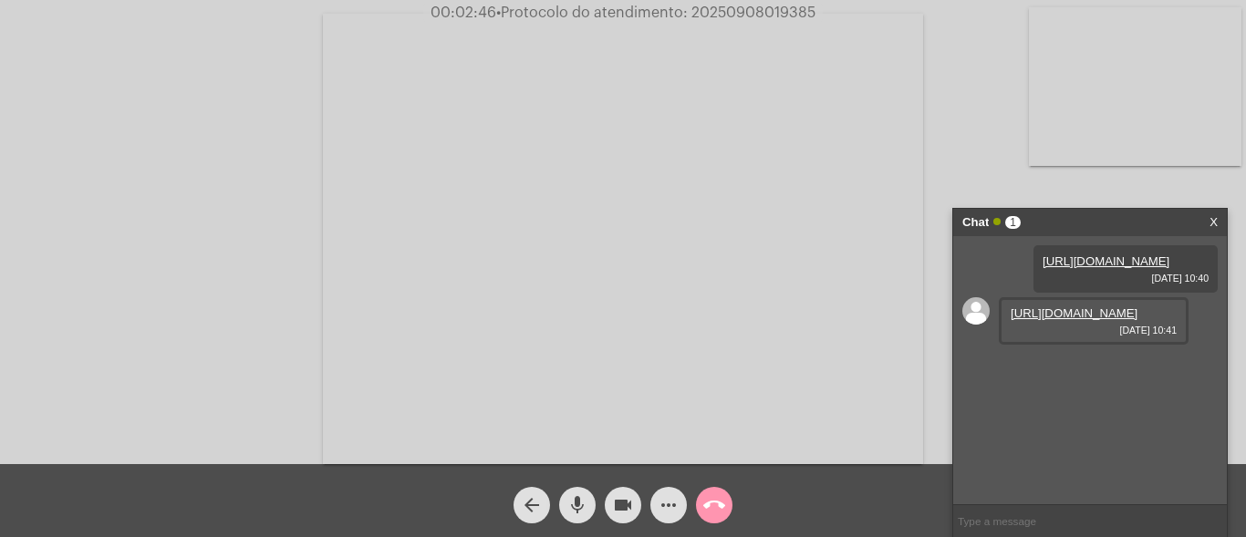
click at [1058, 320] on link "[URL][DOMAIN_NAME]" at bounding box center [1074, 313] width 127 height 14
click at [1084, 372] on link "[URL][DOMAIN_NAME]" at bounding box center [1074, 365] width 127 height 14
click at [582, 509] on mat-icon "mic" at bounding box center [577, 505] width 22 height 22
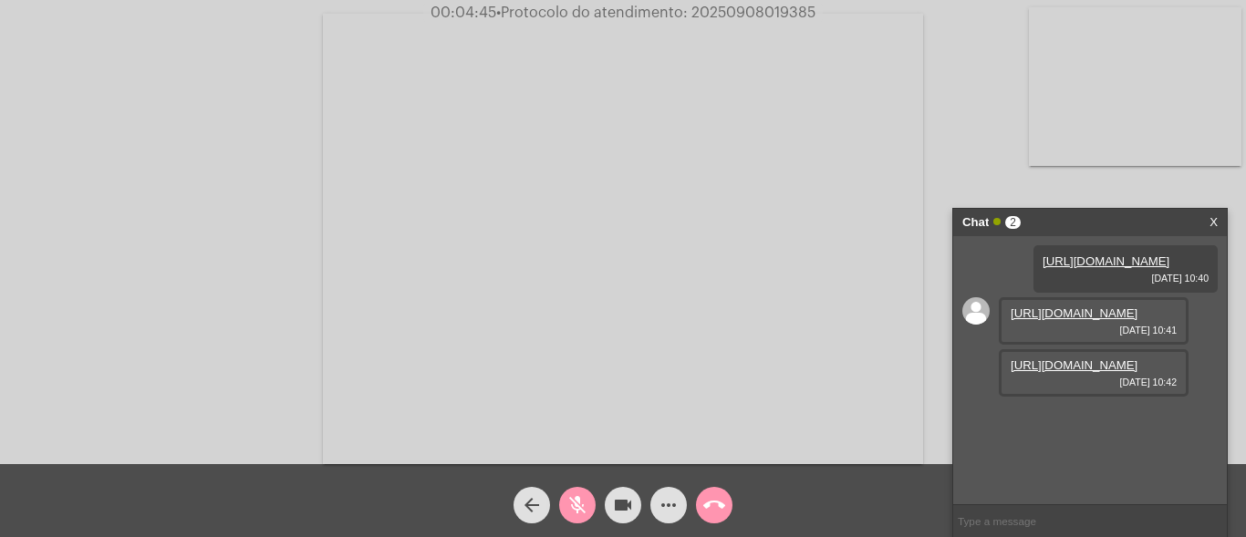
click at [580, 495] on mat-icon "mic_off" at bounding box center [577, 505] width 22 height 22
click at [568, 511] on mat-icon "mic" at bounding box center [577, 505] width 22 height 22
click at [623, 511] on mat-icon "videocam" at bounding box center [623, 505] width 22 height 22
click at [623, 511] on mat-icon "videocam_off" at bounding box center [623, 505] width 22 height 22
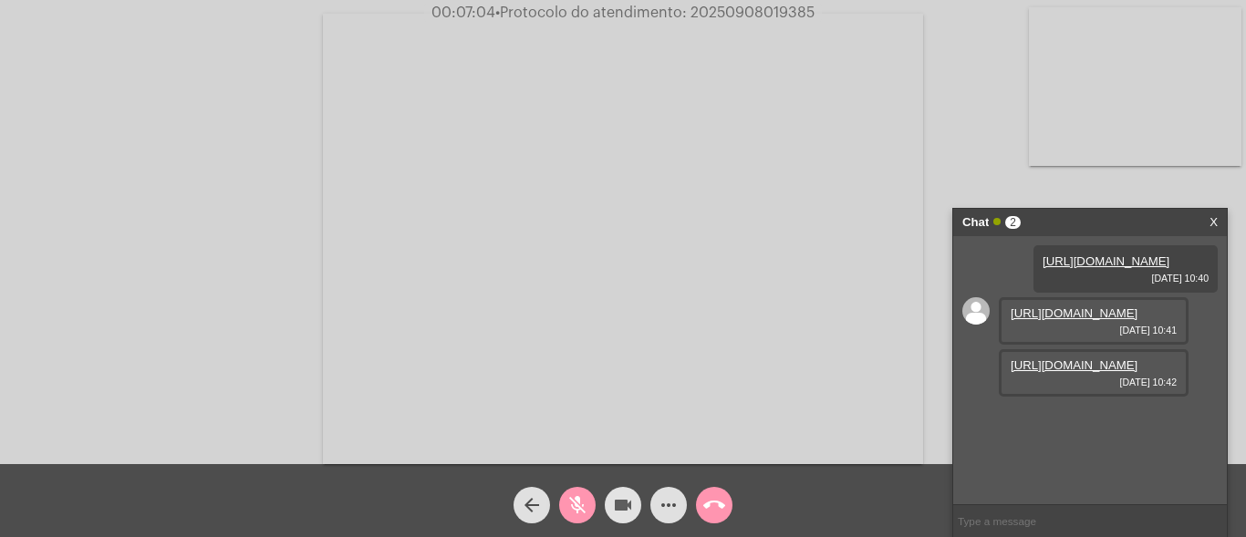
click at [623, 504] on mat-icon "videocam" at bounding box center [623, 505] width 22 height 22
click at [576, 500] on mat-icon "mic_off" at bounding box center [577, 505] width 22 height 22
click at [619, 506] on mat-icon "videocam_off" at bounding box center [623, 505] width 22 height 22
click at [584, 504] on mat-icon "mic" at bounding box center [577, 505] width 22 height 22
click at [582, 502] on mat-icon "mic_off" at bounding box center [577, 505] width 22 height 22
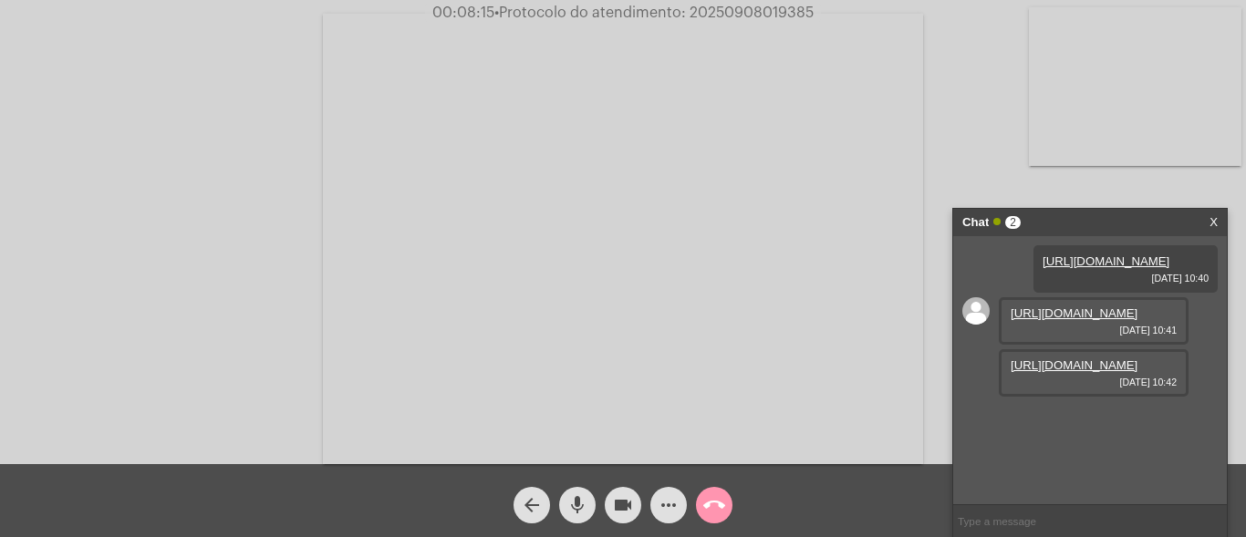
click at [580, 504] on mat-icon "mic" at bounding box center [577, 505] width 22 height 22
click at [577, 504] on mat-icon "mic_off" at bounding box center [577, 505] width 22 height 22
click at [576, 498] on mat-icon "mic" at bounding box center [577, 505] width 22 height 22
click at [624, 502] on mat-icon "videocam" at bounding box center [623, 505] width 22 height 22
click at [610, 497] on button "videocam_off" at bounding box center [623, 505] width 36 height 36
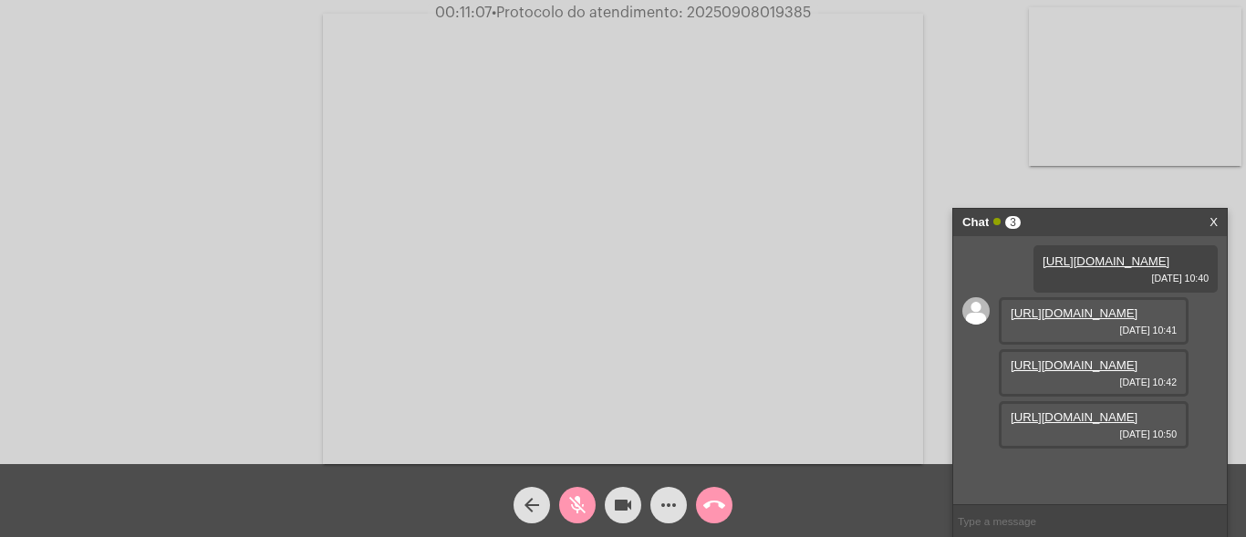
click at [579, 494] on mat-icon "mic_off" at bounding box center [577, 505] width 22 height 22
click at [1073, 424] on link "[URL][DOMAIN_NAME]" at bounding box center [1074, 417] width 127 height 14
click at [587, 499] on mat-icon "mic" at bounding box center [577, 505] width 22 height 22
click at [574, 502] on mat-icon "mic_off" at bounding box center [577, 505] width 22 height 22
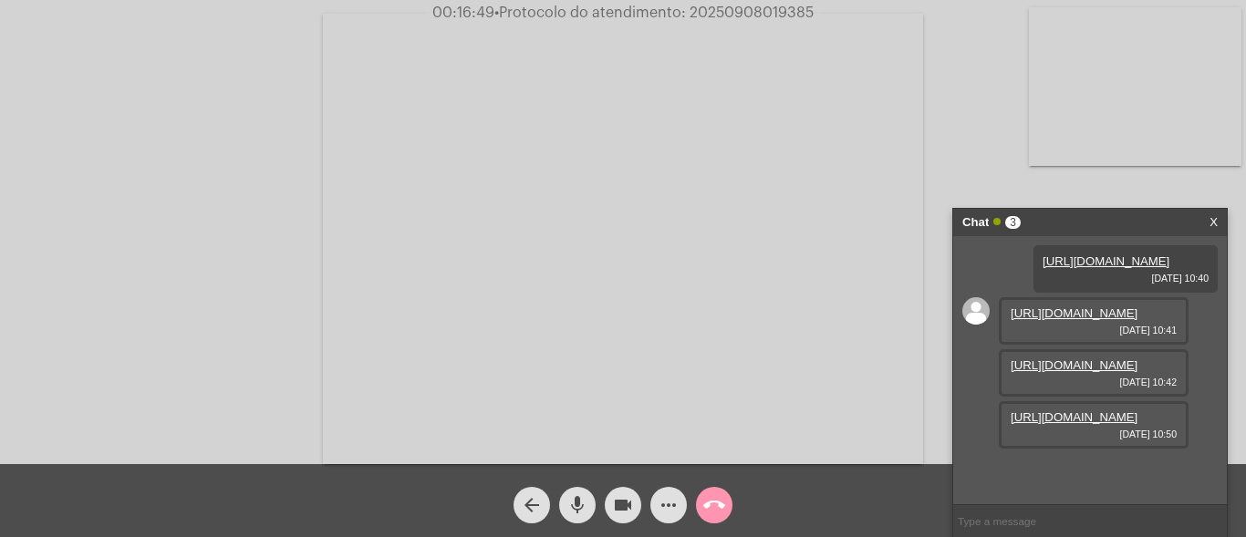
click at [581, 508] on mat-icon "mic" at bounding box center [577, 505] width 22 height 22
click at [573, 509] on mat-icon "mic_off" at bounding box center [577, 505] width 22 height 22
click at [662, 507] on mat-icon "more_horiz" at bounding box center [669, 505] width 22 height 22
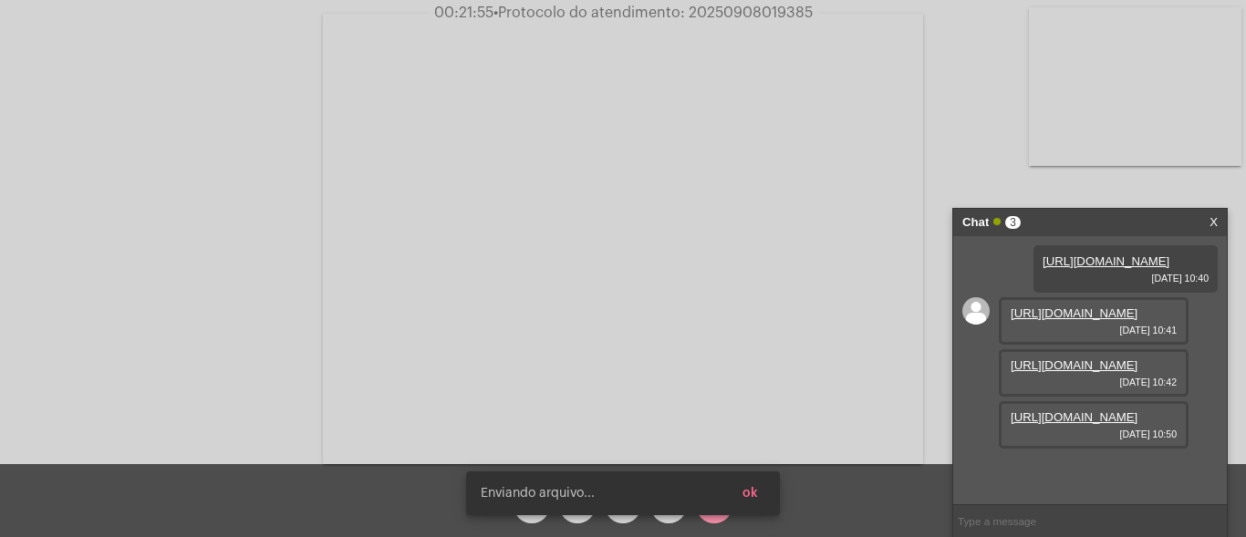
click at [763, 498] on button "ok" at bounding box center [750, 493] width 45 height 33
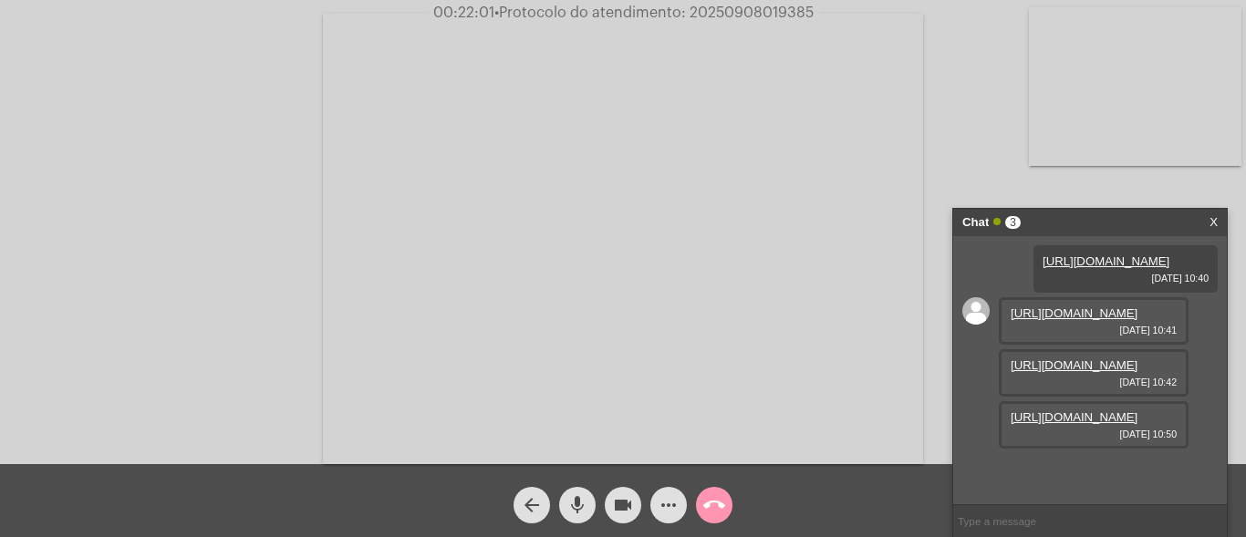
click at [669, 499] on mat-icon "more_horiz" at bounding box center [669, 505] width 22 height 22
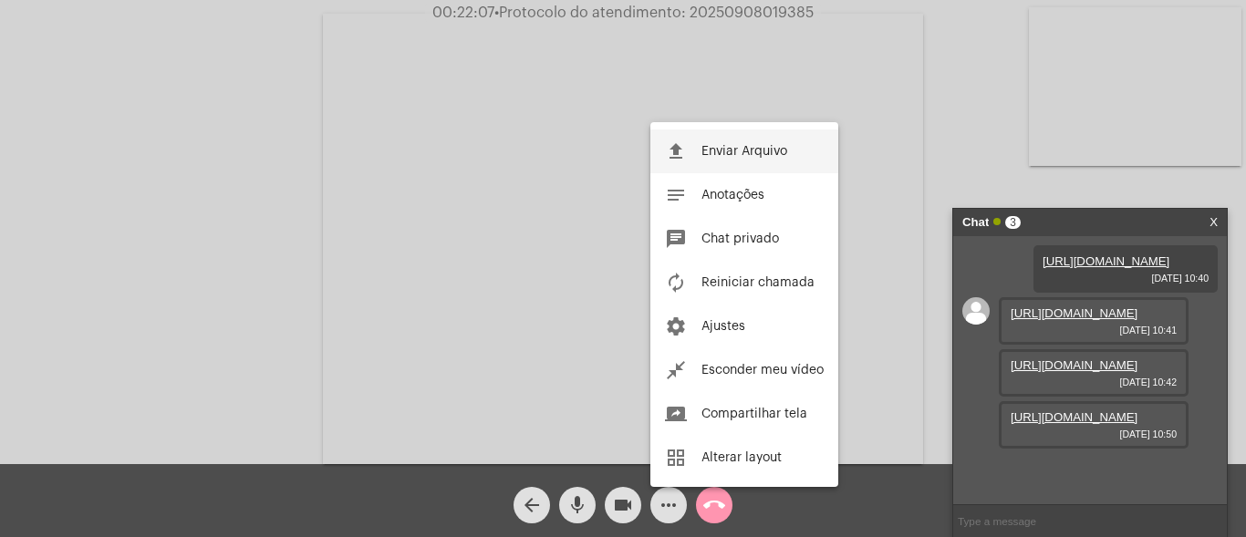
click at [722, 155] on span "Enviar Arquivo" at bounding box center [744, 151] width 86 height 13
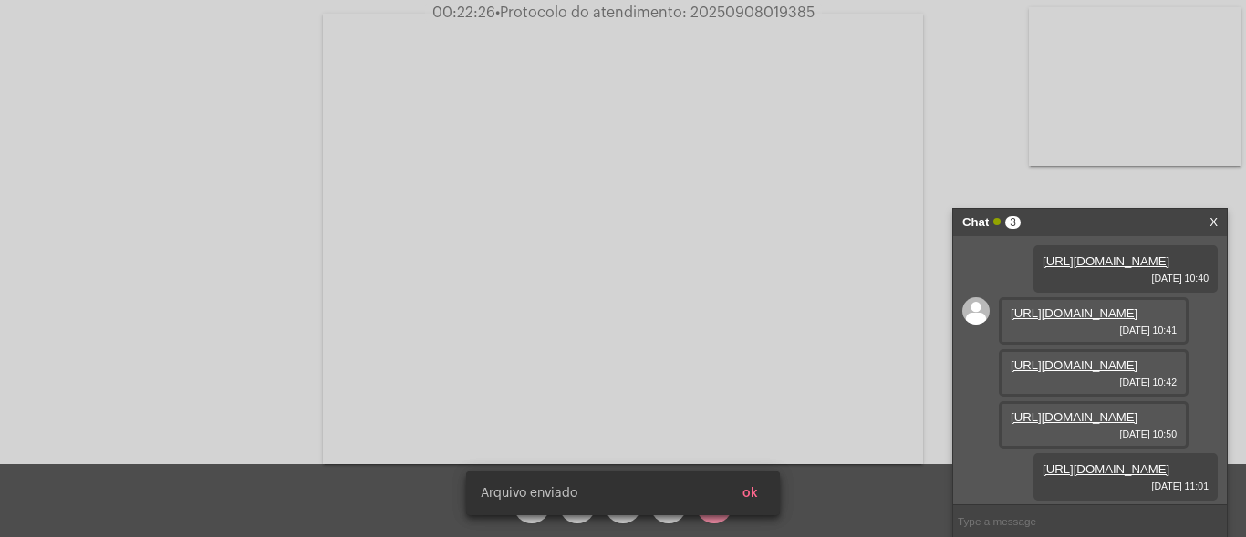
scroll to position [202, 0]
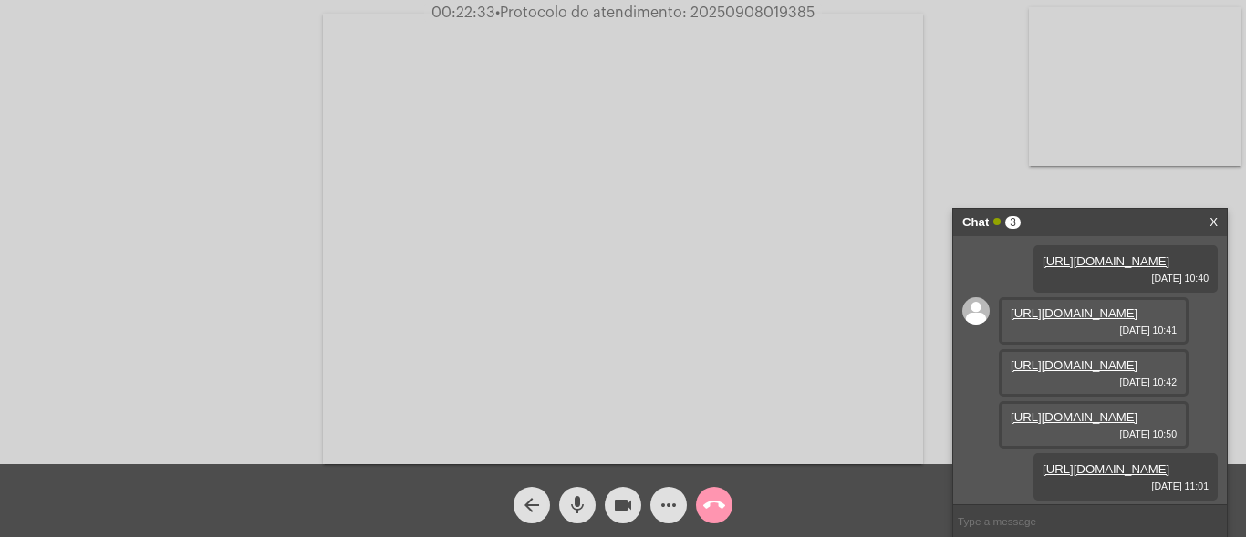
click at [715, 14] on span "• Protocolo do atendimento: 20250908019385" at bounding box center [654, 12] width 319 height 15
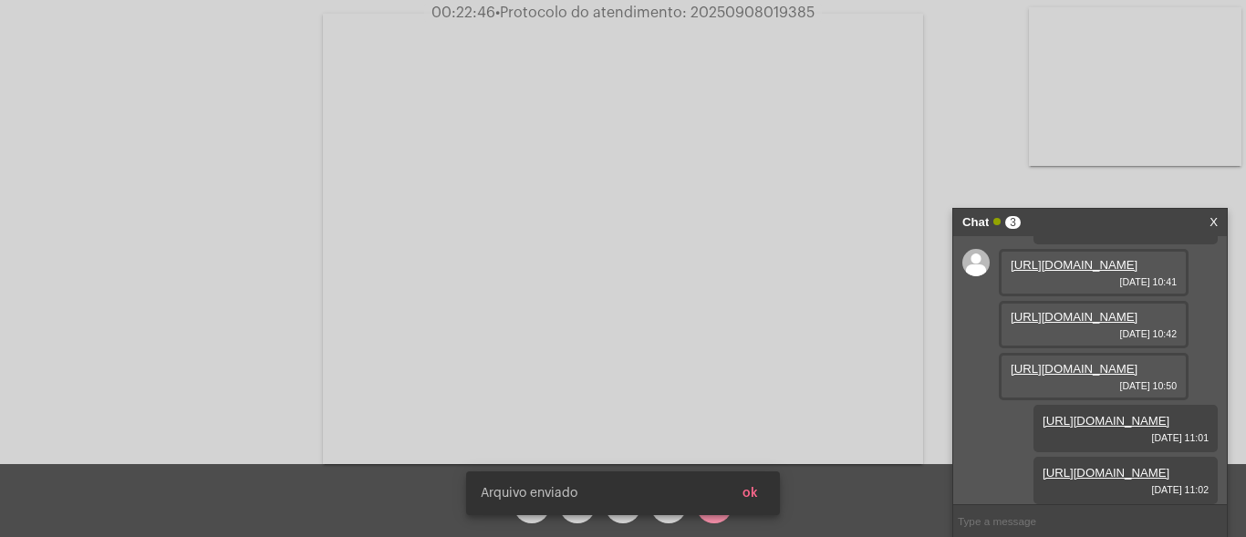
scroll to position [293, 0]
copy span "20250908019385"
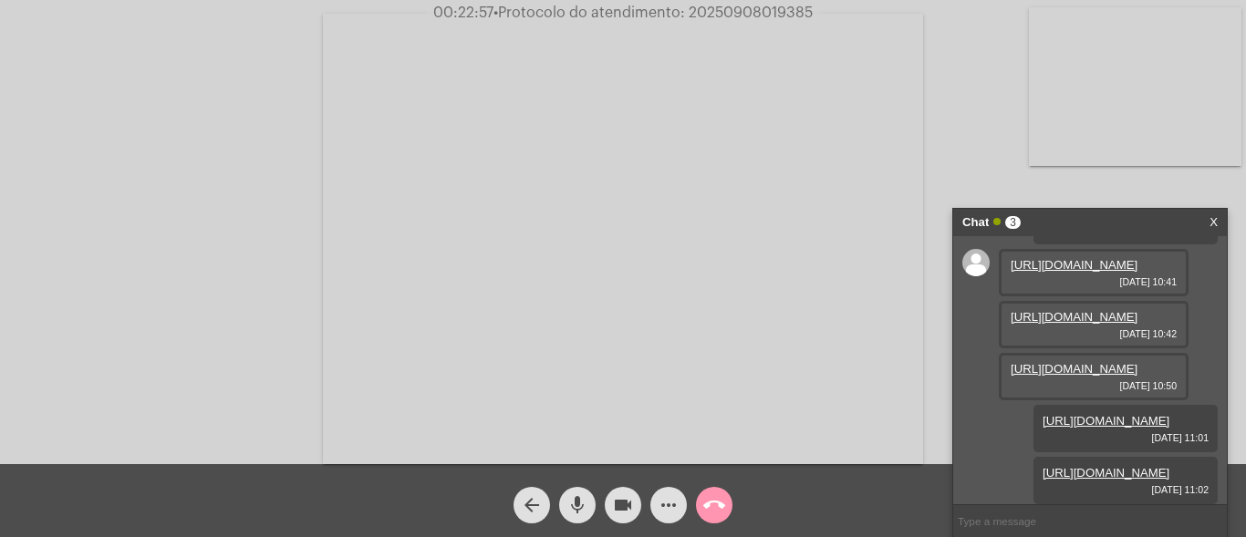
scroll to position [295, 0]
copy span "20250908019385"
click at [715, 509] on mat-icon "call_end" at bounding box center [714, 505] width 22 height 22
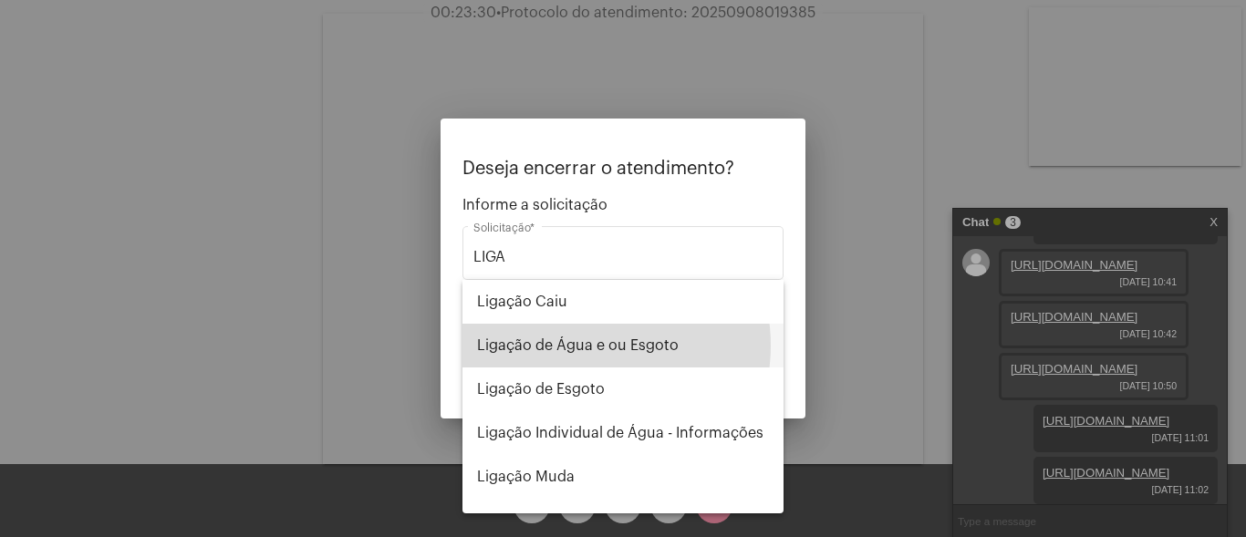
click at [582, 346] on span "Ligação de Água e ou Esgoto" at bounding box center [623, 346] width 292 height 44
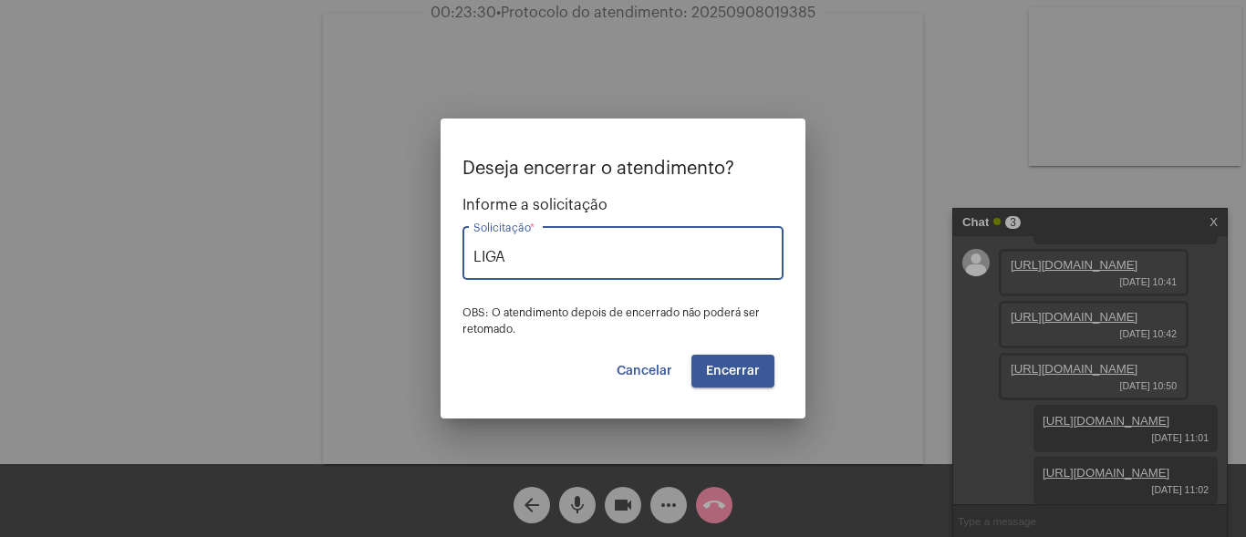
type input "Ligação de Água e ou Esgoto"
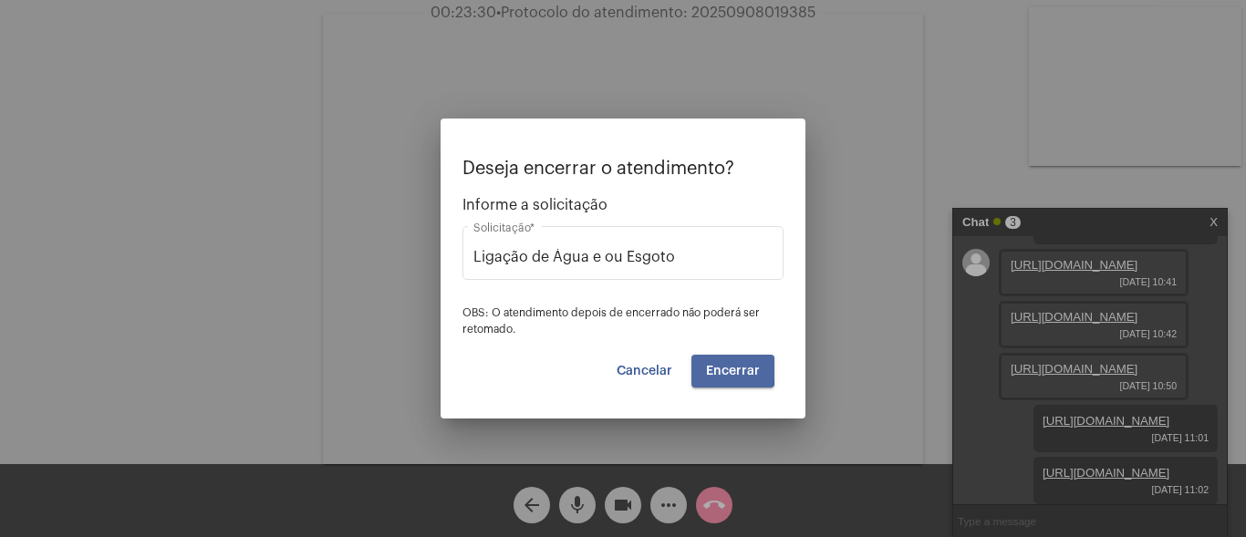
click at [711, 369] on span "Encerrar" at bounding box center [733, 371] width 54 height 13
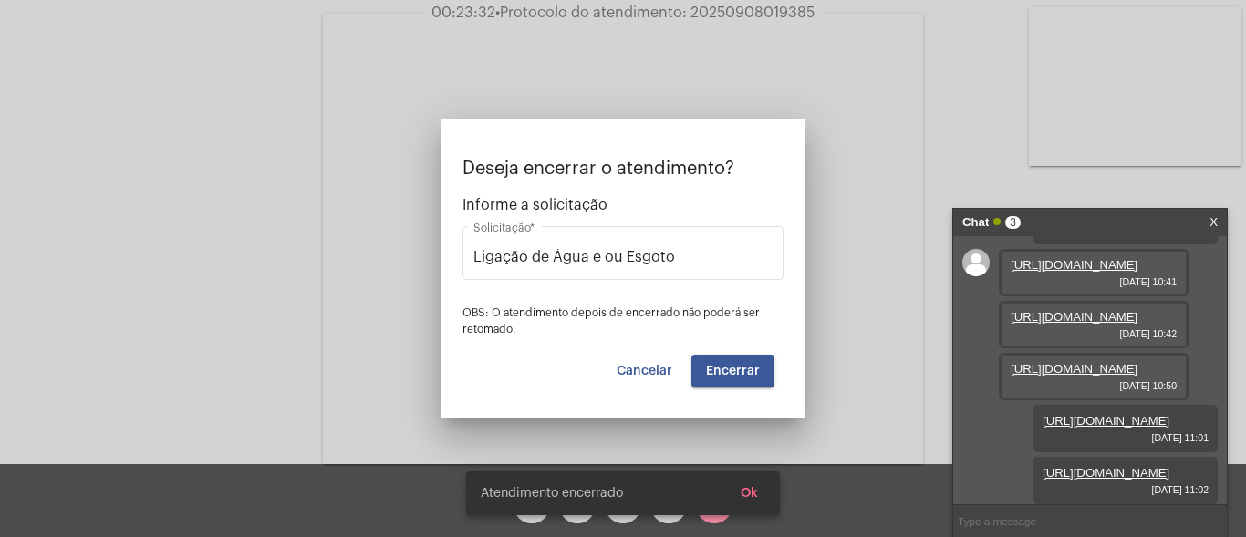
click at [721, 369] on span "Encerrar" at bounding box center [733, 371] width 54 height 13
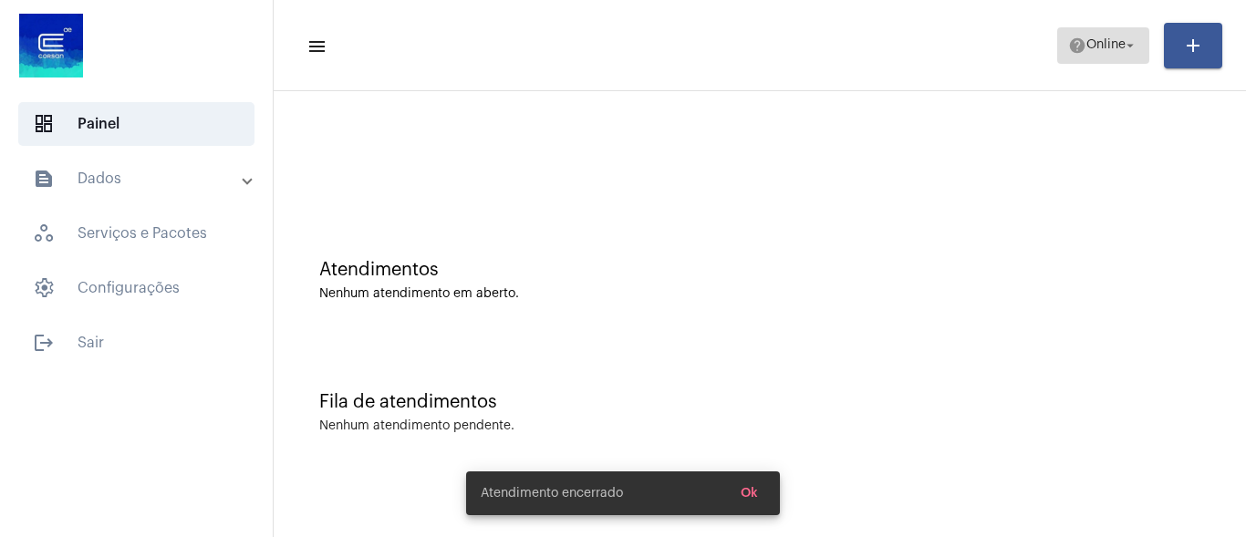
click at [1096, 44] on span "Online" at bounding box center [1105, 45] width 39 height 13
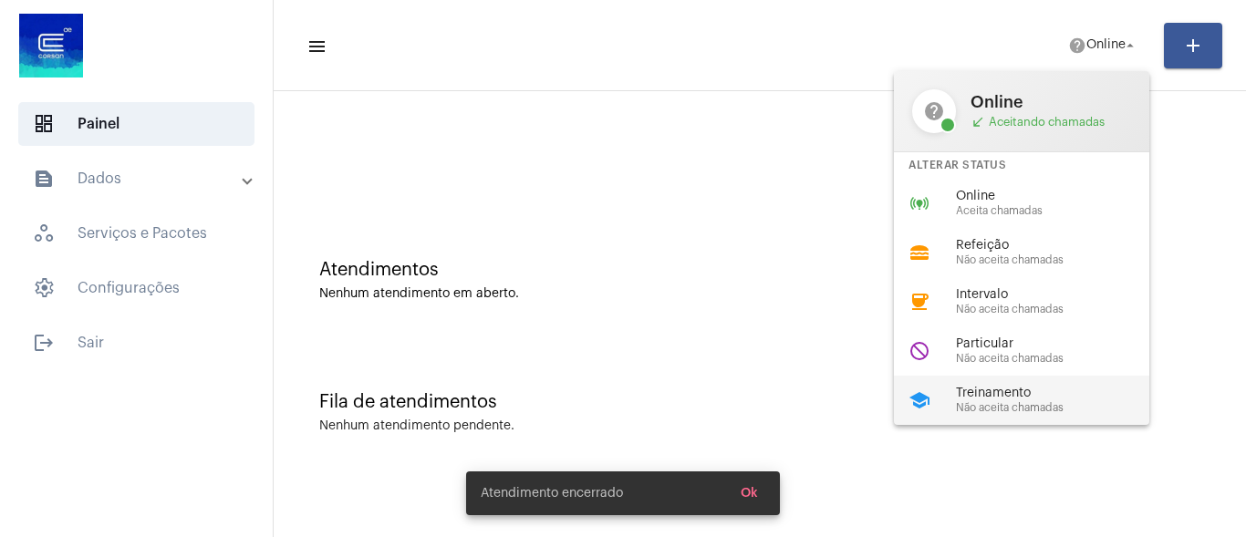
click at [1033, 389] on span "Treinamento" at bounding box center [1060, 394] width 208 height 14
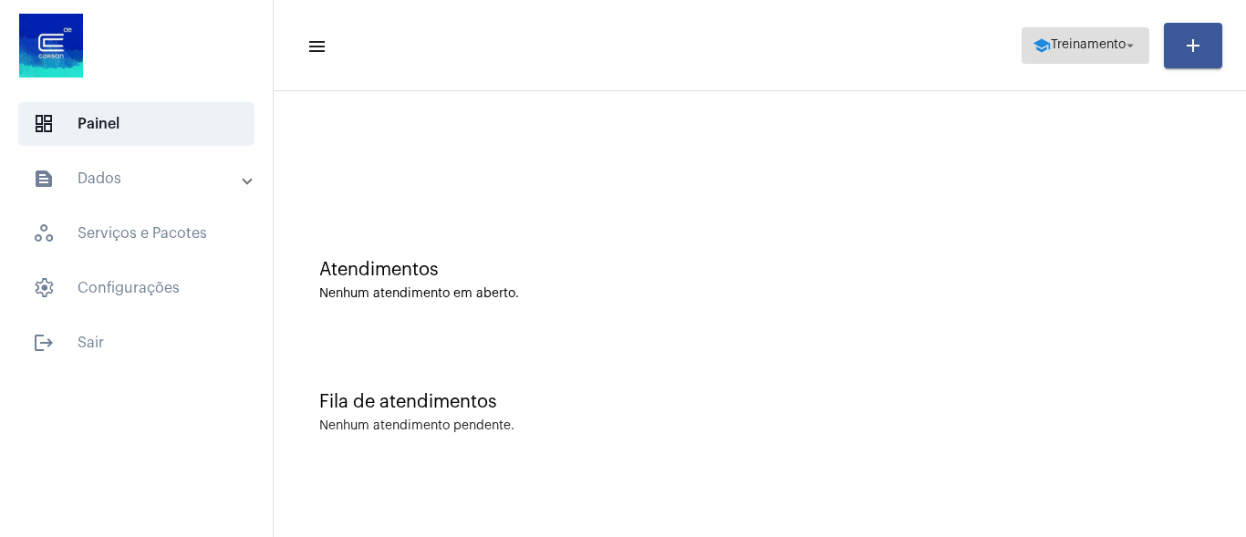
click at [1092, 45] on span "Treinamento" at bounding box center [1088, 45] width 75 height 13
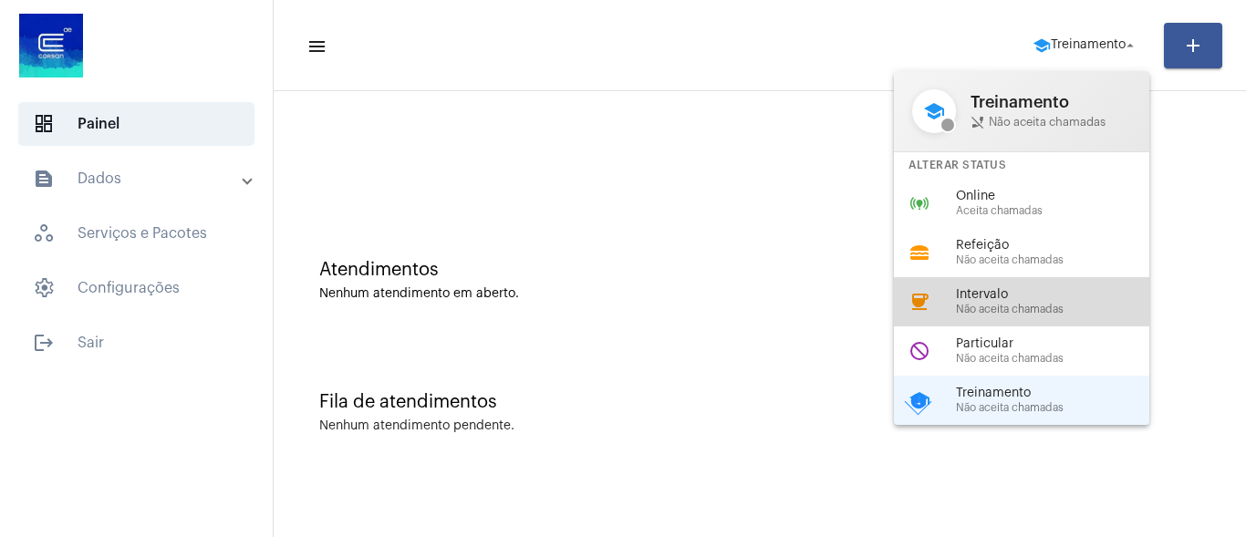
click at [977, 288] on span "Intervalo" at bounding box center [1060, 295] width 208 height 14
